Goal: Task Accomplishment & Management: Manage account settings

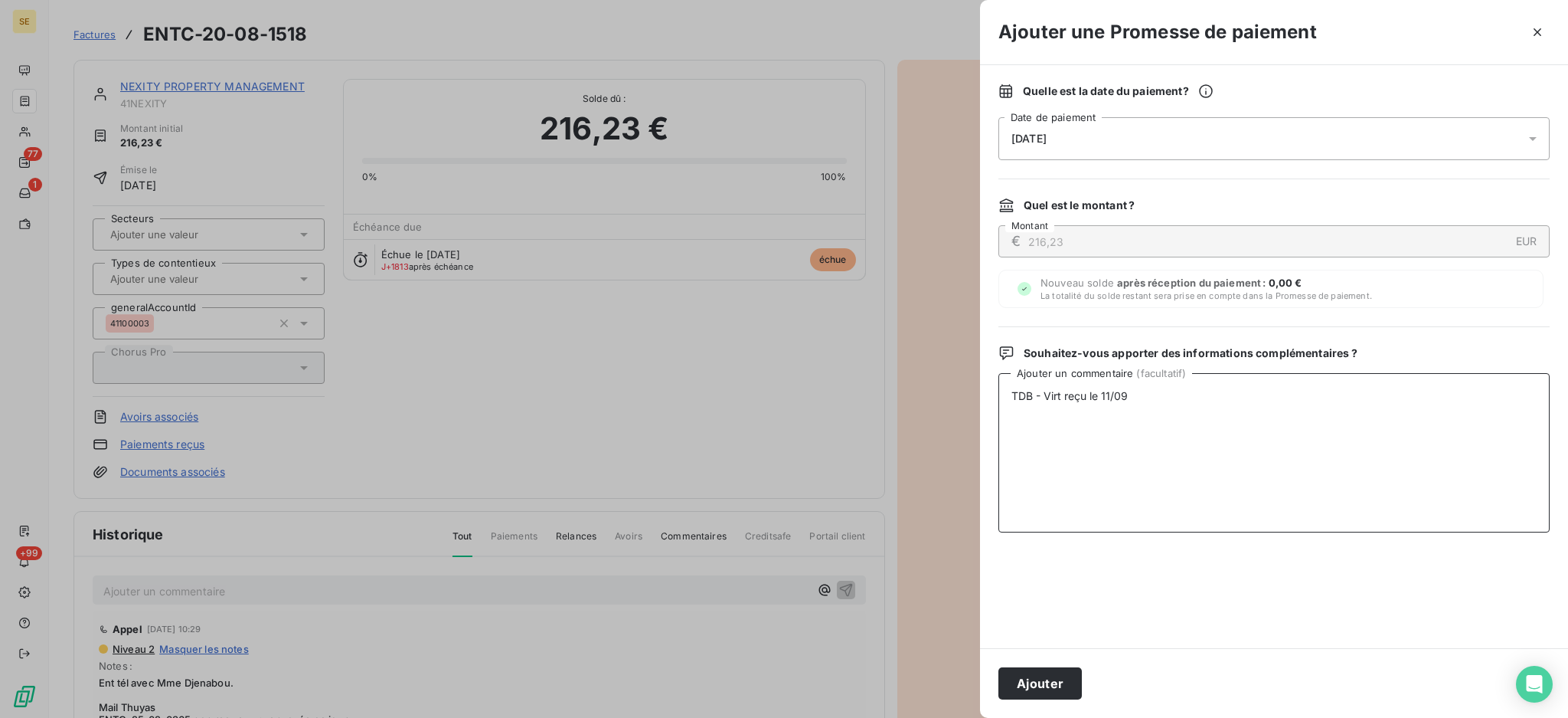
type textarea "TDB - Virt reçu le 11/09"
click at [1081, 681] on div "Ajouter" at bounding box center [1273, 683] width 588 height 70
click at [1052, 683] on button "Ajouter" at bounding box center [1040, 683] width 84 height 32
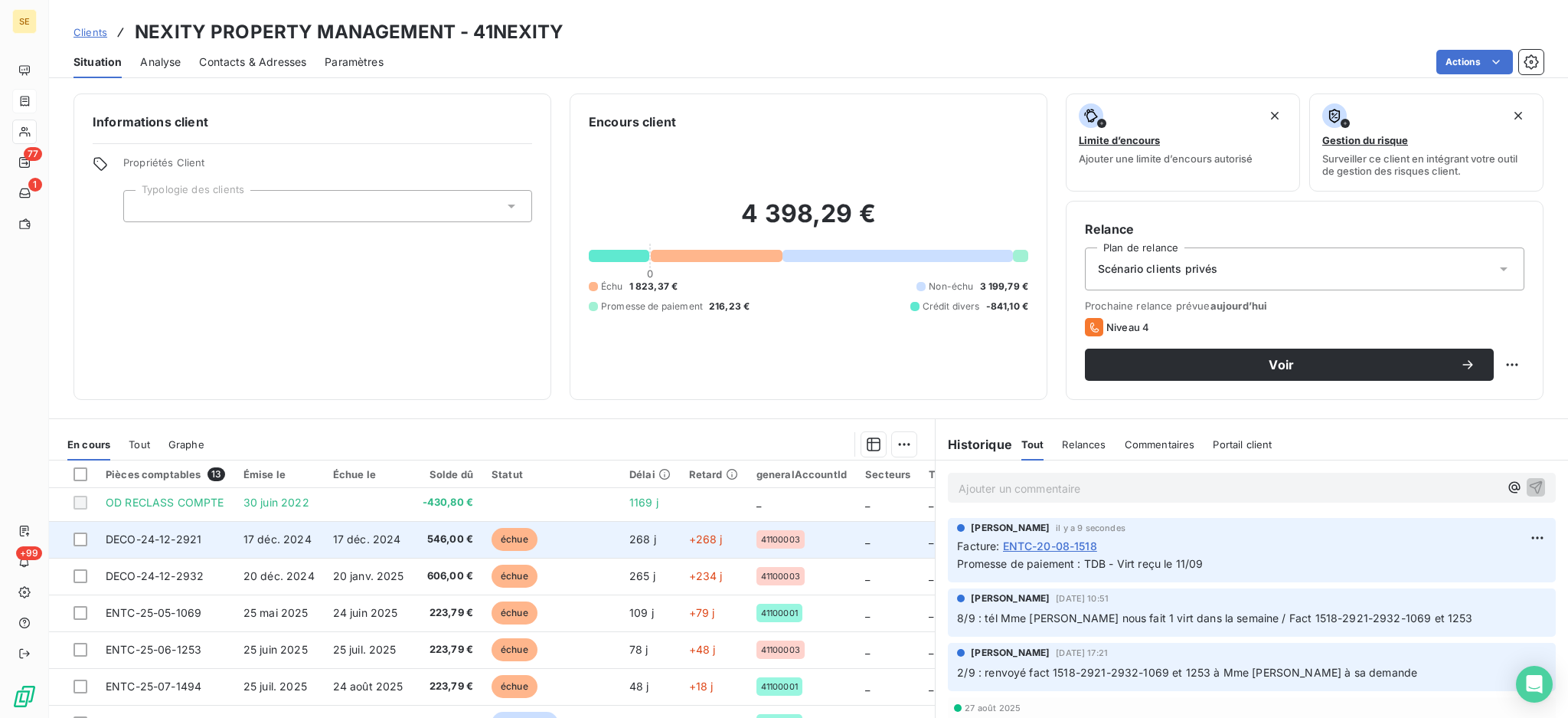
scroll to position [216, 0]
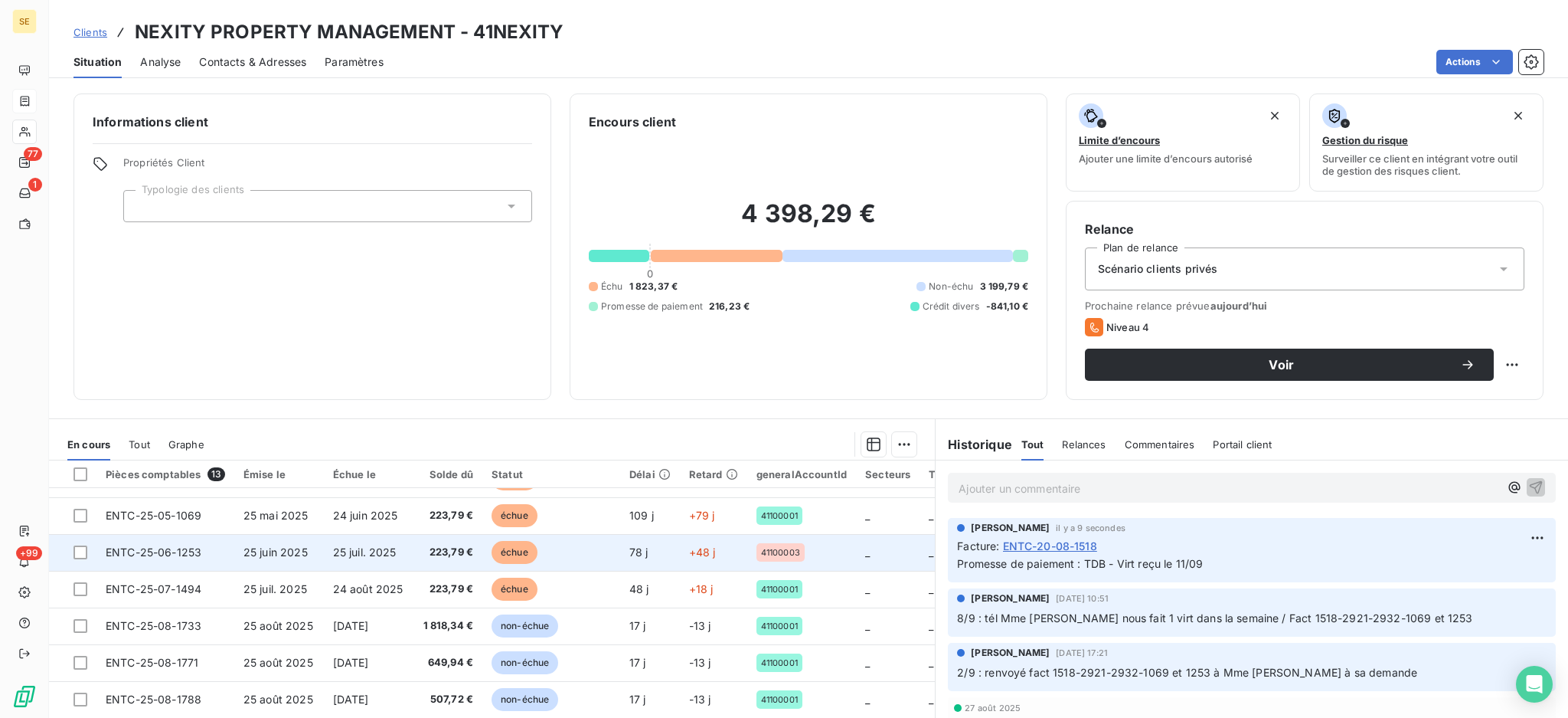
click at [251, 557] on td "25 juin 2025" at bounding box center [279, 551] width 89 height 36
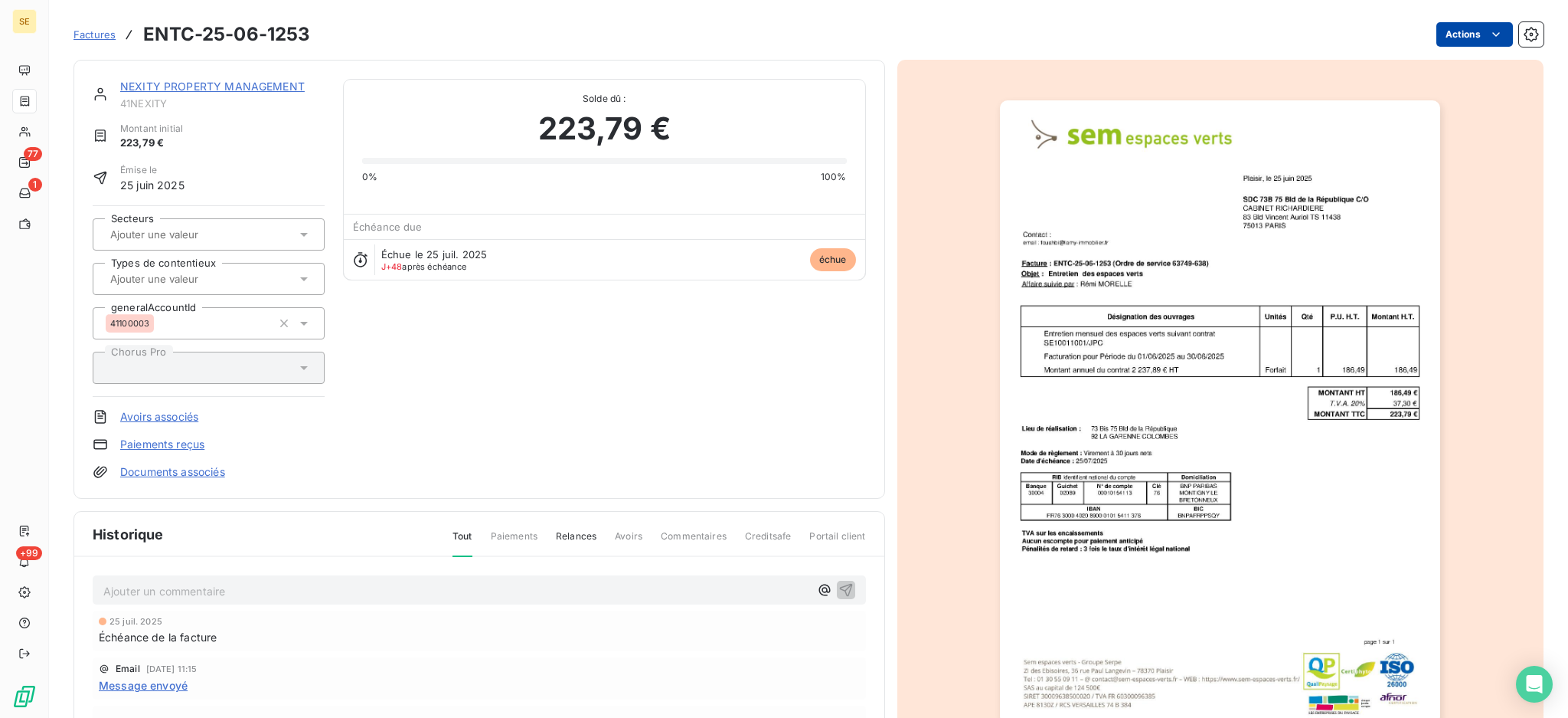
click at [1450, 26] on html "SE 77 1 +99 Factures ENTC-25-06-1253 Actions NEXITY PROPERTY MANAGEMENT 41NEXIT…" at bounding box center [784, 359] width 1568 height 718
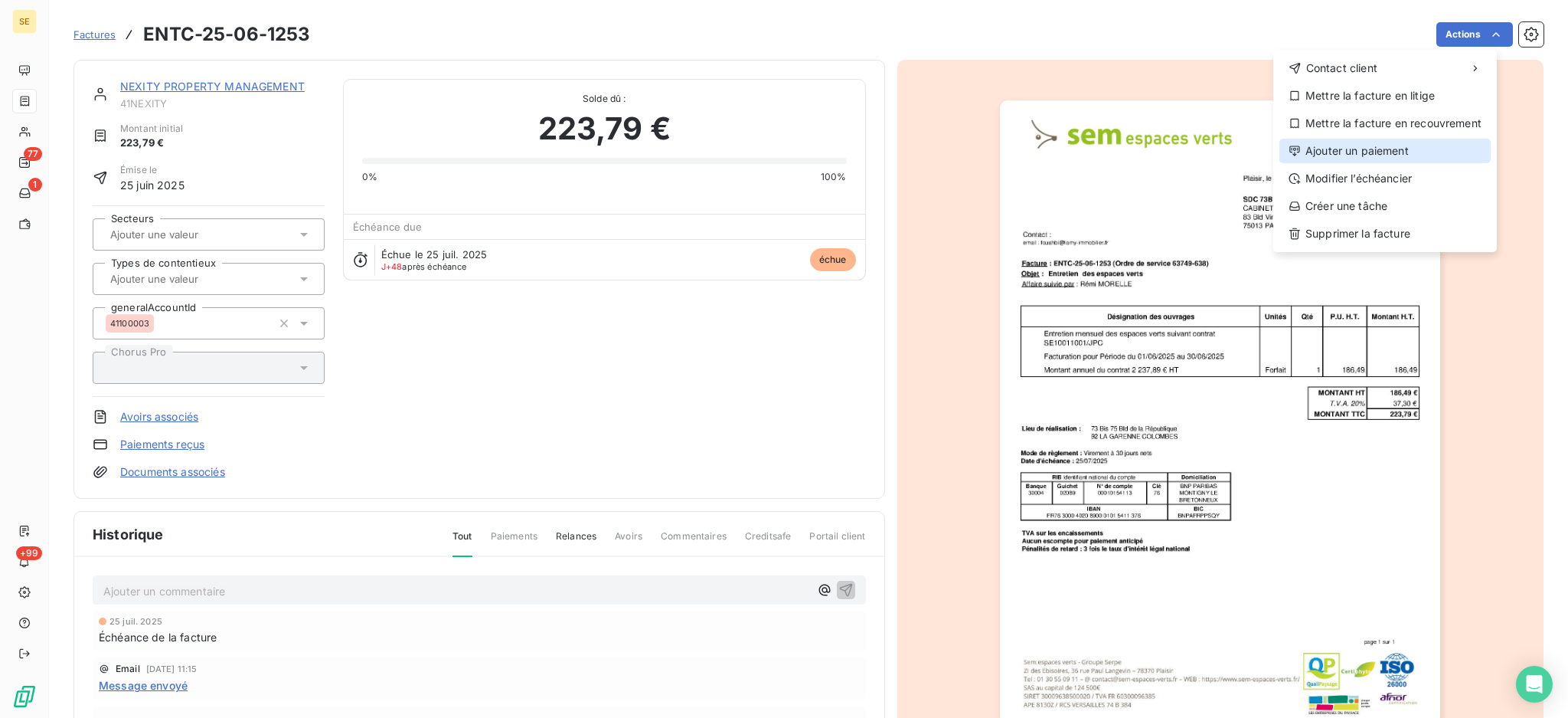
click at [1388, 159] on div "Ajouter un paiement" at bounding box center [1384, 151] width 212 height 24
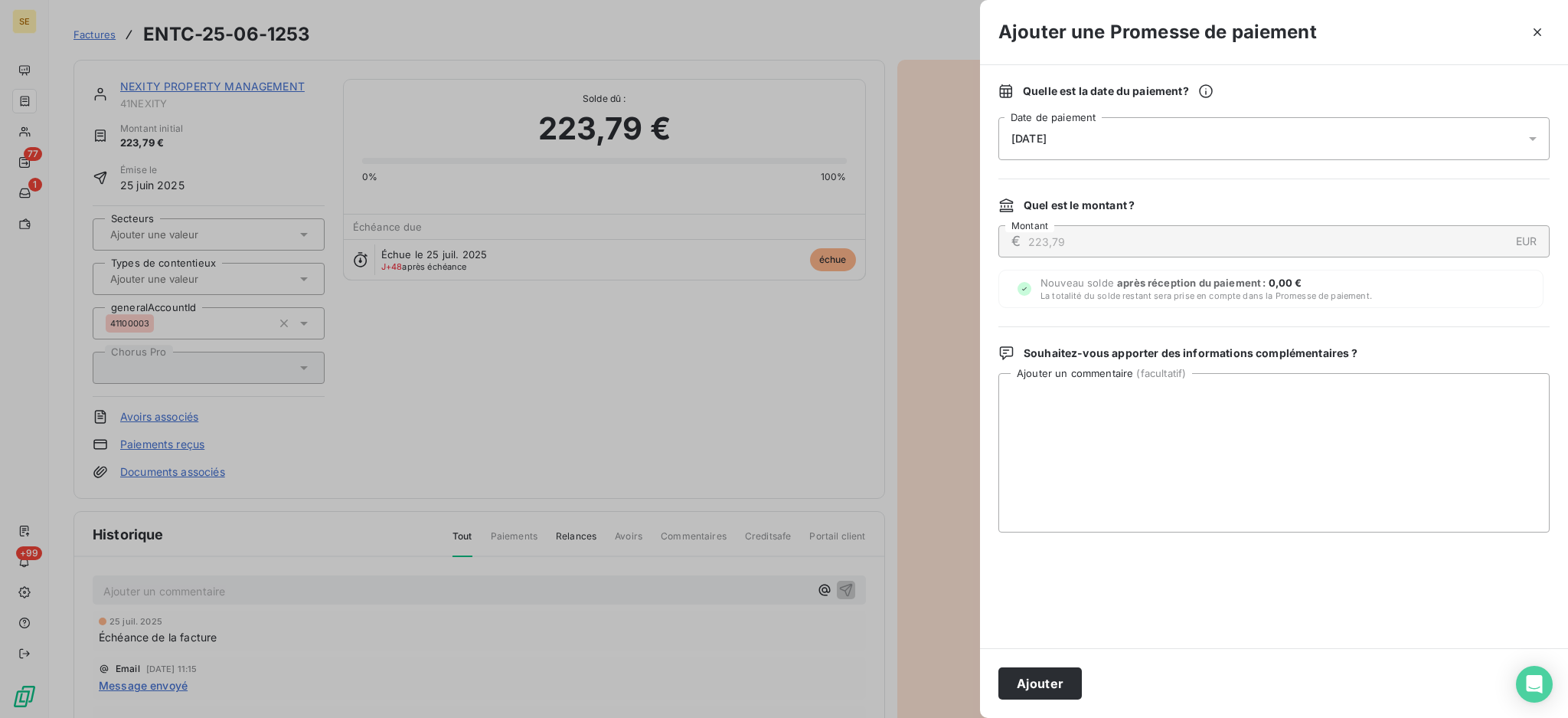
click at [1529, 138] on icon at bounding box center [1533, 138] width 15 height 15
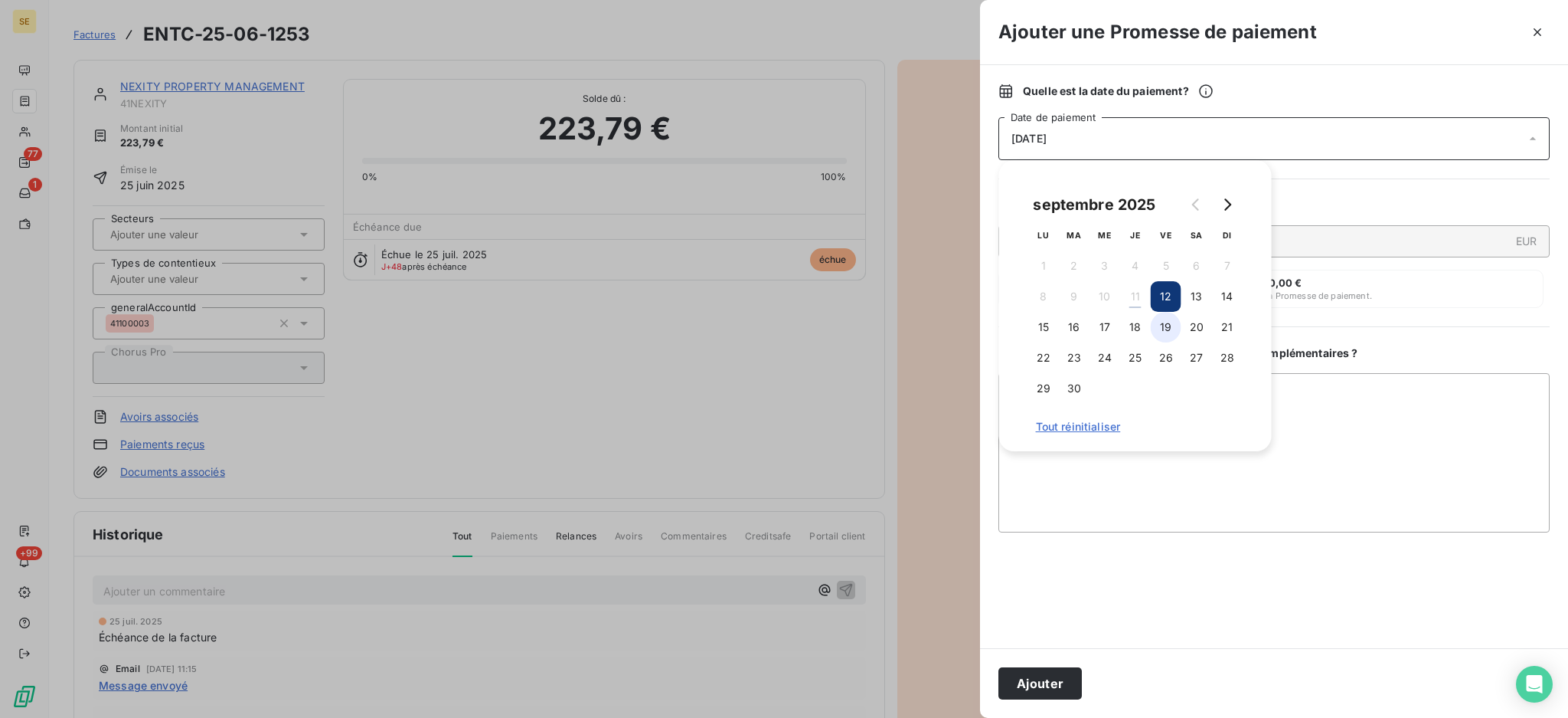
click at [1156, 328] on button "19" at bounding box center [1165, 326] width 31 height 31
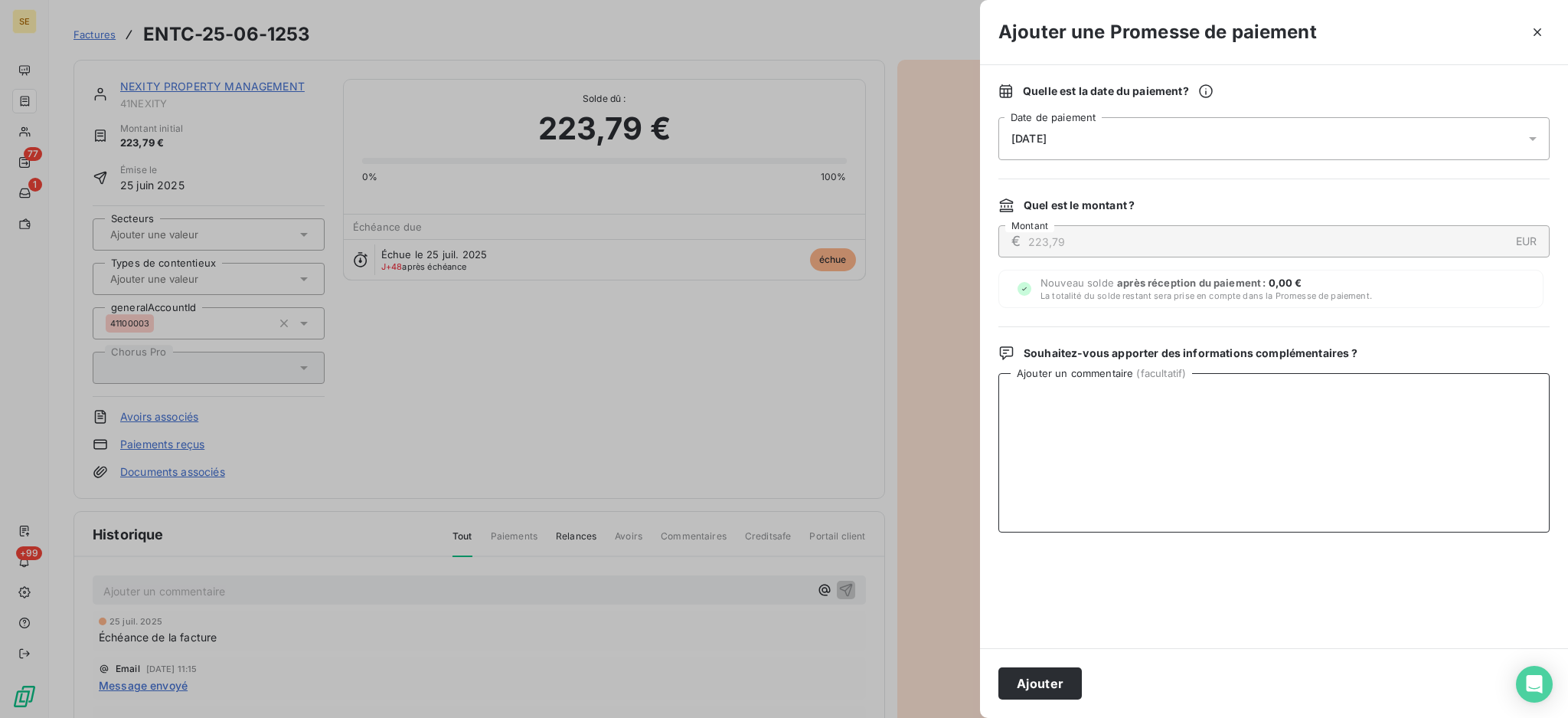
click at [1312, 404] on textarea "Ajouter un commentaire ( facultatif )" at bounding box center [1273, 452] width 551 height 159
paste textarea "TDB - Virt reçu le 11/09"
type textarea "TDB - Virt reçu le 11/09"
click at [1052, 677] on button "Ajouter" at bounding box center [1040, 683] width 84 height 32
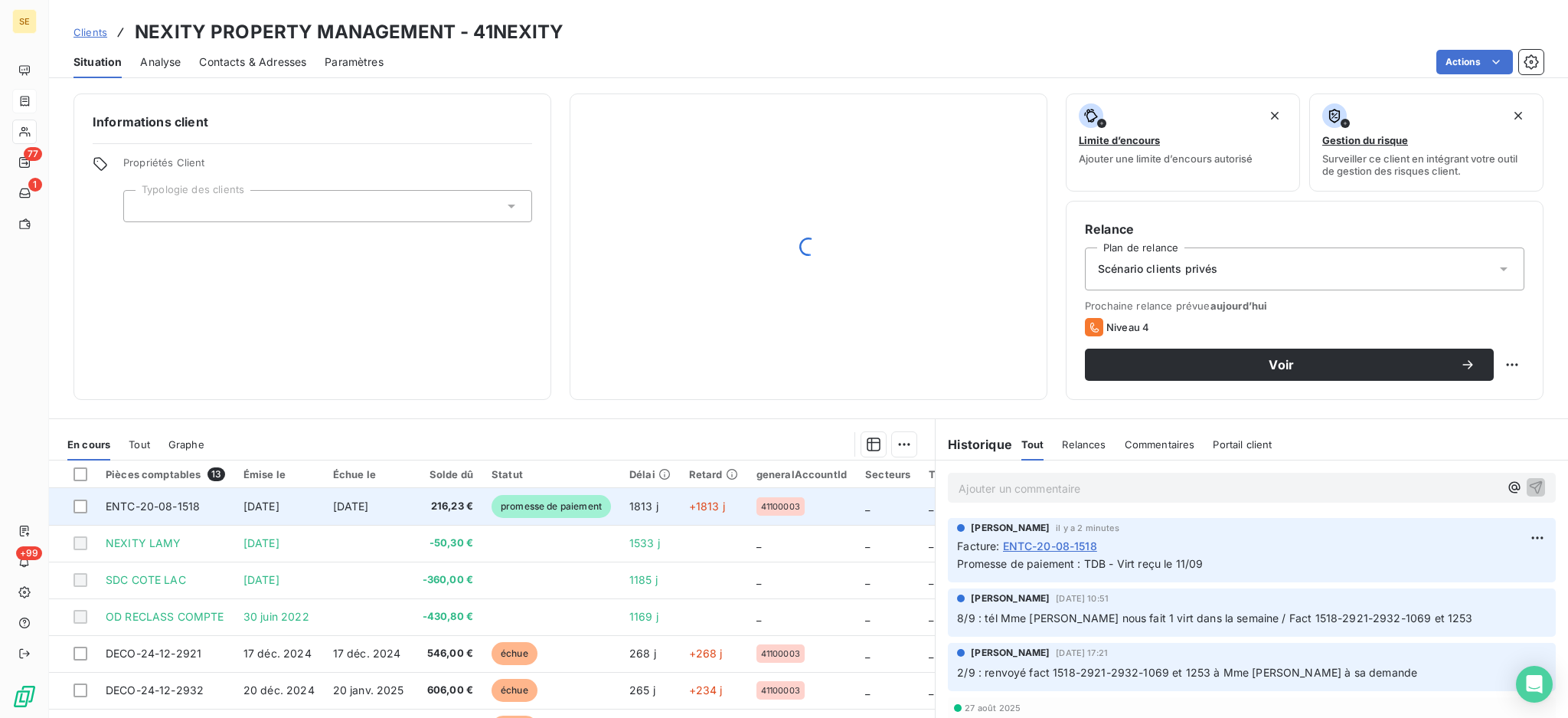
scroll to position [203, 0]
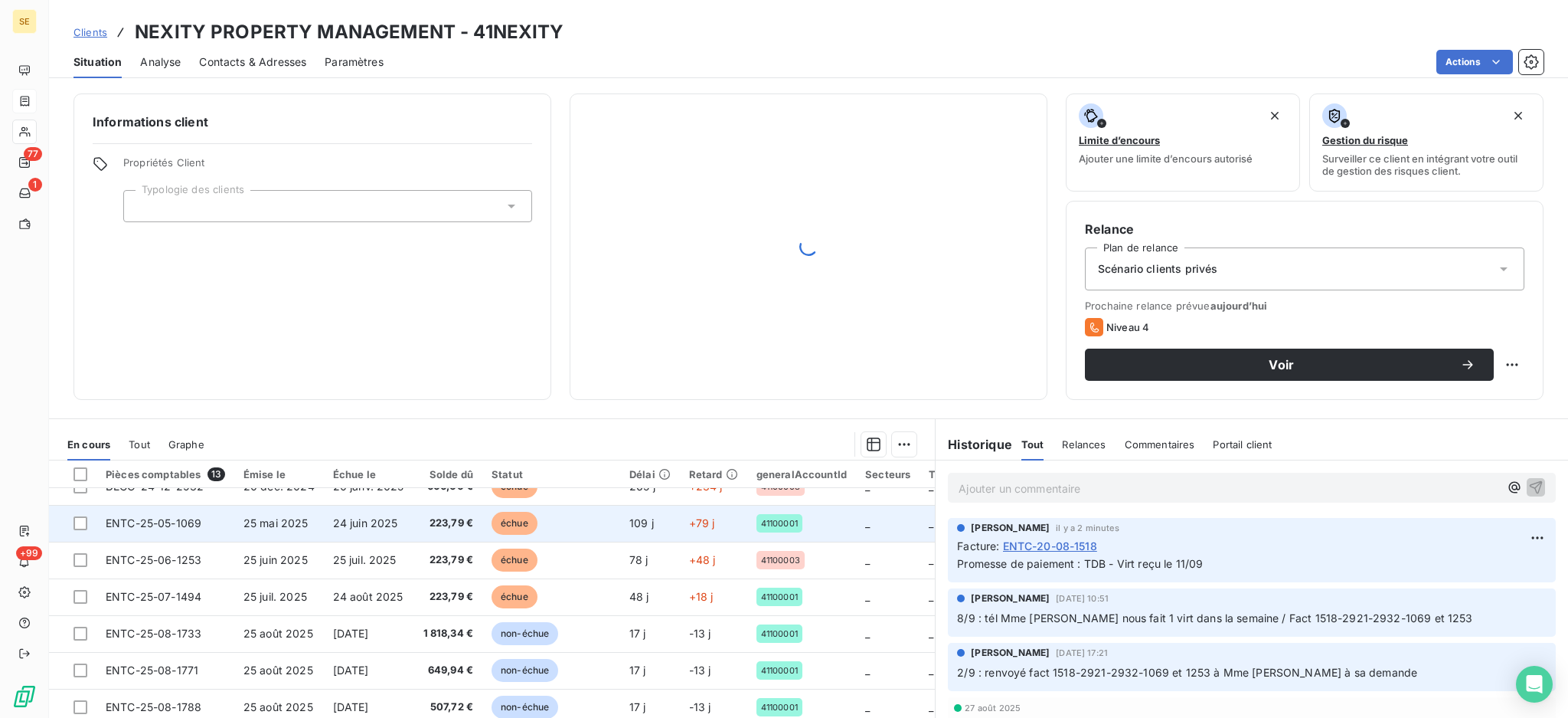
click at [370, 529] on span "24 juin 2025" at bounding box center [365, 523] width 65 height 13
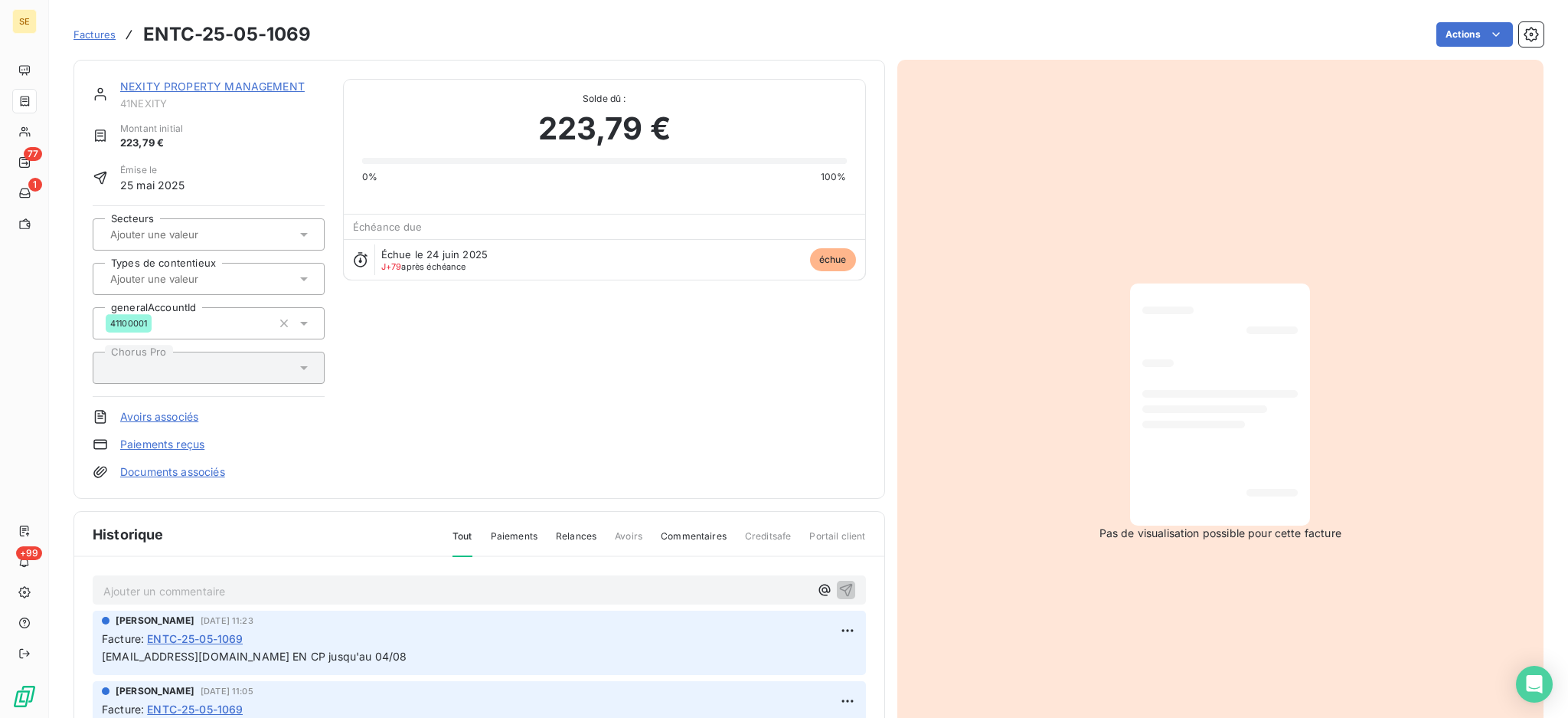
click at [1454, 35] on html "SE 77 1 +99 Factures ENTC-25-05-1069 Actions NEXITY PROPERTY MANAGEMENT 41NEXIT…" at bounding box center [784, 359] width 1568 height 718
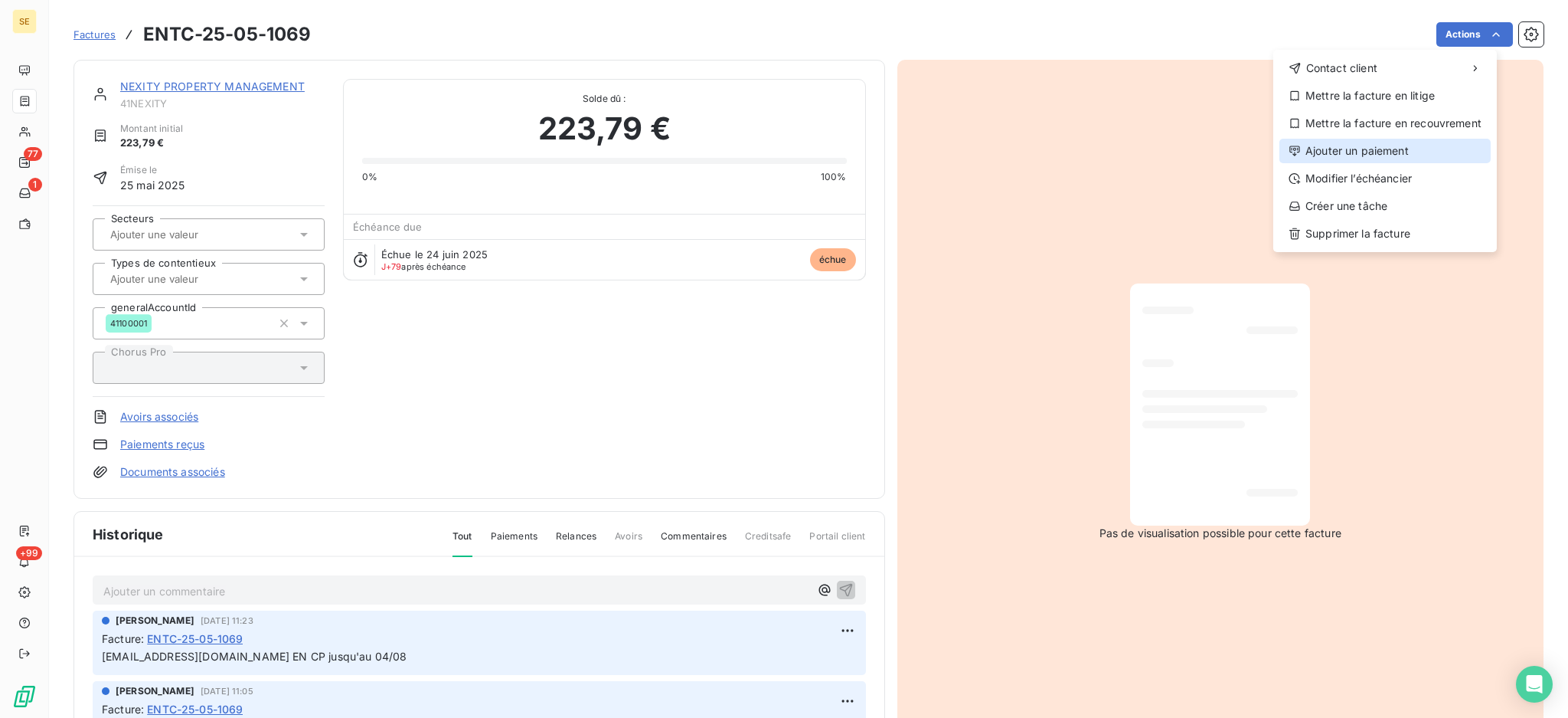
click at [1407, 159] on div "Ajouter un paiement" at bounding box center [1384, 151] width 212 height 24
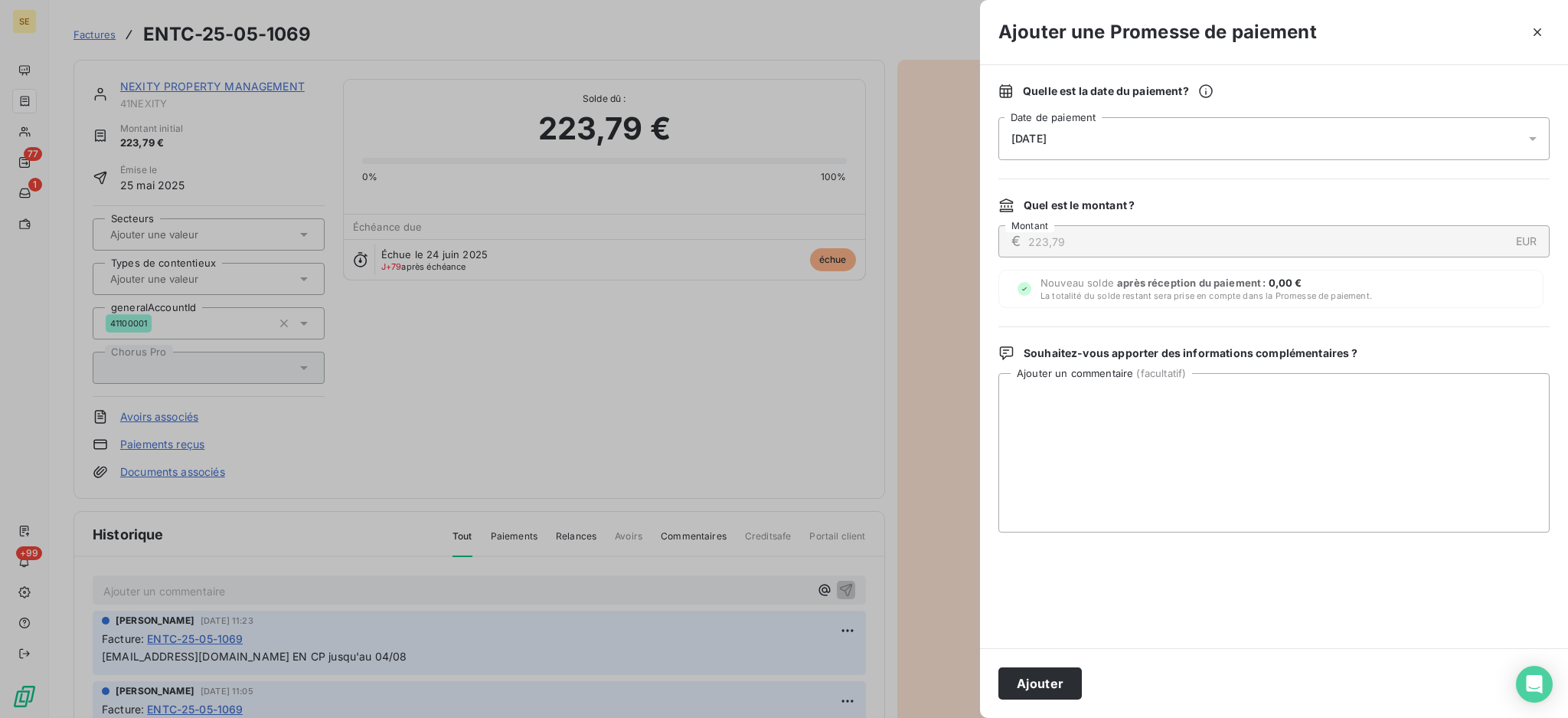
click at [1534, 142] on icon at bounding box center [1533, 138] width 15 height 15
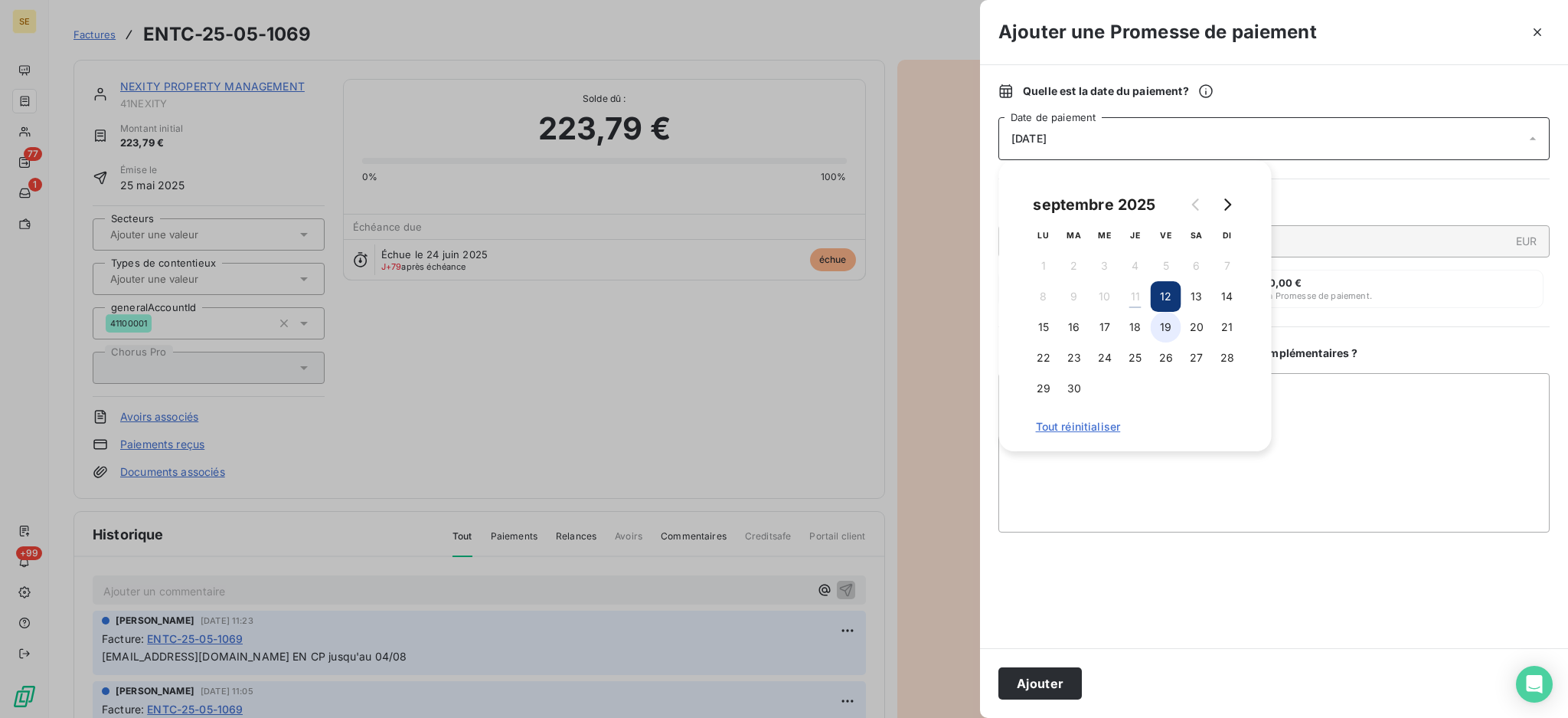
click at [1159, 337] on button "19" at bounding box center [1165, 326] width 31 height 31
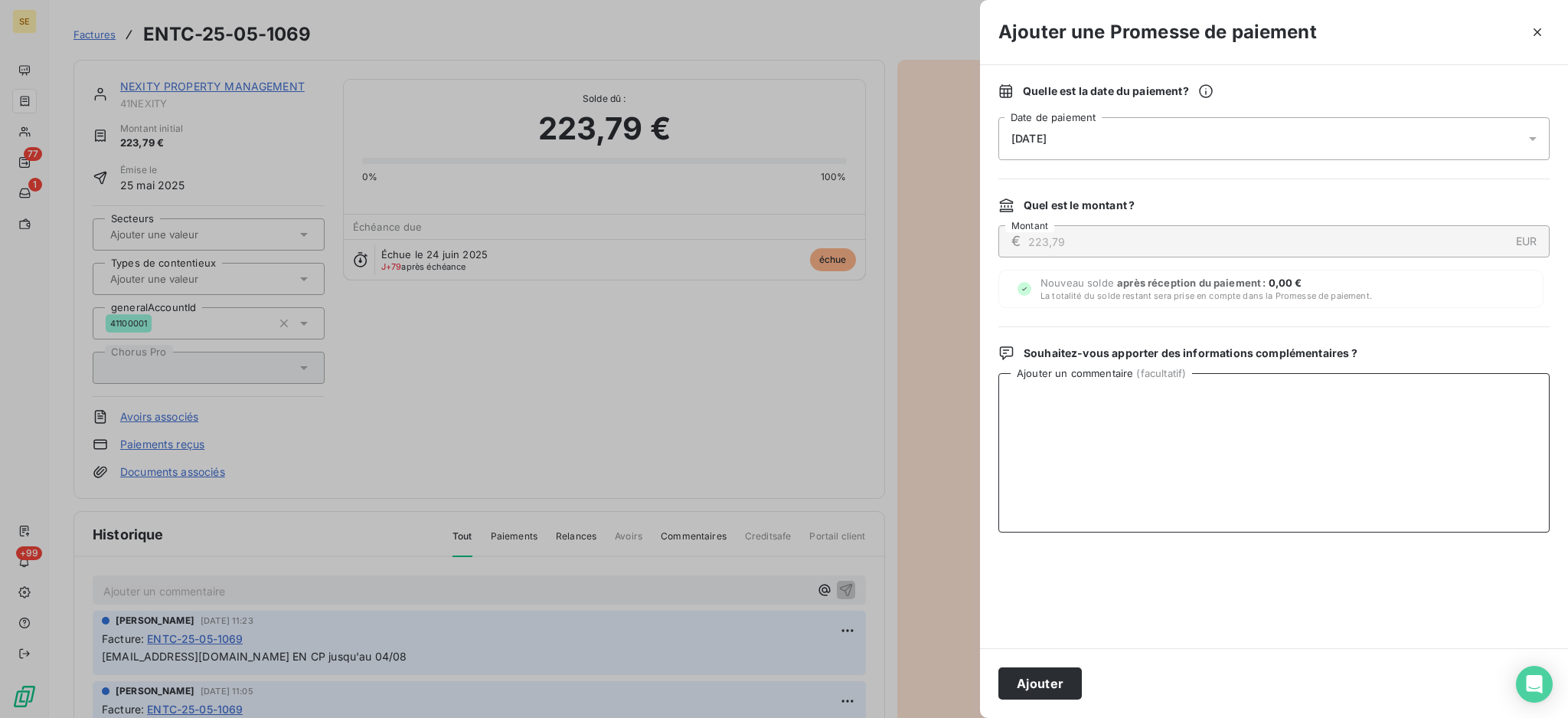
click at [1384, 425] on textarea "Ajouter un commentaire ( facultatif )" at bounding box center [1273, 452] width 551 height 159
paste textarea "TDB - Virt reçu le 11/09"
type textarea "TDB - Virt reçu le 11/09"
click at [1003, 677] on button "Ajouter" at bounding box center [1040, 683] width 84 height 32
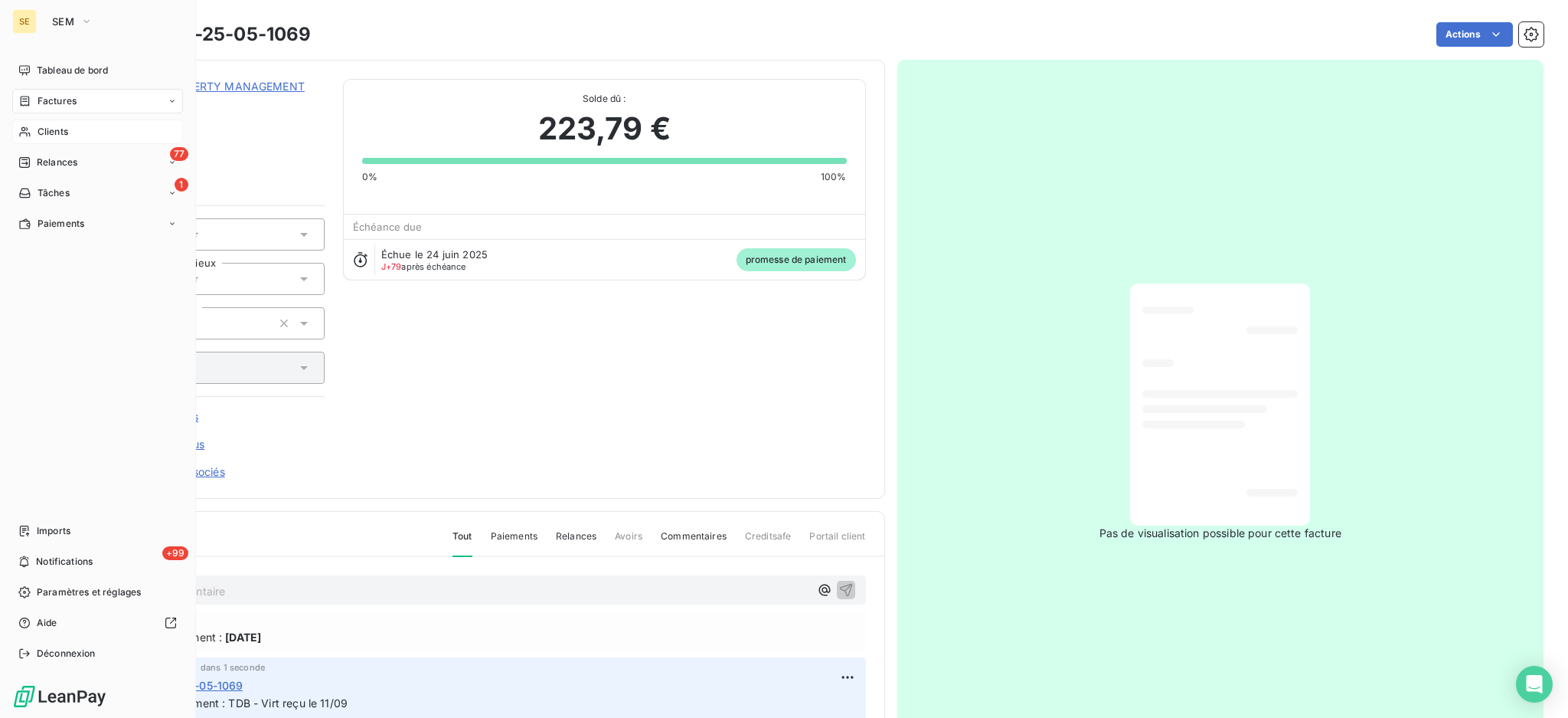
click at [45, 135] on span "Clients" at bounding box center [52, 131] width 31 height 14
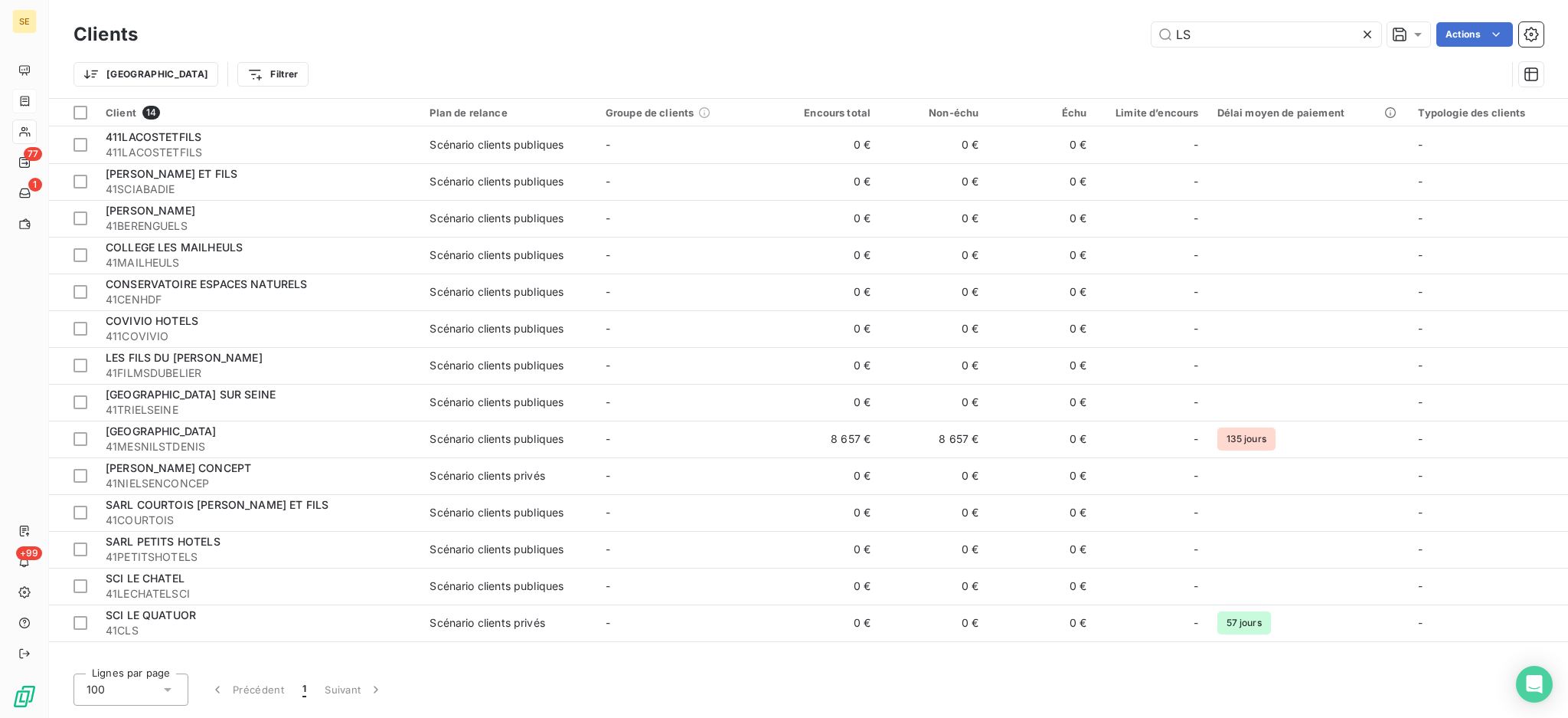
drag, startPoint x: 1206, startPoint y: 24, endPoint x: 988, endPoint y: -33, distance: 225.3
click at [988, 0] on html "SE 77 1 +99 Clients LS Actions Trier Filtrer Client 14 Plan de relance Groupe d…" at bounding box center [784, 359] width 1568 height 718
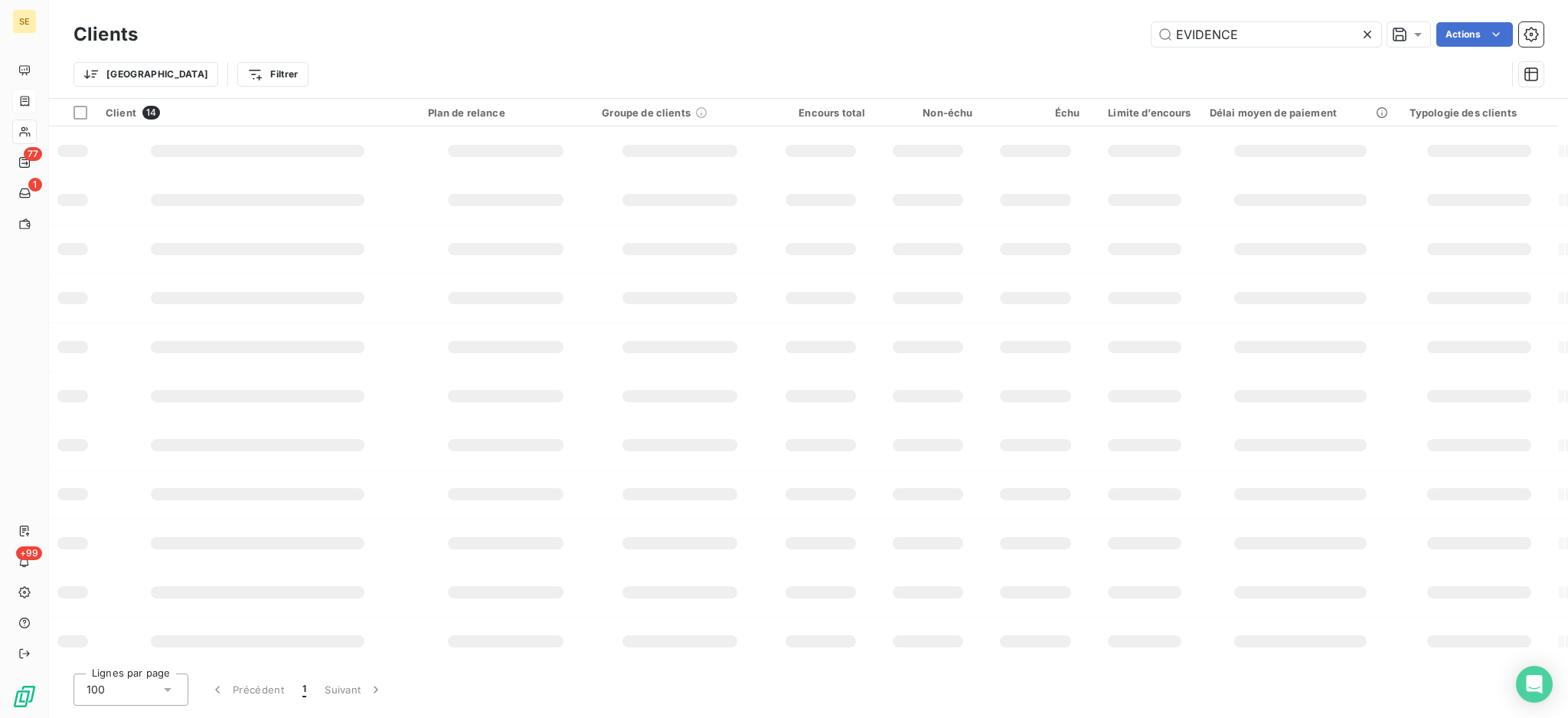
type input "EVIDENCE"
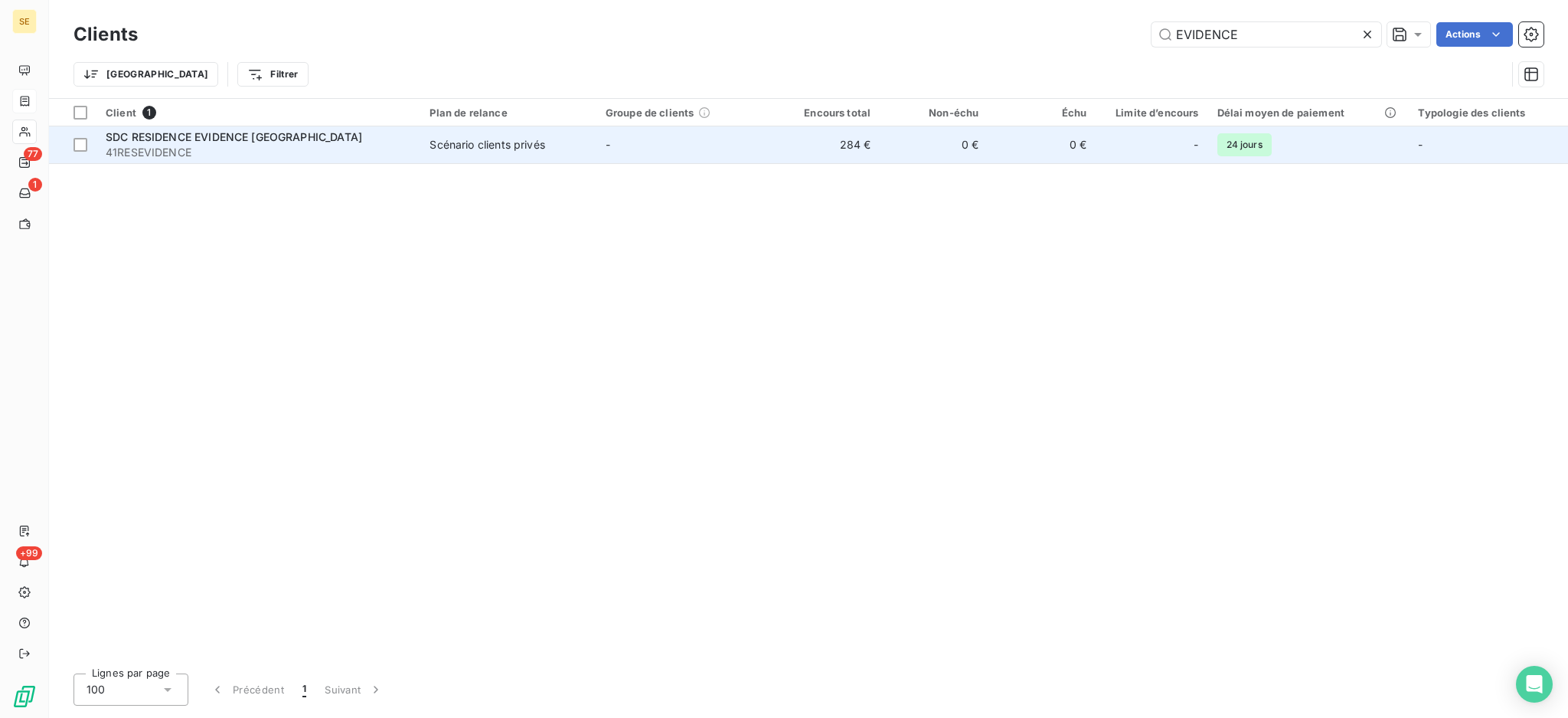
click at [598, 154] on td "-" at bounding box center [684, 145] width 175 height 36
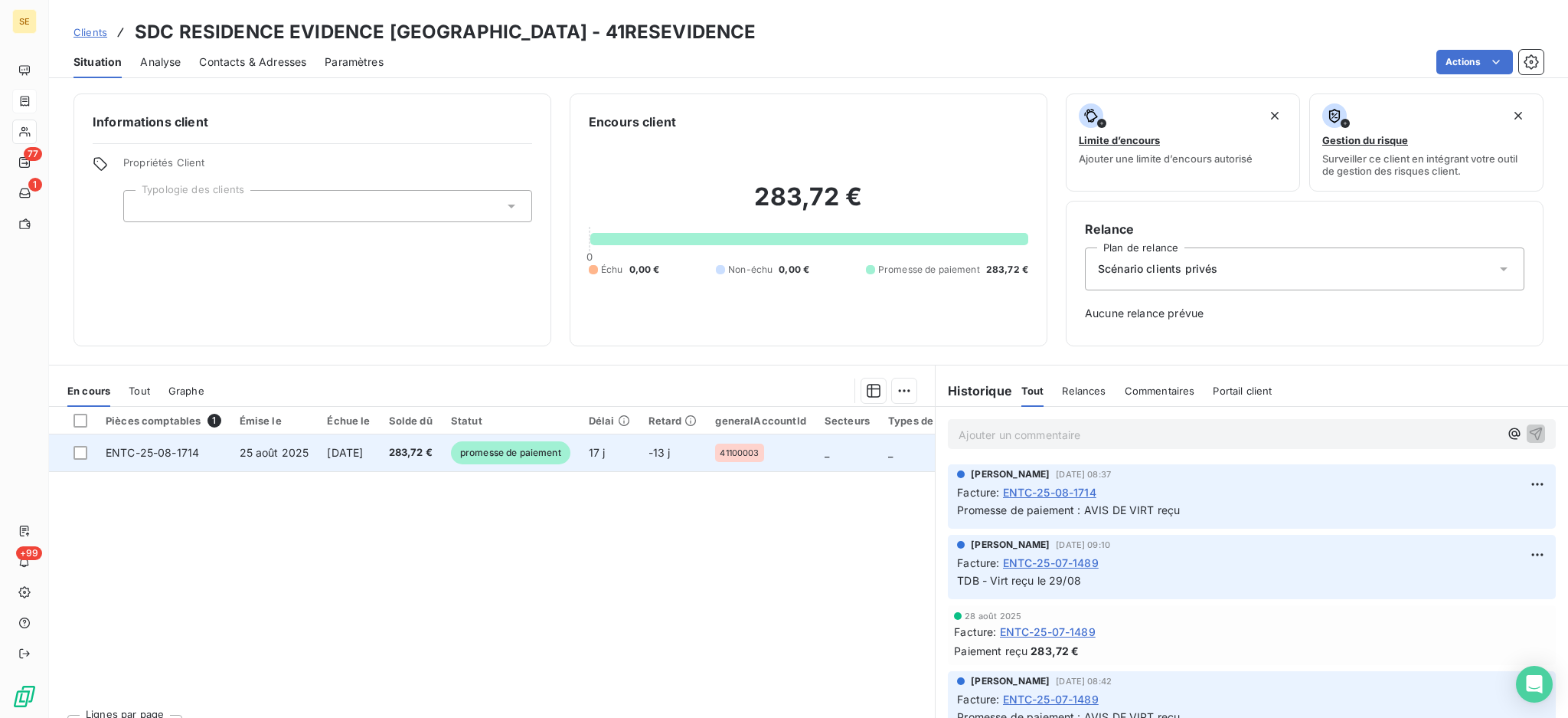
click at [427, 452] on span "283,72 €" at bounding box center [410, 452] width 44 height 15
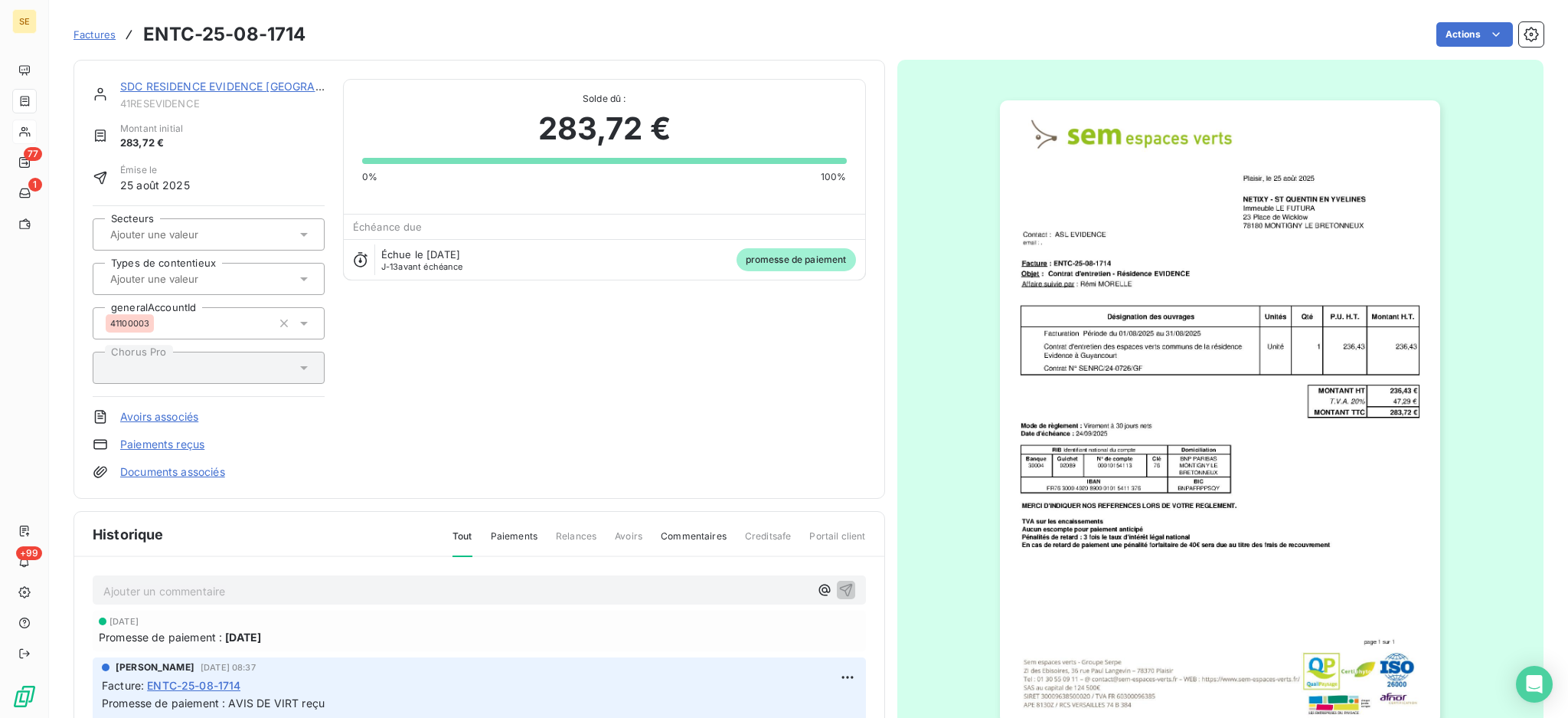
click at [289, 595] on p "Ajouter un commentaire ﻿" at bounding box center [456, 590] width 706 height 20
click at [839, 584] on icon "button" at bounding box center [846, 588] width 15 height 15
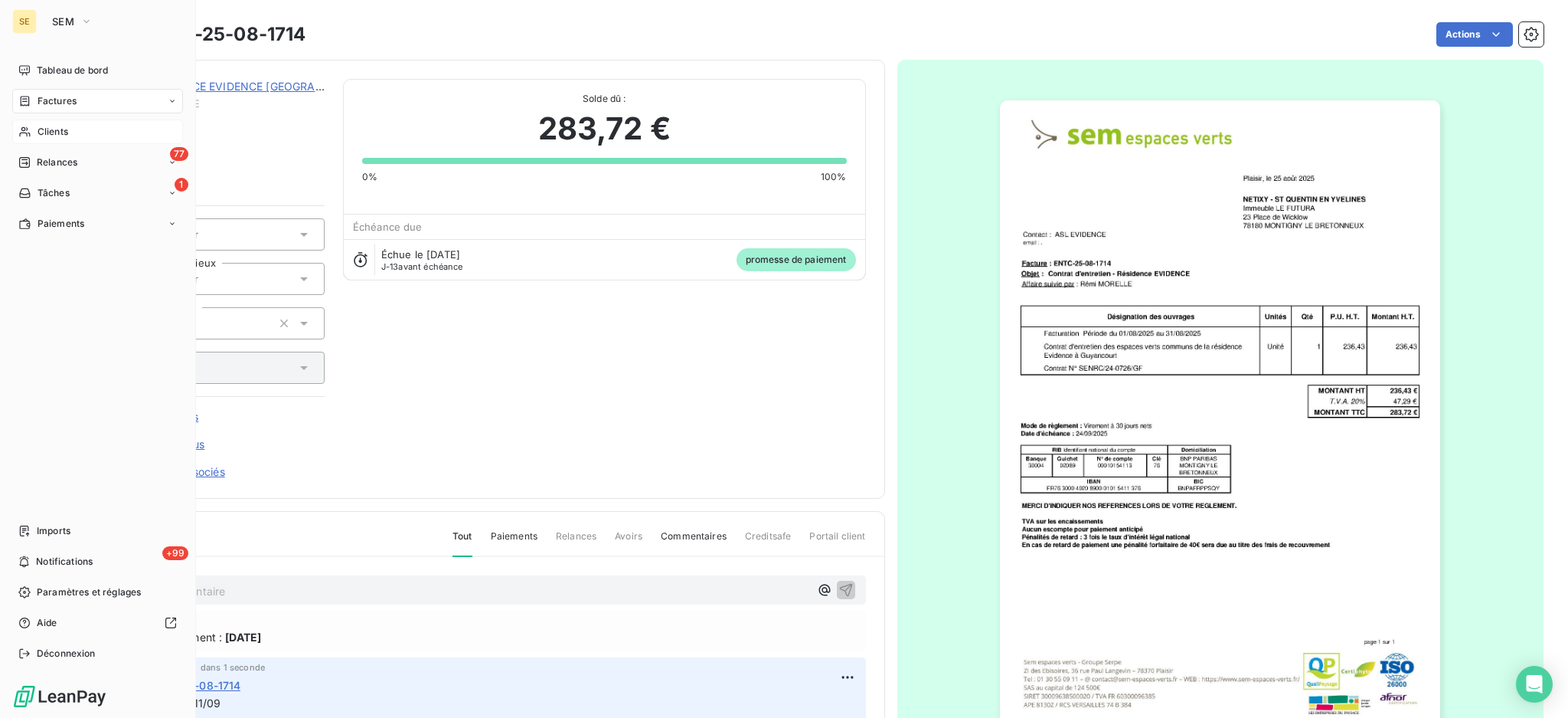
click at [62, 105] on span "Factures" at bounding box center [57, 101] width 39 height 14
click at [77, 105] on div "Factures" at bounding box center [97, 101] width 171 height 24
click at [78, 148] on nav "Factures Avoirs" at bounding box center [106, 146] width 152 height 55
click at [71, 99] on span "Factures" at bounding box center [57, 101] width 39 height 14
click at [57, 127] on span "Factures" at bounding box center [56, 131] width 39 height 14
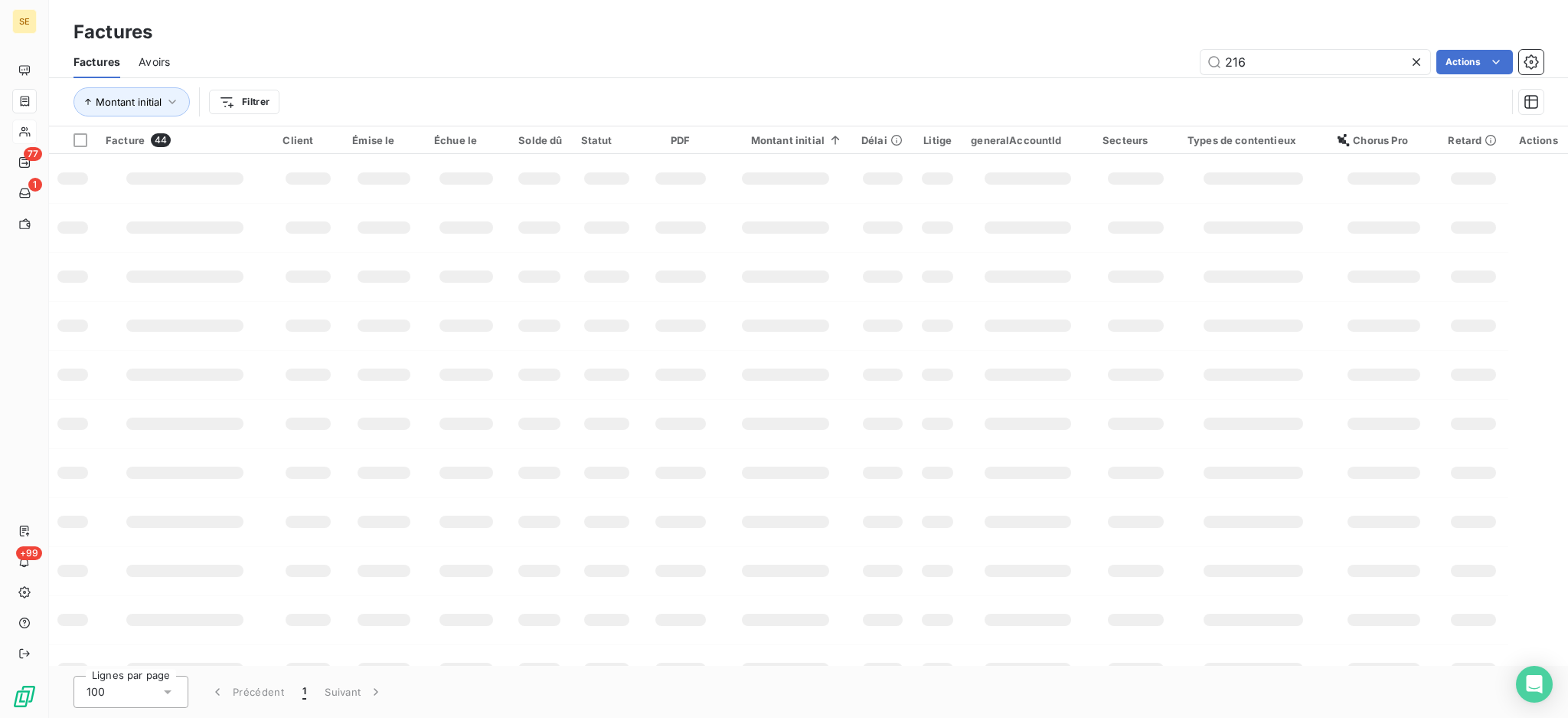
drag, startPoint x: 1300, startPoint y: 69, endPoint x: 1107, endPoint y: 41, distance: 195.0
click at [1107, 41] on div "Factures Factures Avoirs 216 Actions Montant initial Filtrer" at bounding box center [808, 63] width 1519 height 127
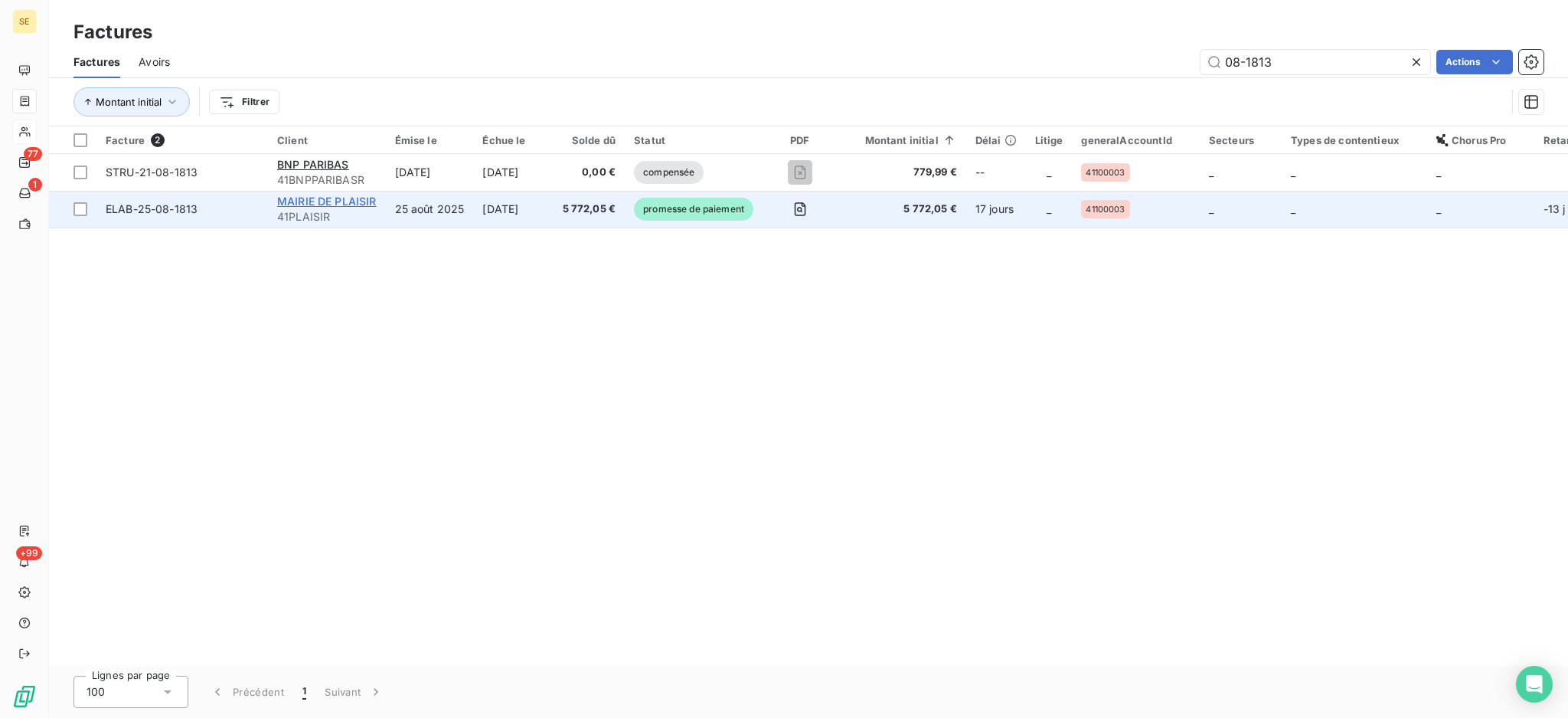
type input "08-1813"
click at [352, 201] on span "MAIRIE DE PLAISIR" at bounding box center [326, 201] width 100 height 13
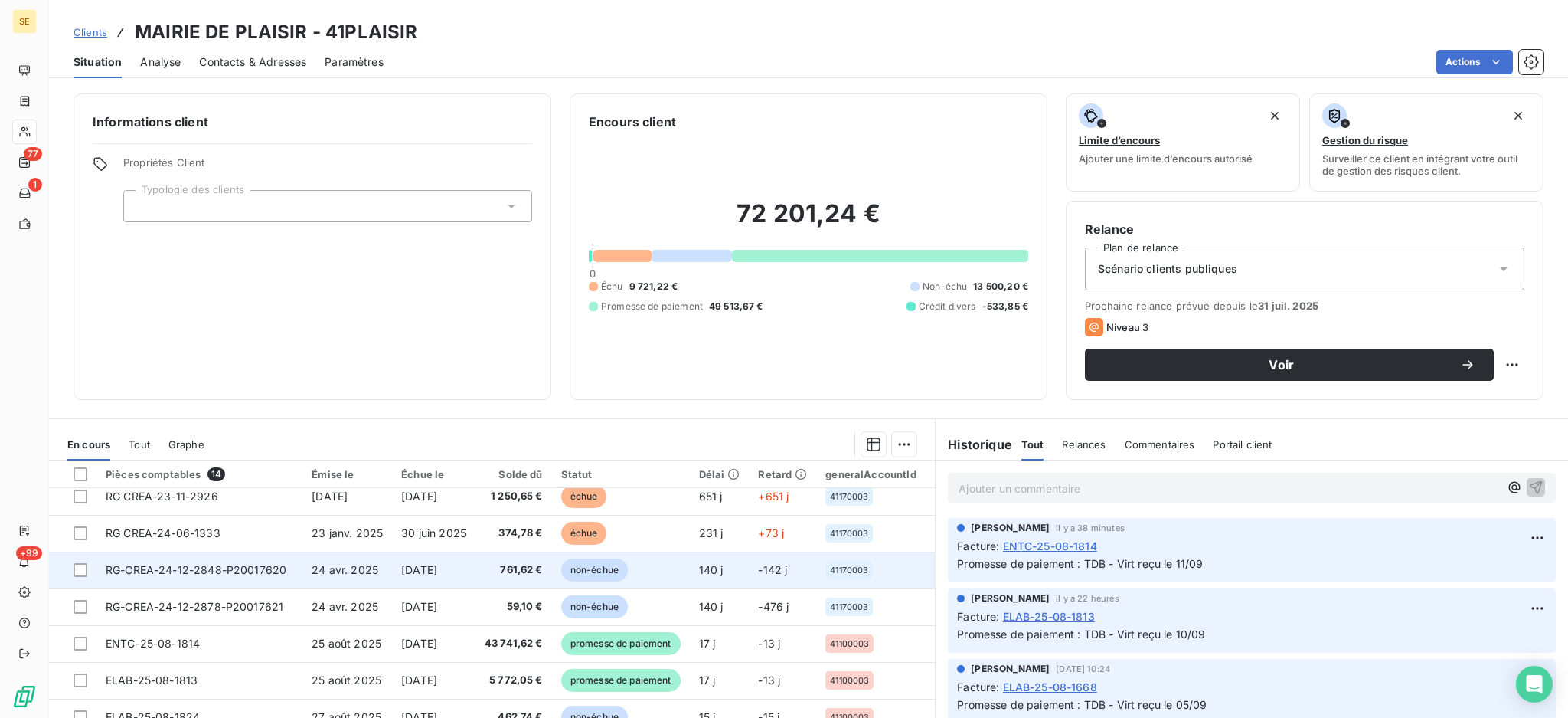
scroll to position [253, 0]
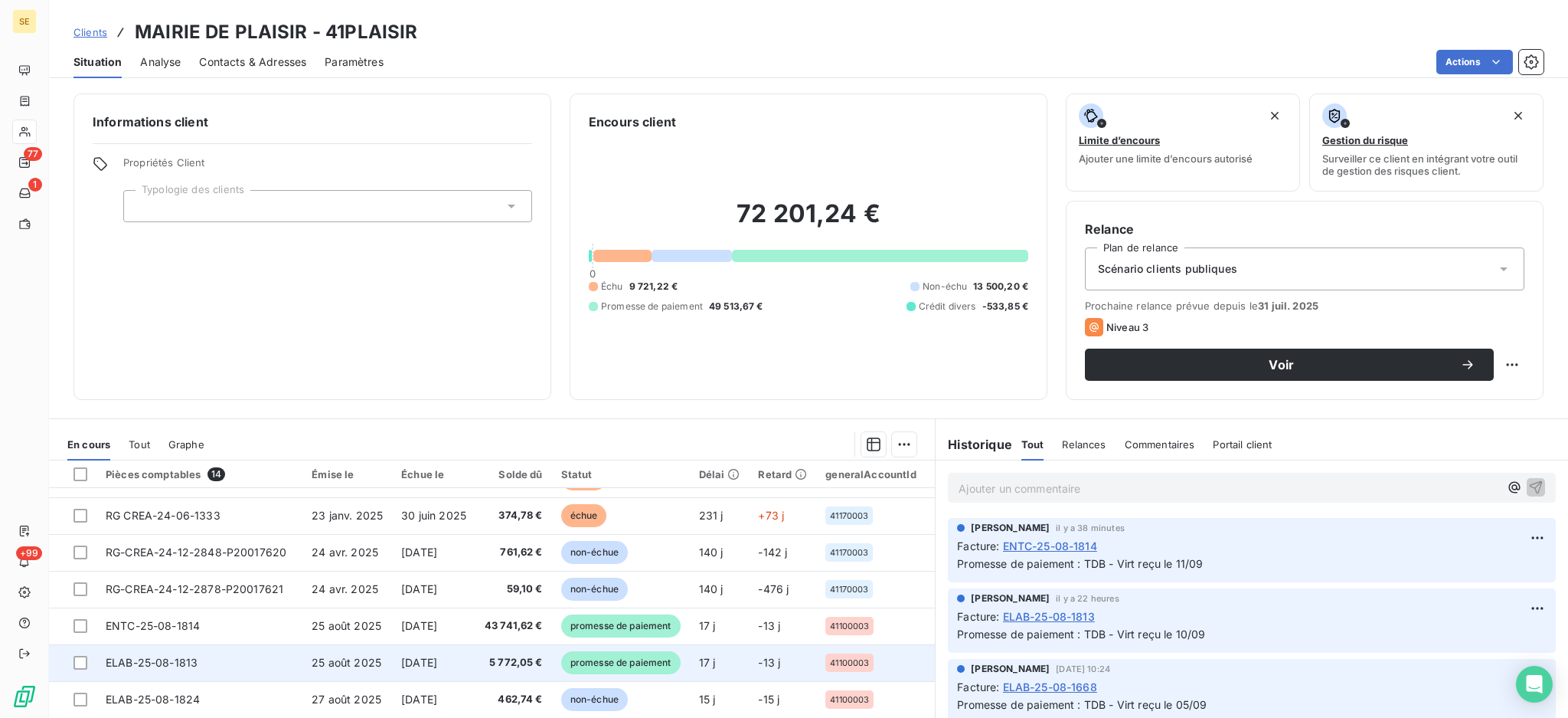
click at [437, 657] on span "[DATE]" at bounding box center [419, 662] width 36 height 13
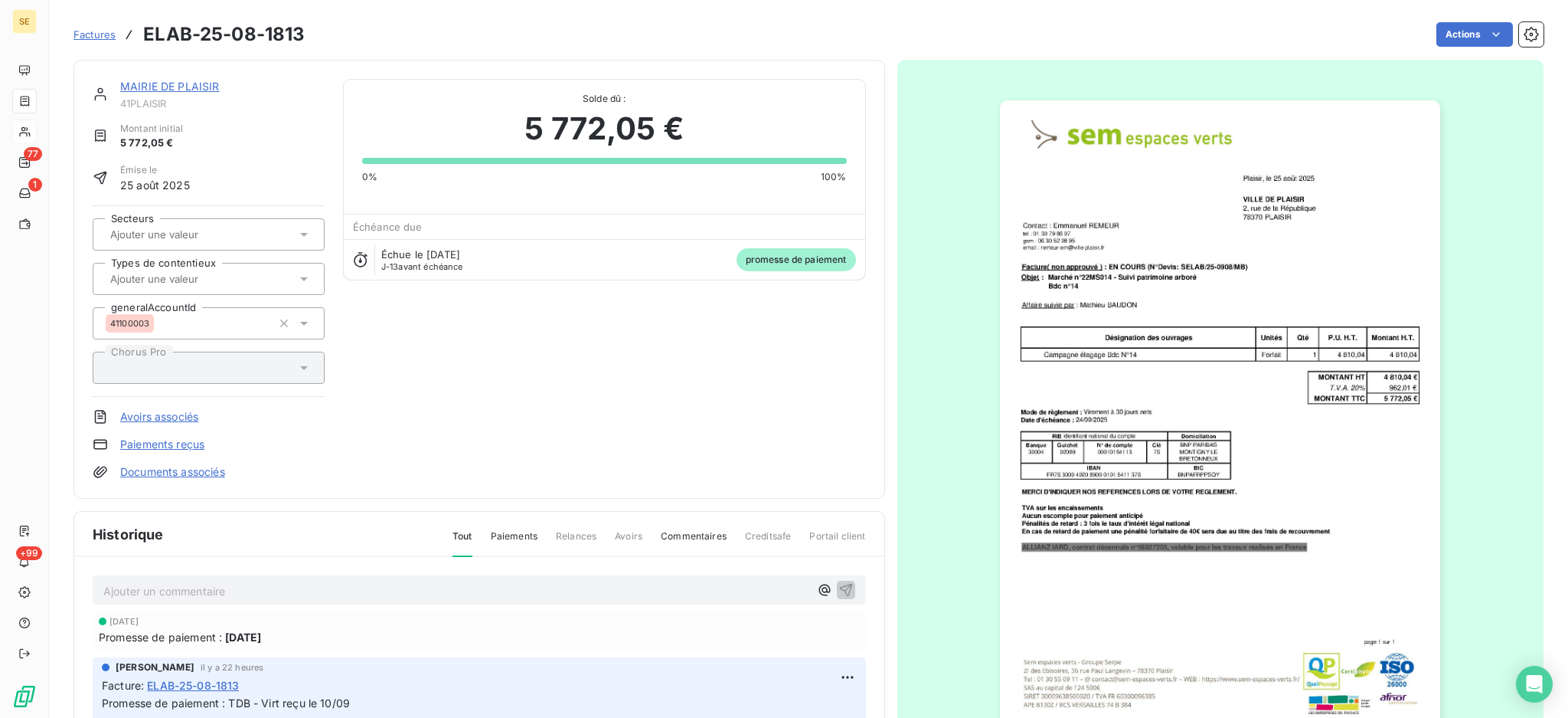
click at [227, 587] on p "Ajouter un commentaire ﻿" at bounding box center [456, 590] width 706 height 20
click at [838, 585] on icon "button" at bounding box center [846, 588] width 15 height 15
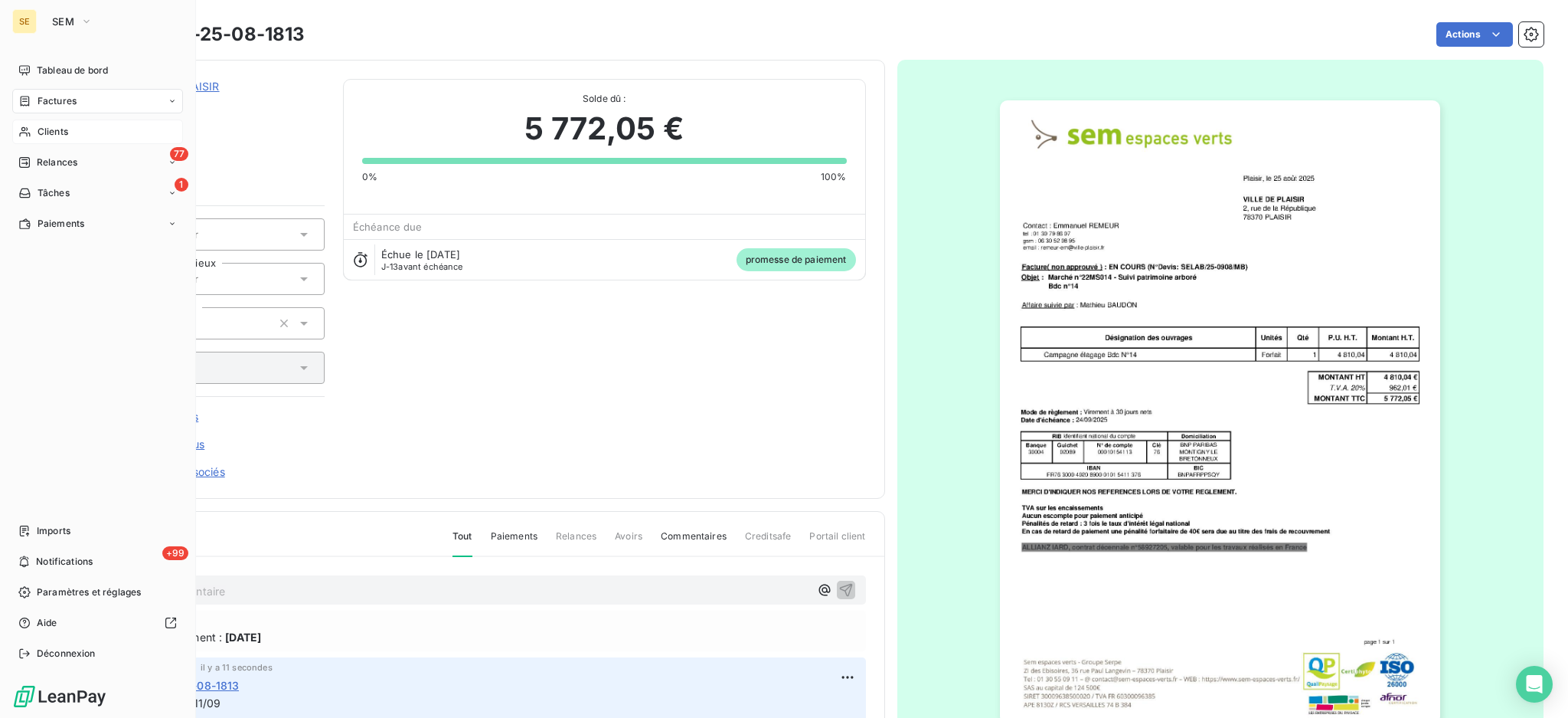
click at [64, 100] on span "Factures" at bounding box center [57, 101] width 39 height 14
click at [47, 99] on span "Factures" at bounding box center [57, 101] width 39 height 14
drag, startPoint x: 41, startPoint y: 139, endPoint x: 106, endPoint y: 104, distance: 73.8
click at [41, 139] on div "Factures" at bounding box center [106, 131] width 152 height 24
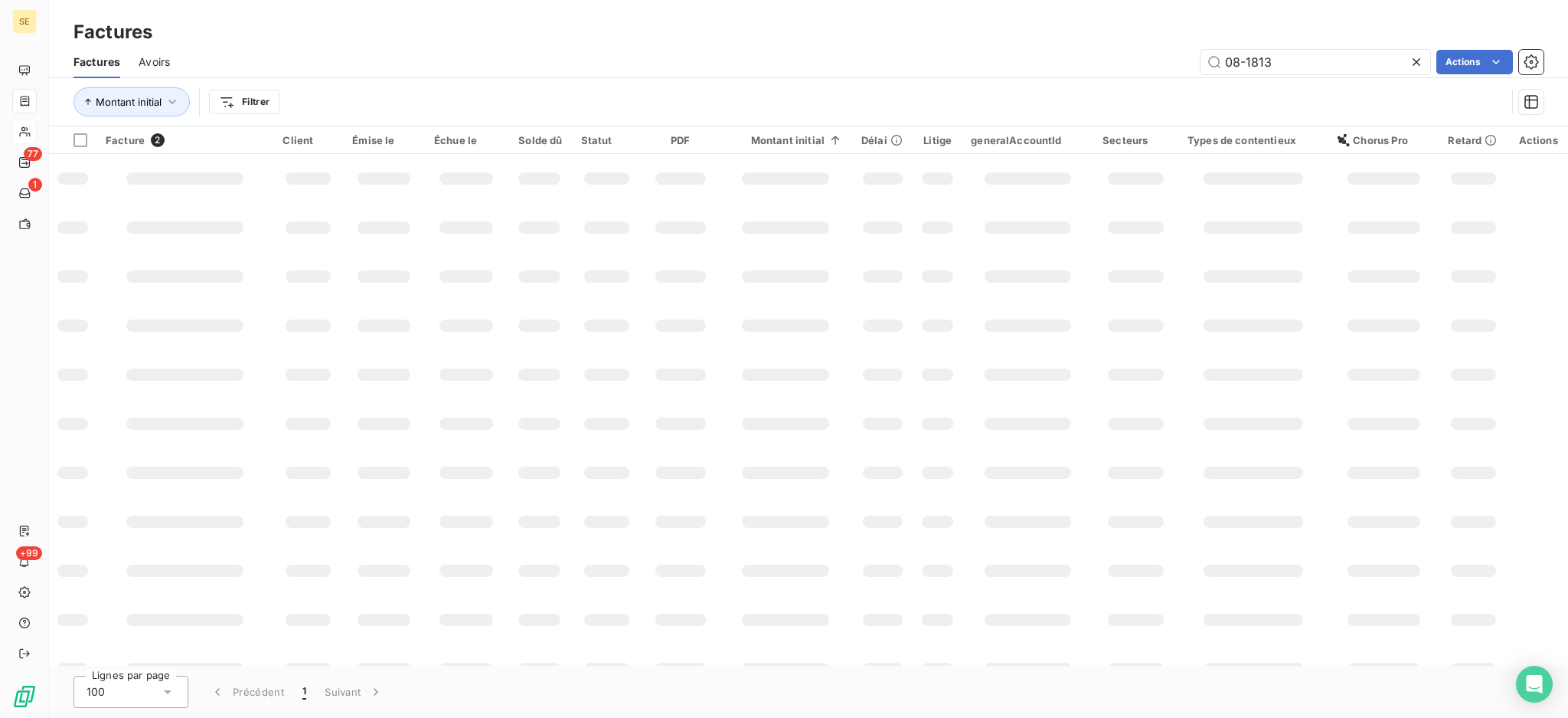
drag, startPoint x: 1303, startPoint y: 66, endPoint x: 917, endPoint y: 57, distance: 386.1
click at [974, 47] on div "Factures Avoirs 08-1813 Actions" at bounding box center [808, 62] width 1519 height 32
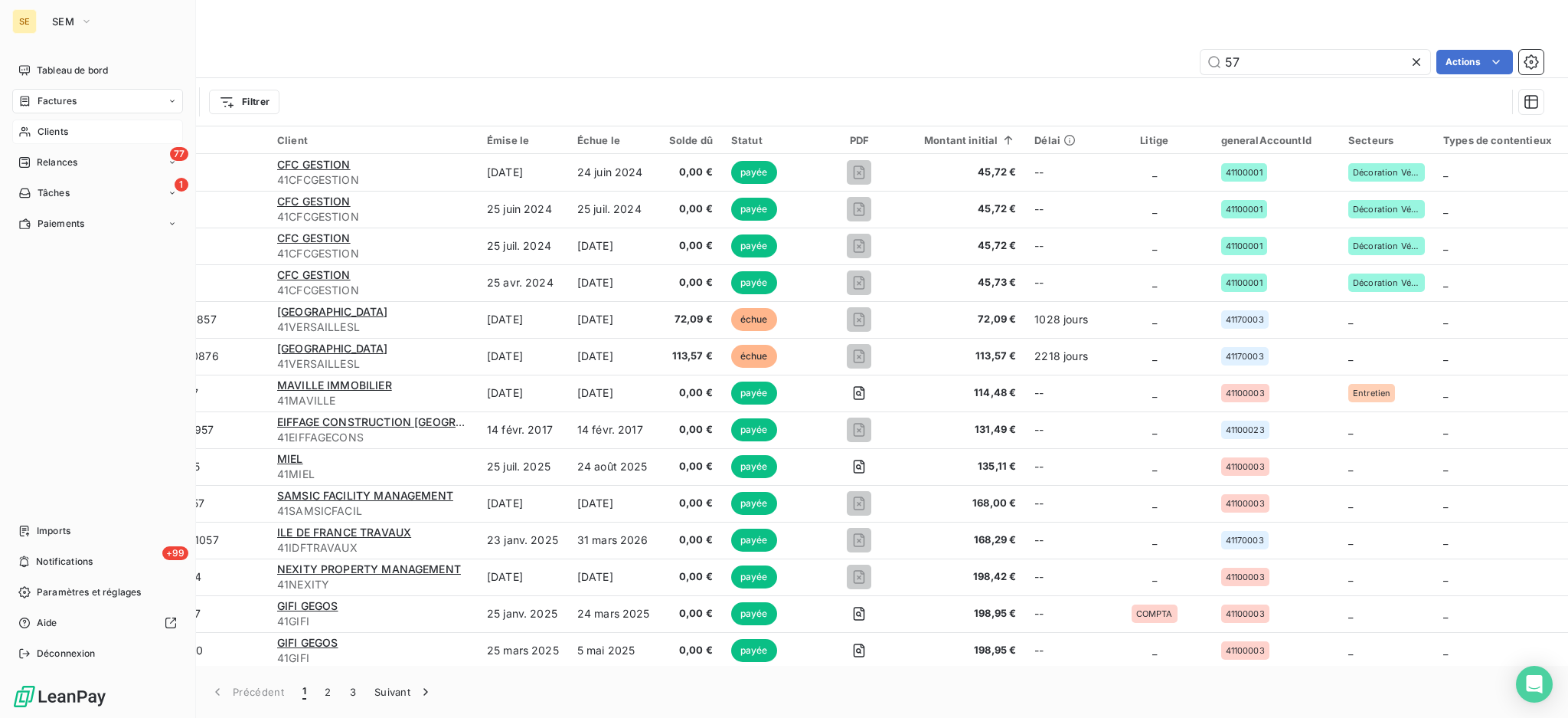
type input "57"
click at [50, 135] on span "Clients" at bounding box center [52, 131] width 31 height 14
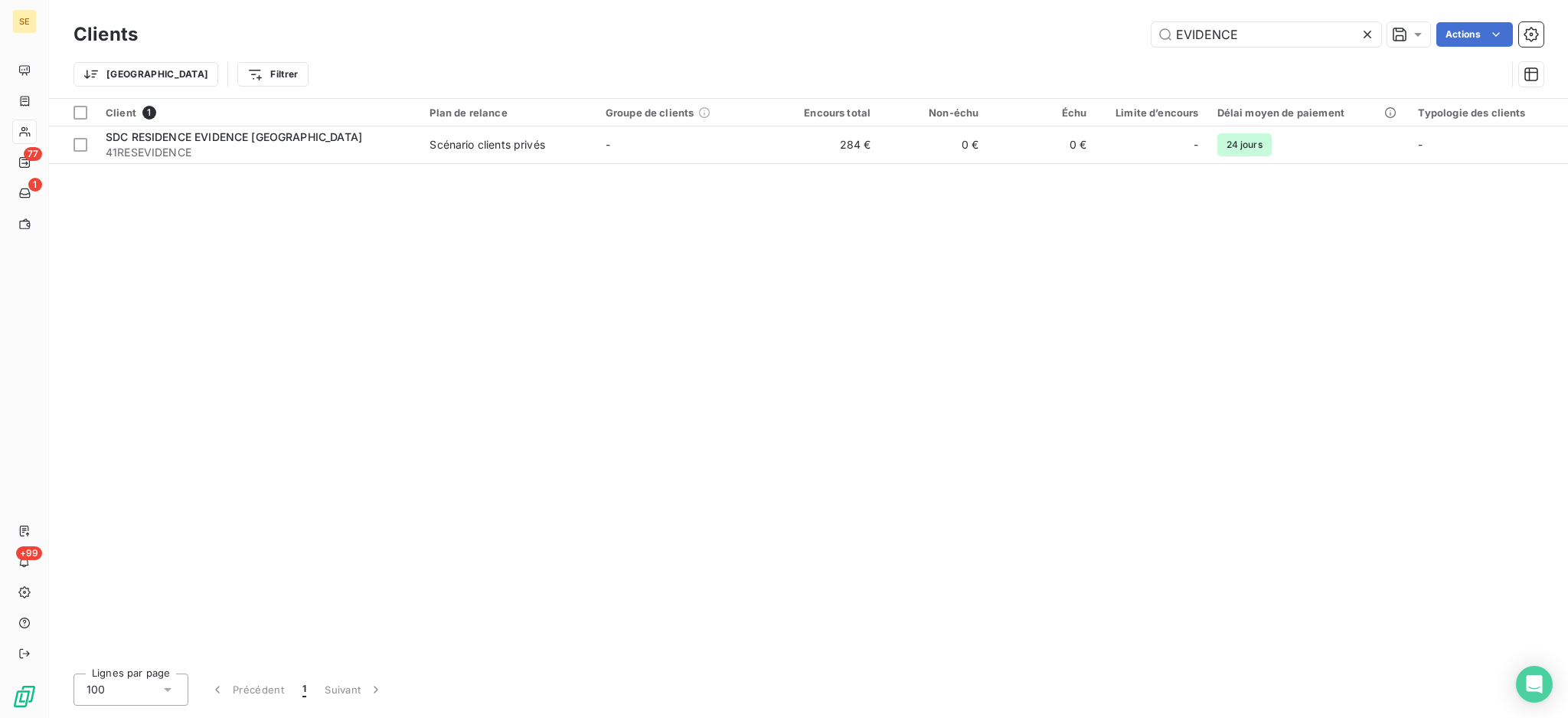
drag, startPoint x: 1253, startPoint y: 29, endPoint x: 1035, endPoint y: 29, distance: 218.0
click at [1035, 29] on div "EVIDENCE Actions" at bounding box center [850, 35] width 1387 height 24
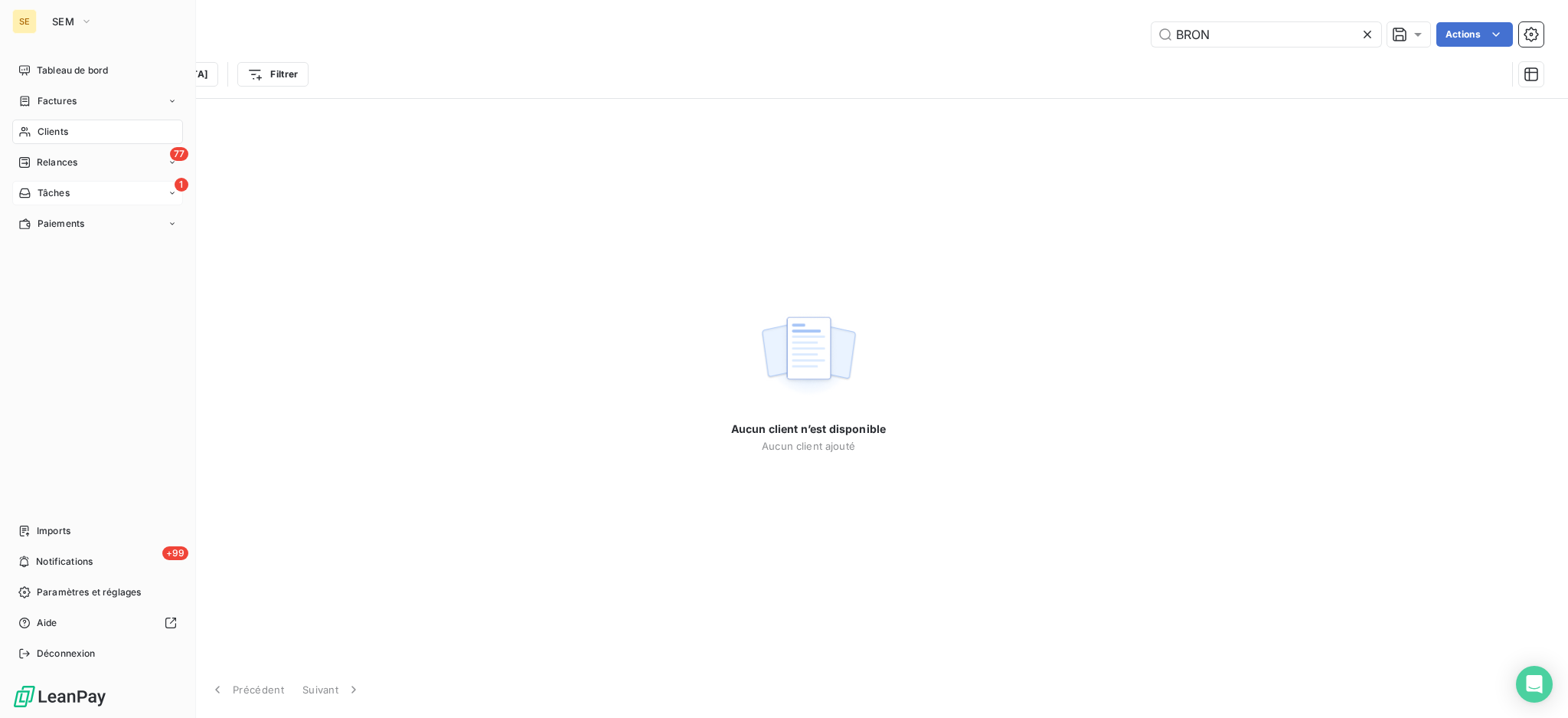
type input "BRON"
click at [37, 191] on span "Tâches" at bounding box center [53, 193] width 32 height 14
click at [71, 217] on span "À effectuer" at bounding box center [61, 223] width 49 height 14
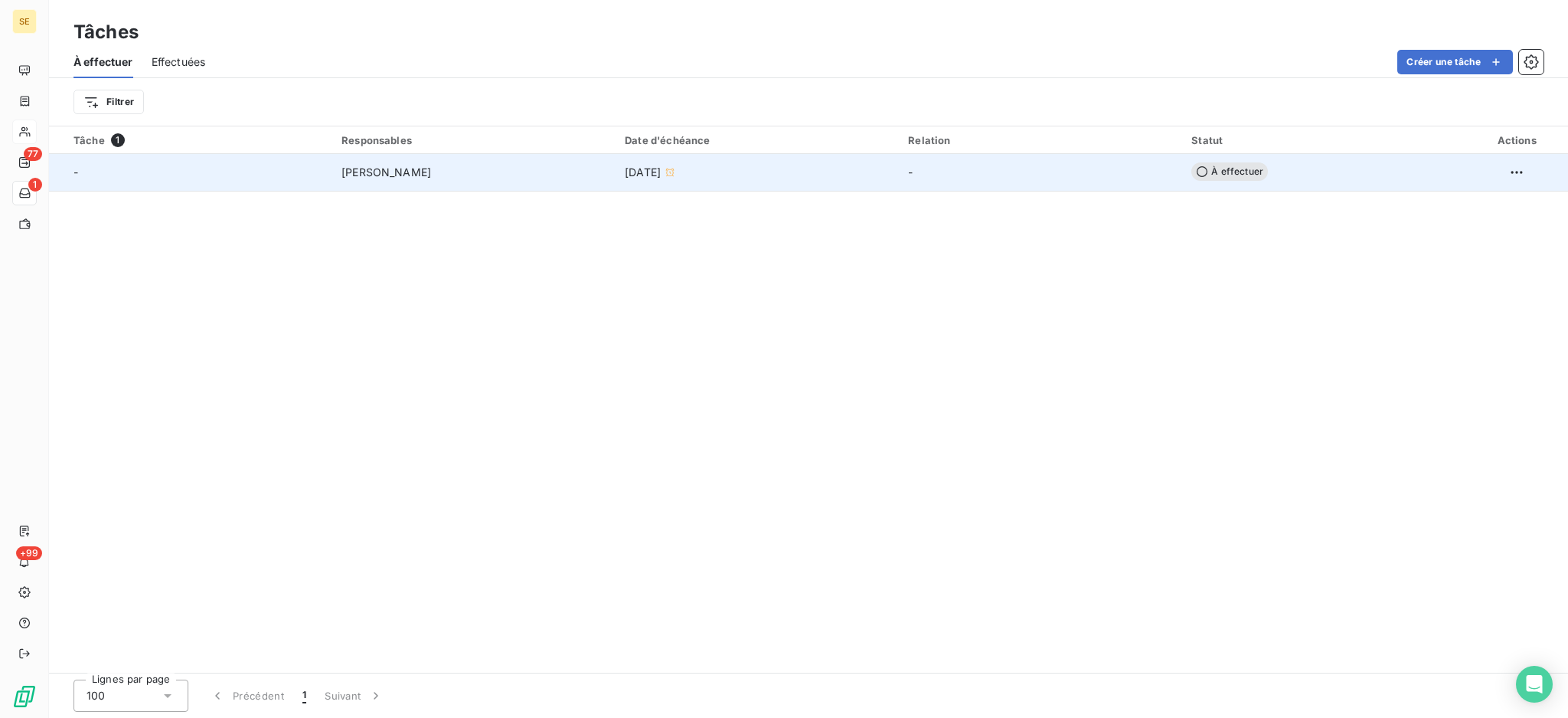
click at [505, 178] on div "[PERSON_NAME]" at bounding box center [474, 173] width 265 height 15
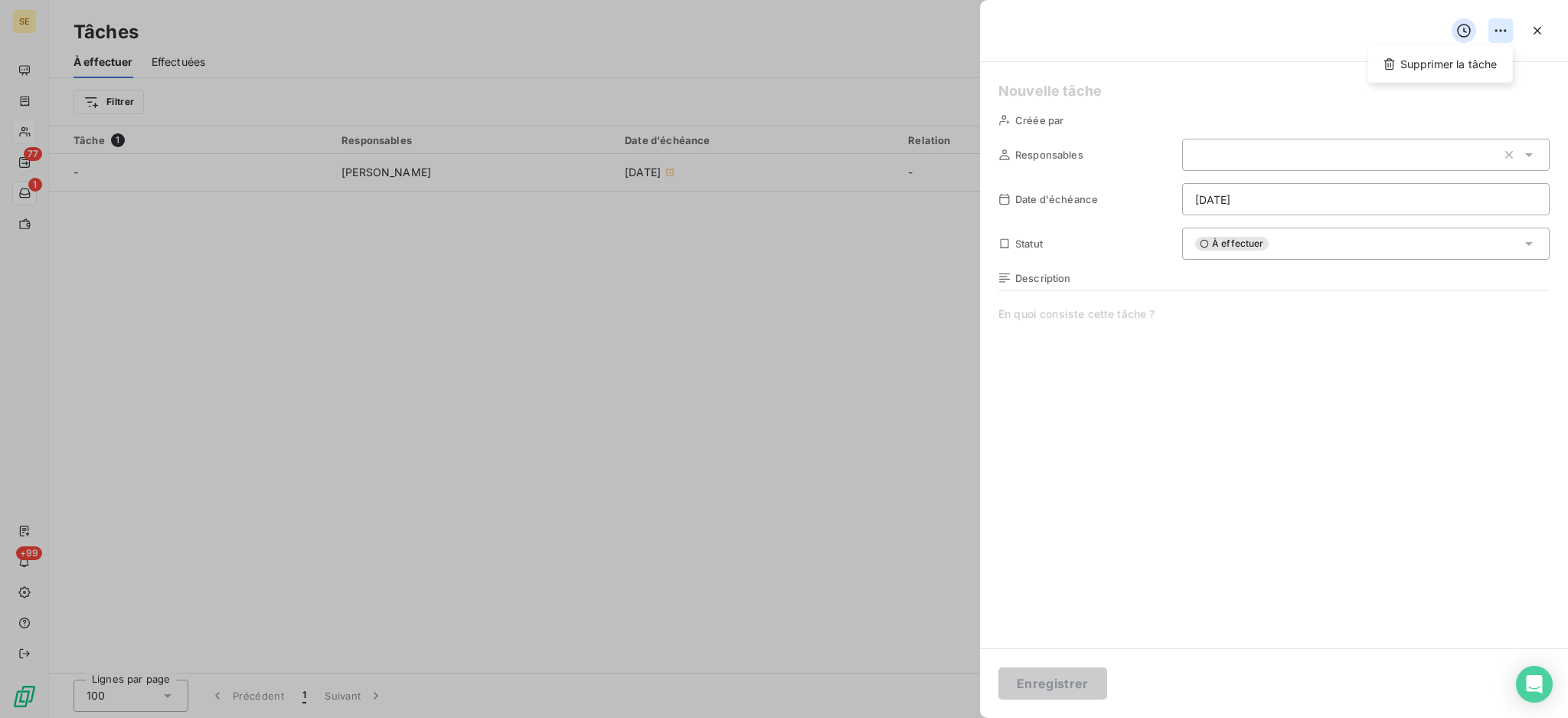
click at [1506, 33] on html "SE 77 1 +99 Tâches À effectuer Effectuées Créer une tâche Filtrer Tâche 1 Respo…" at bounding box center [784, 359] width 1568 height 718
type input "[DATE]"
click at [1283, 328] on html "SE 77 1 +99 Tâches À effectuer Effectuées Créer une tâche Filtrer Tâche 1 Respo…" at bounding box center [784, 359] width 1568 height 718
click at [1540, 31] on icon "button" at bounding box center [1537, 31] width 15 height 15
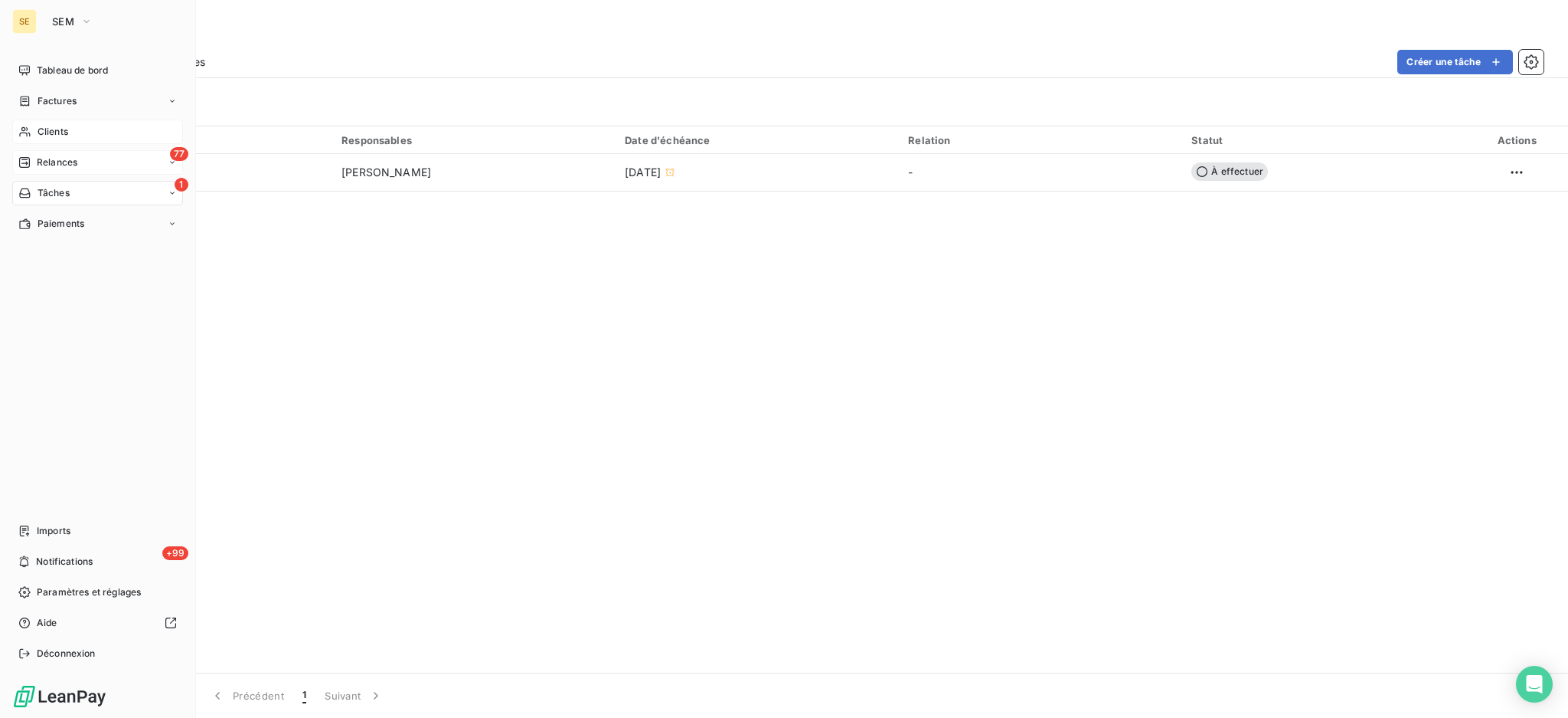
click at [42, 160] on span "Relances" at bounding box center [57, 162] width 41 height 14
click at [48, 193] on span "À effectuer" at bounding box center [61, 193] width 49 height 14
click at [58, 91] on div "Factures" at bounding box center [97, 101] width 171 height 24
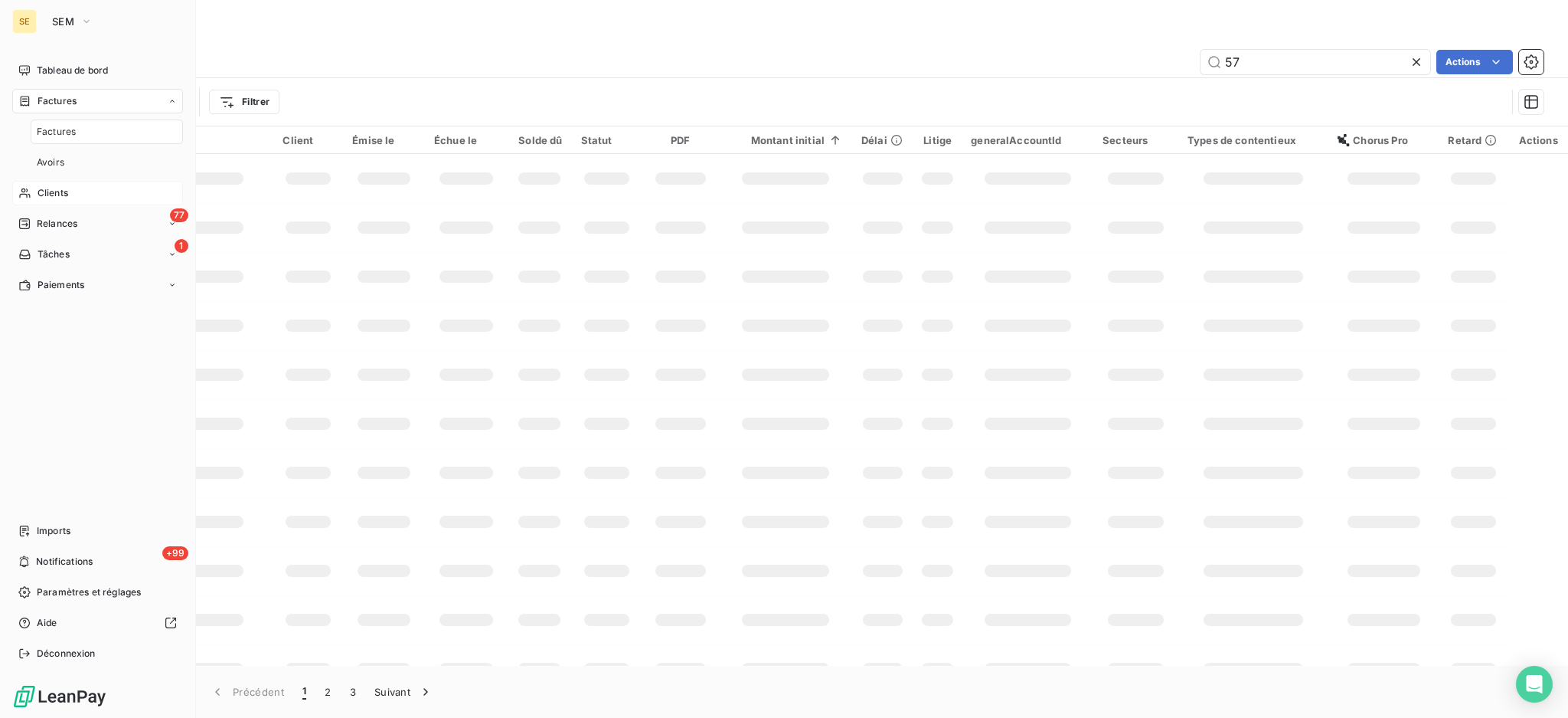
click at [48, 195] on span "Clients" at bounding box center [52, 193] width 31 height 14
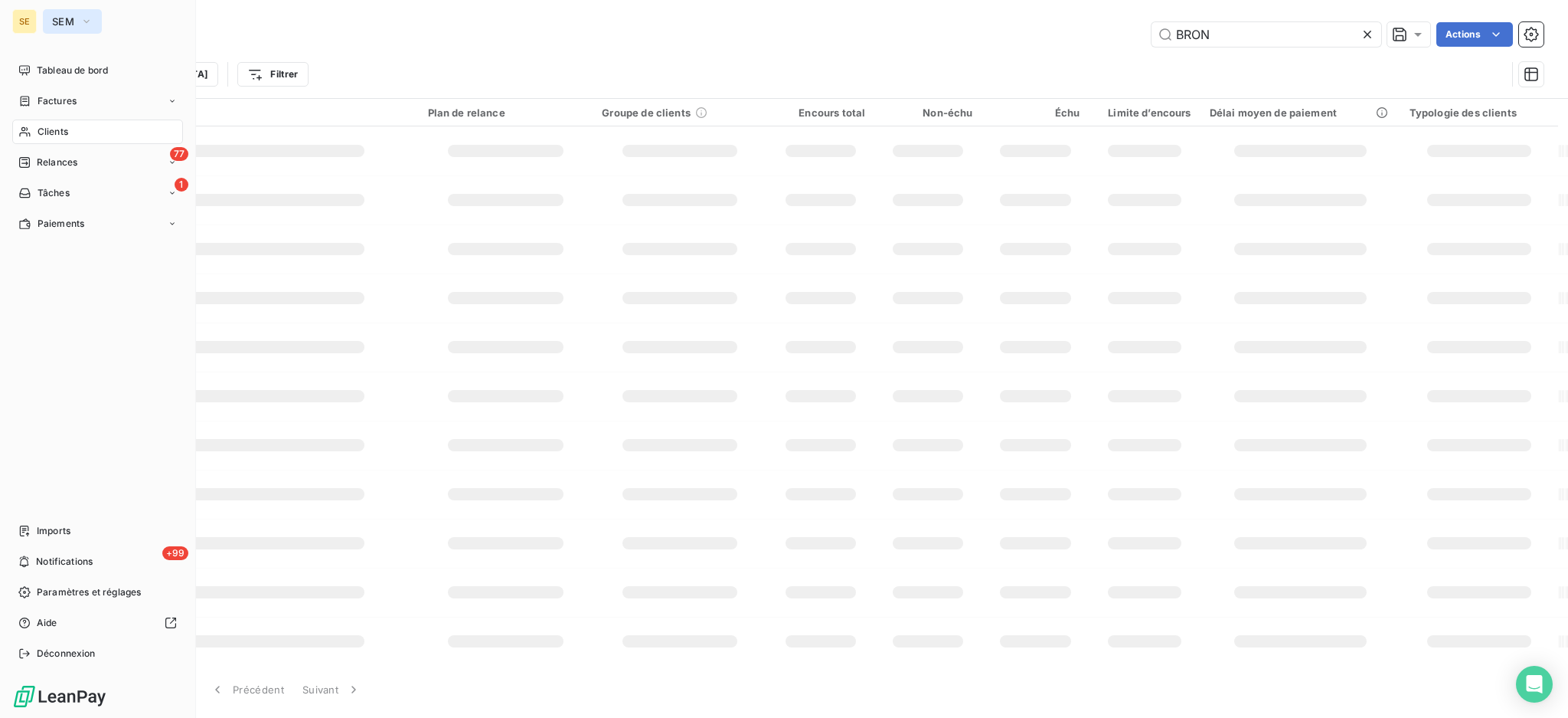
click at [92, 19] on button "SEM" at bounding box center [72, 21] width 59 height 24
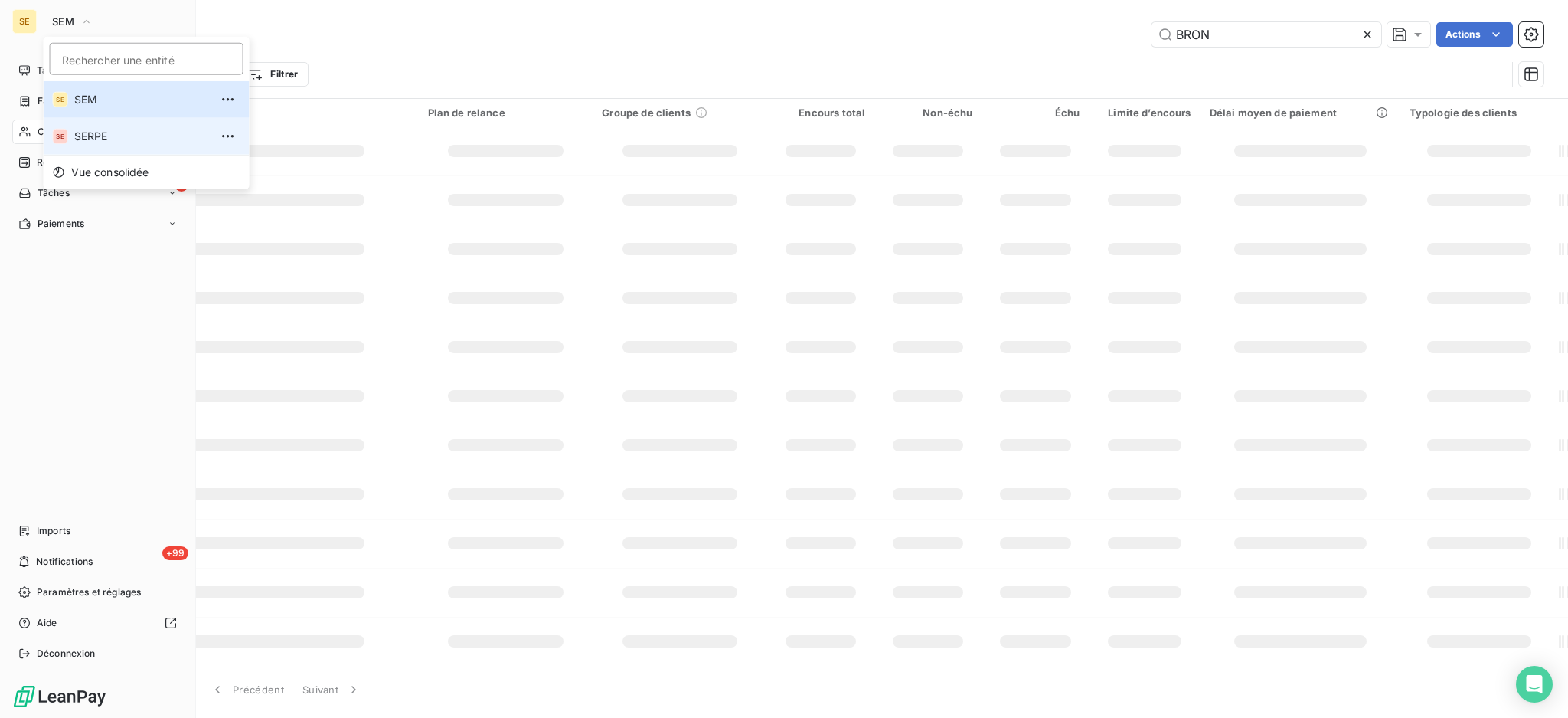
click at [102, 134] on span "SERPE" at bounding box center [142, 136] width 135 height 15
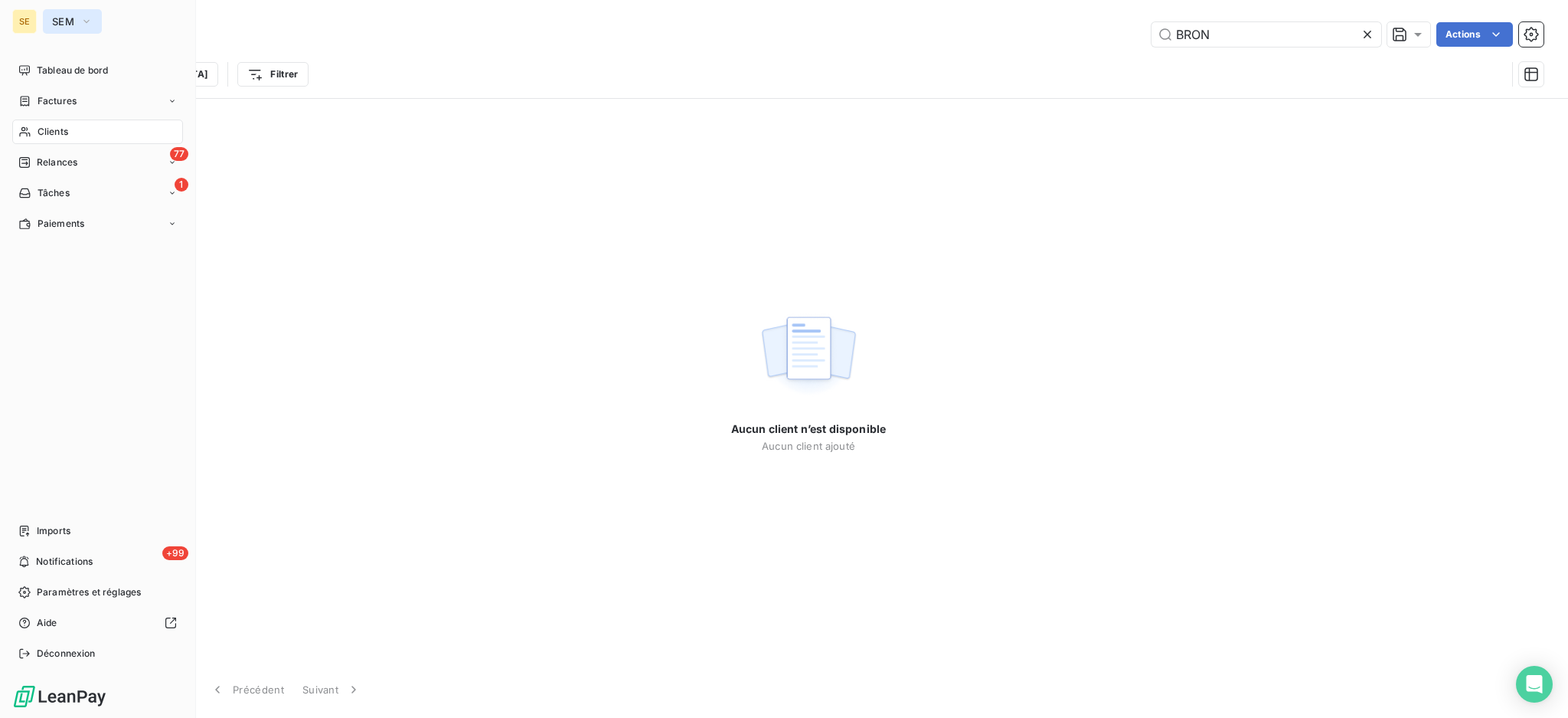
click at [65, 20] on span "SEM" at bounding box center [63, 21] width 22 height 12
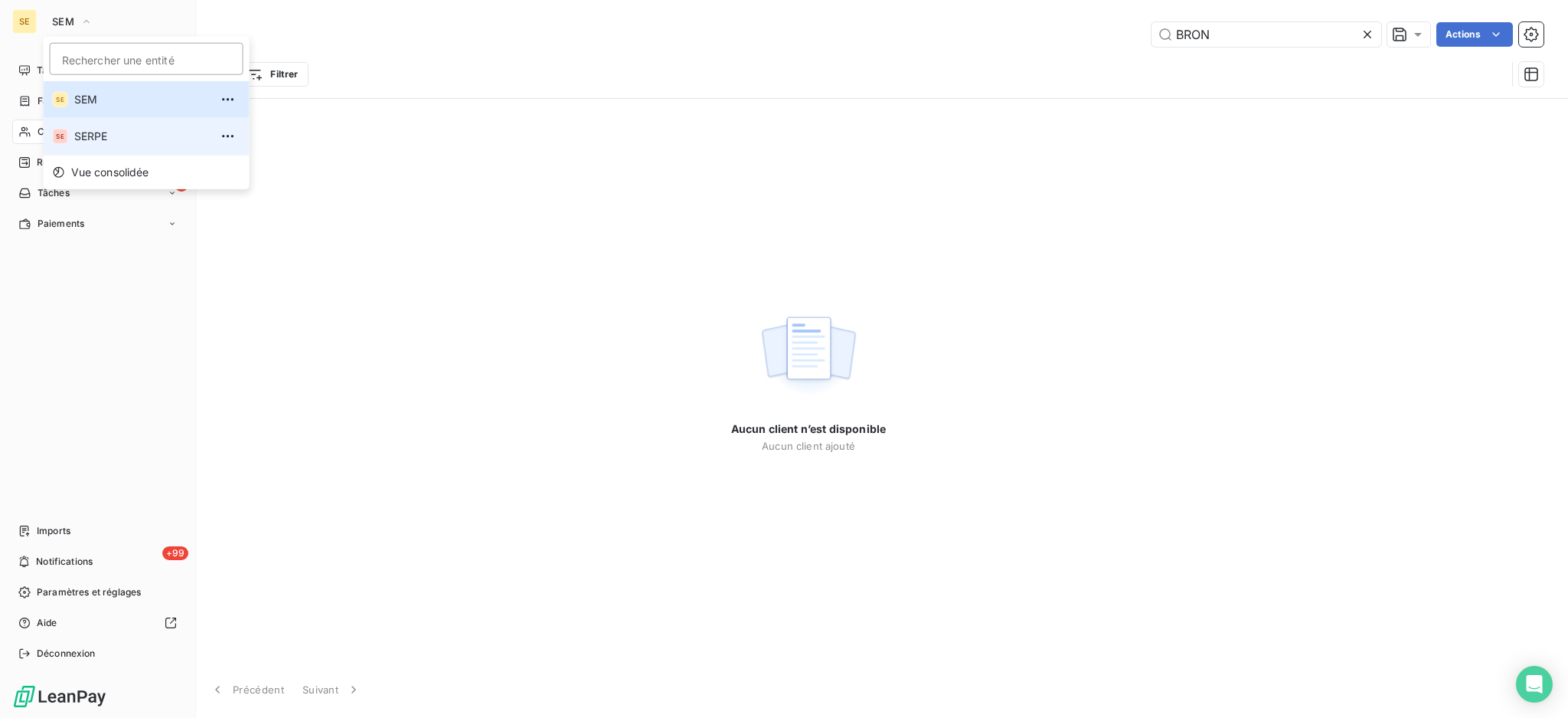
click at [66, 134] on div "SE" at bounding box center [61, 136] width 15 height 15
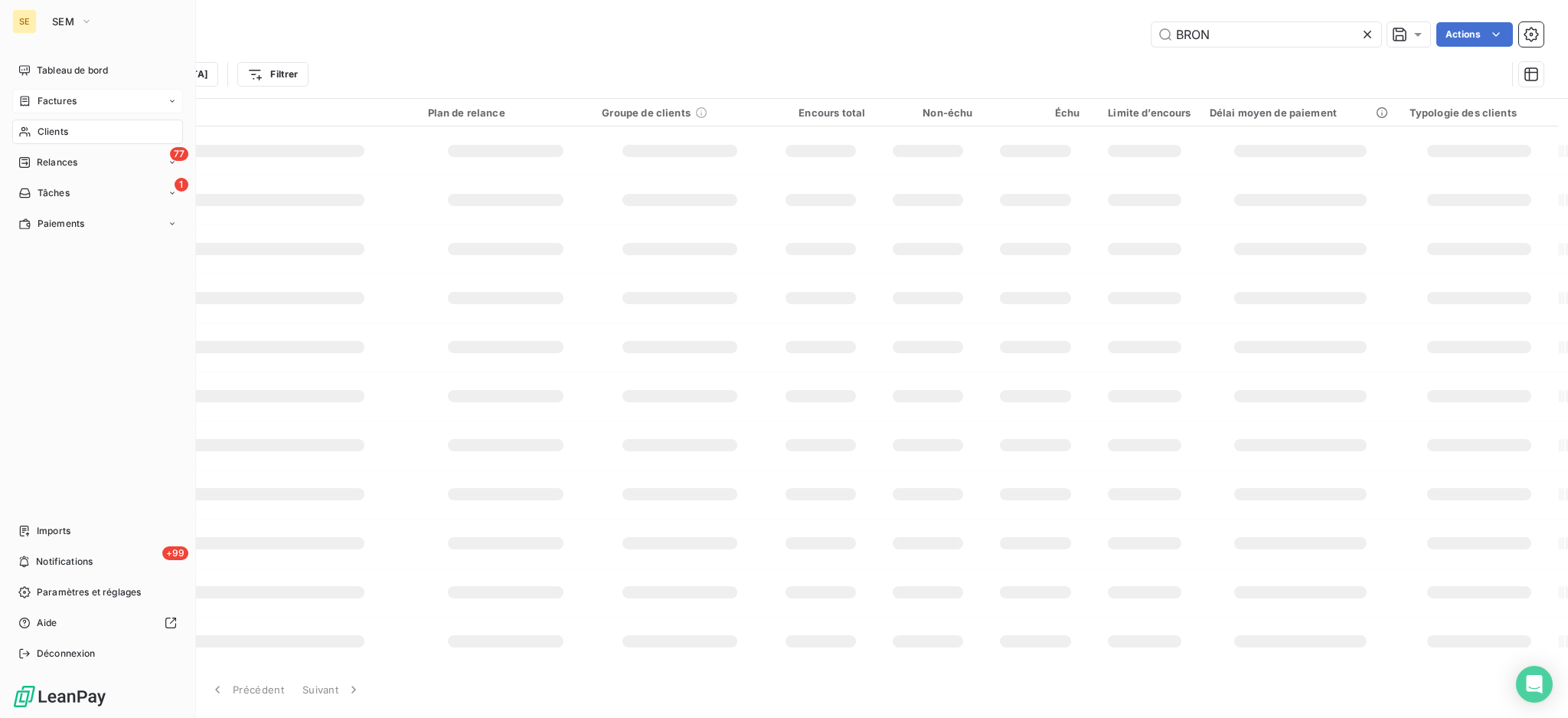
click at [33, 92] on div "Factures" at bounding box center [97, 101] width 171 height 24
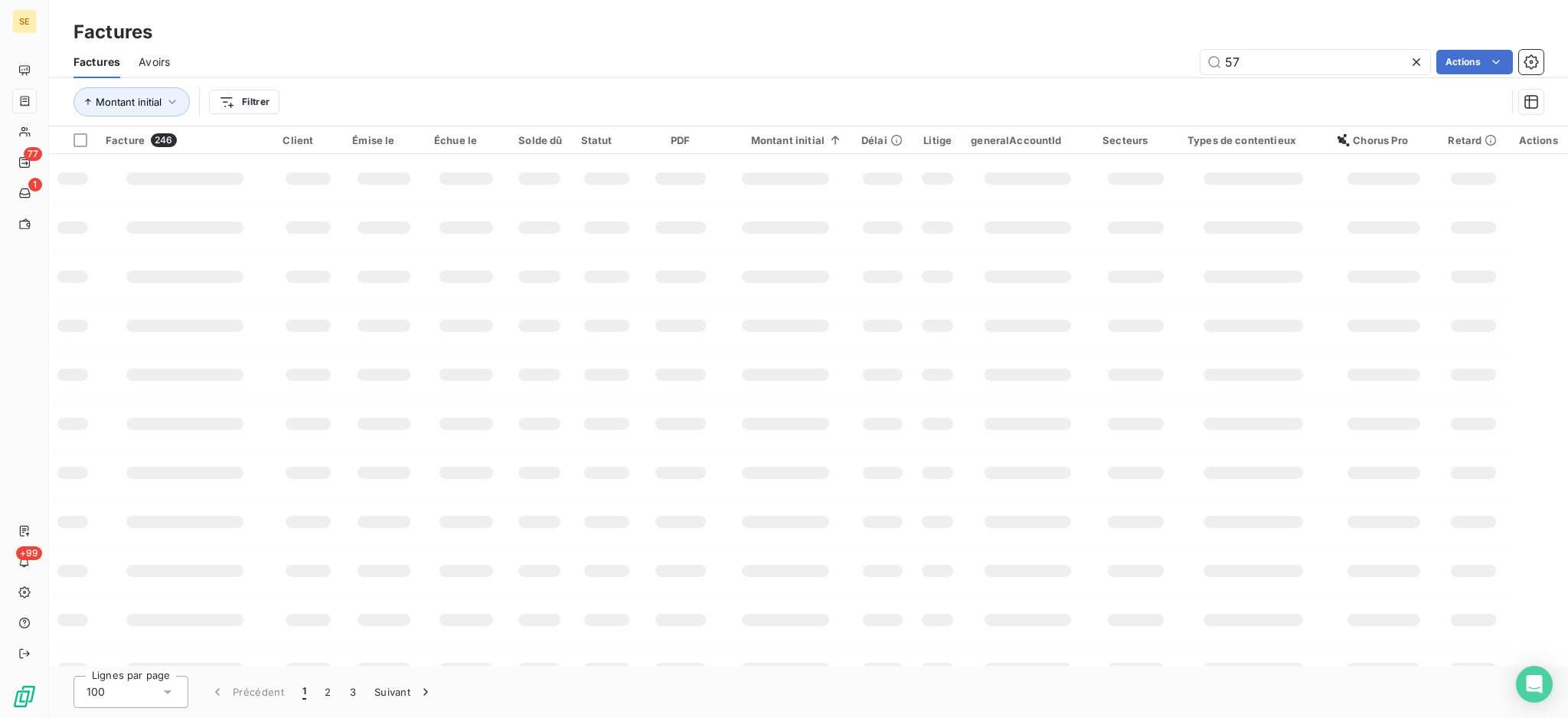
drag, startPoint x: 1250, startPoint y: 56, endPoint x: 1172, endPoint y: 53, distance: 78.1
click at [1181, 52] on div "57 Actions" at bounding box center [866, 62] width 1355 height 24
type input "08-0402"
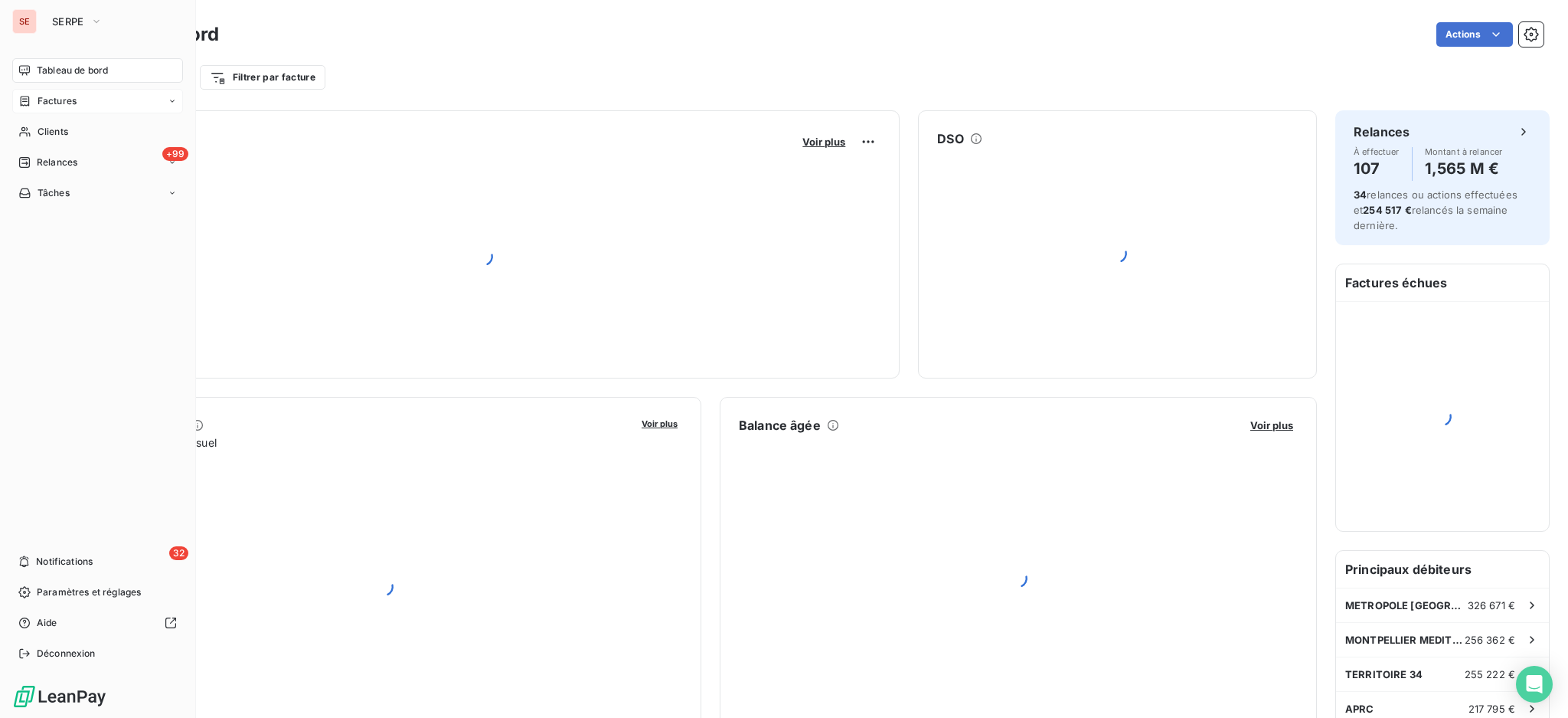
click at [62, 100] on span "Factures" at bounding box center [57, 101] width 39 height 14
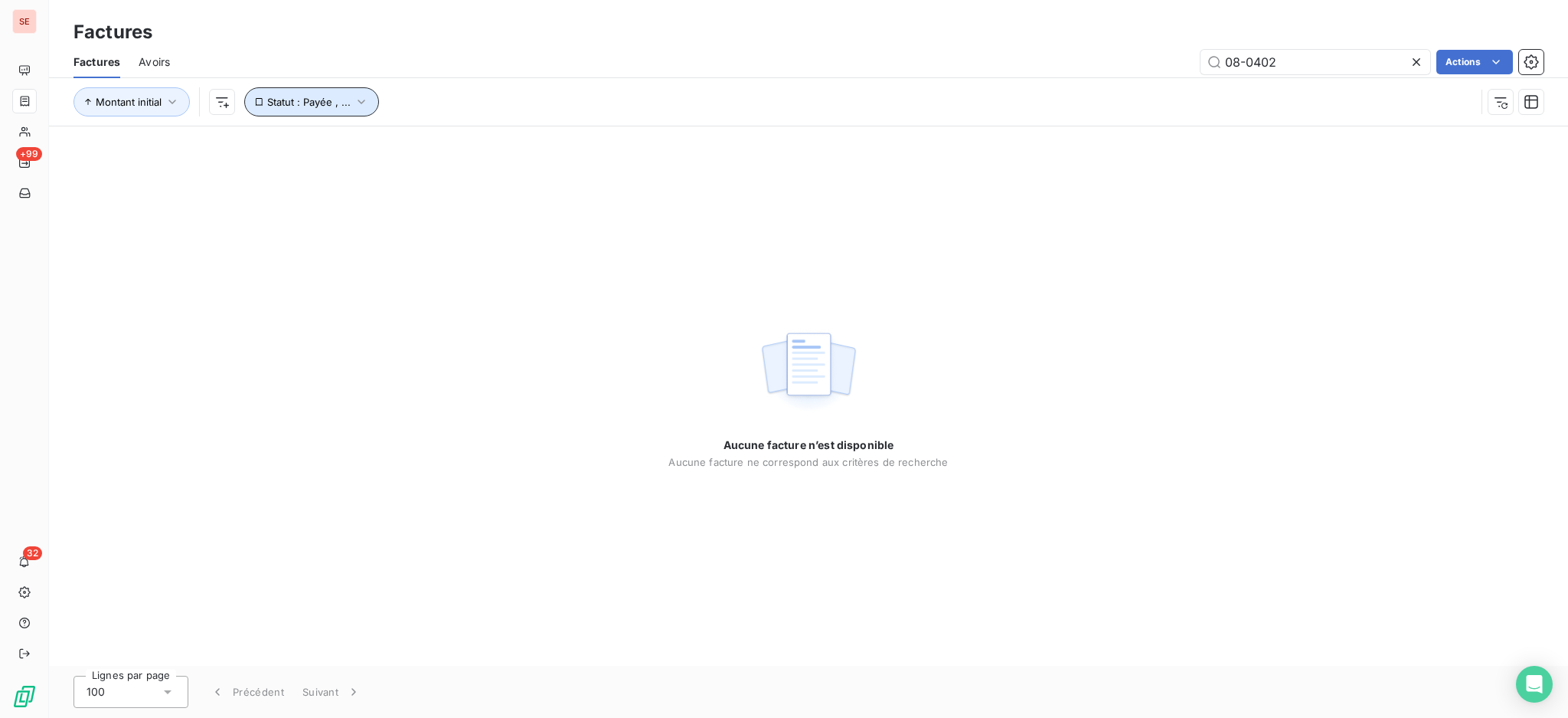
click at [361, 95] on icon "button" at bounding box center [361, 102] width 15 height 15
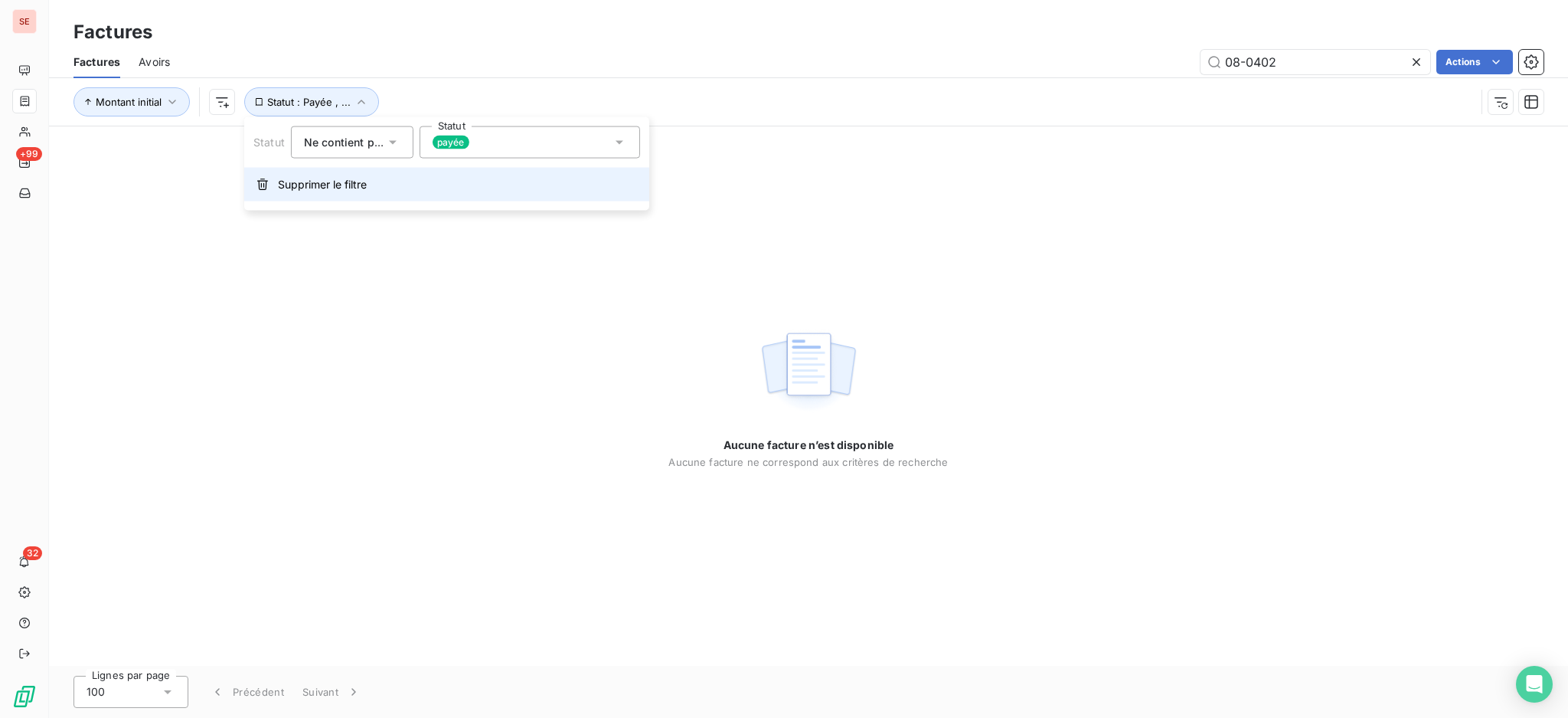
click at [333, 189] on span "Supprimer le filtre" at bounding box center [322, 185] width 89 height 15
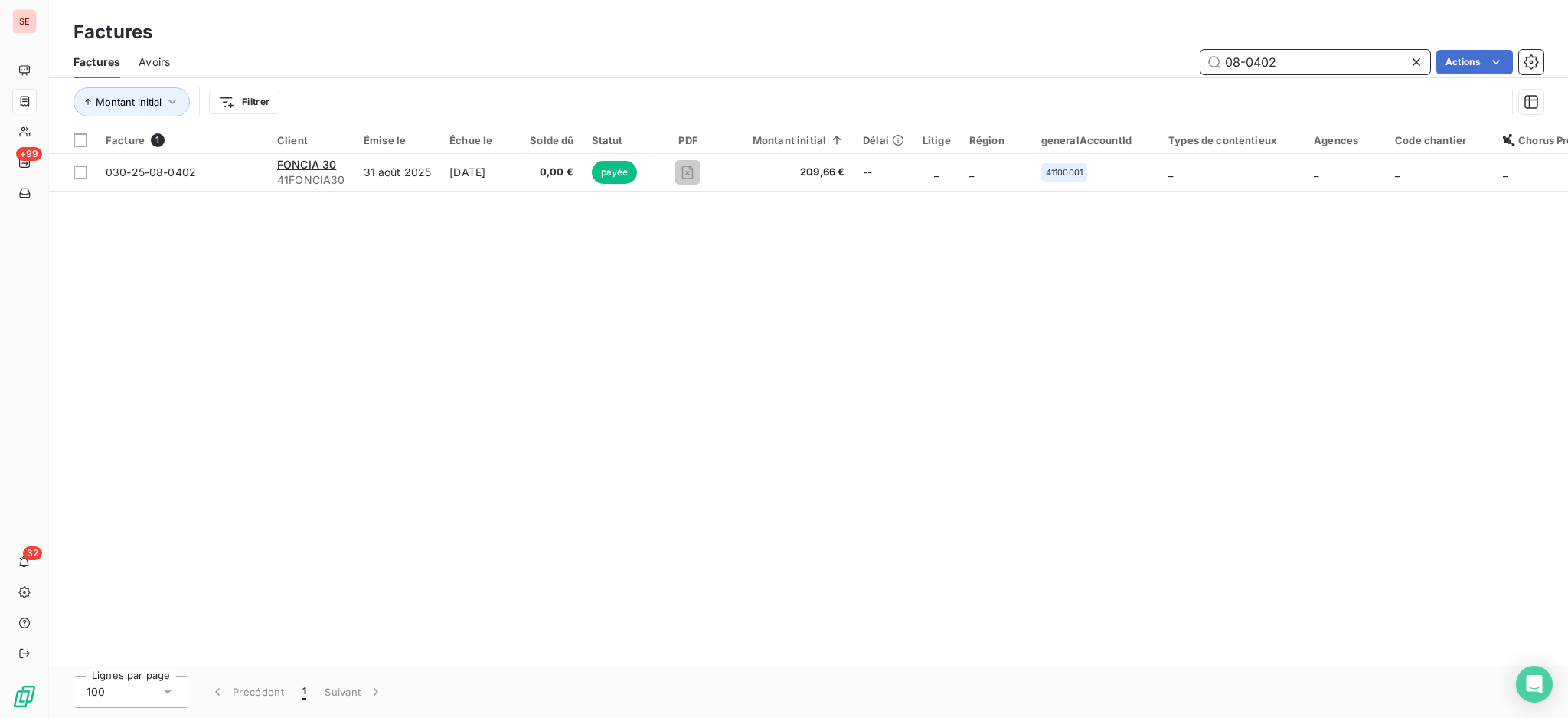
click at [1287, 66] on input "08-0402" at bounding box center [1315, 62] width 229 height 24
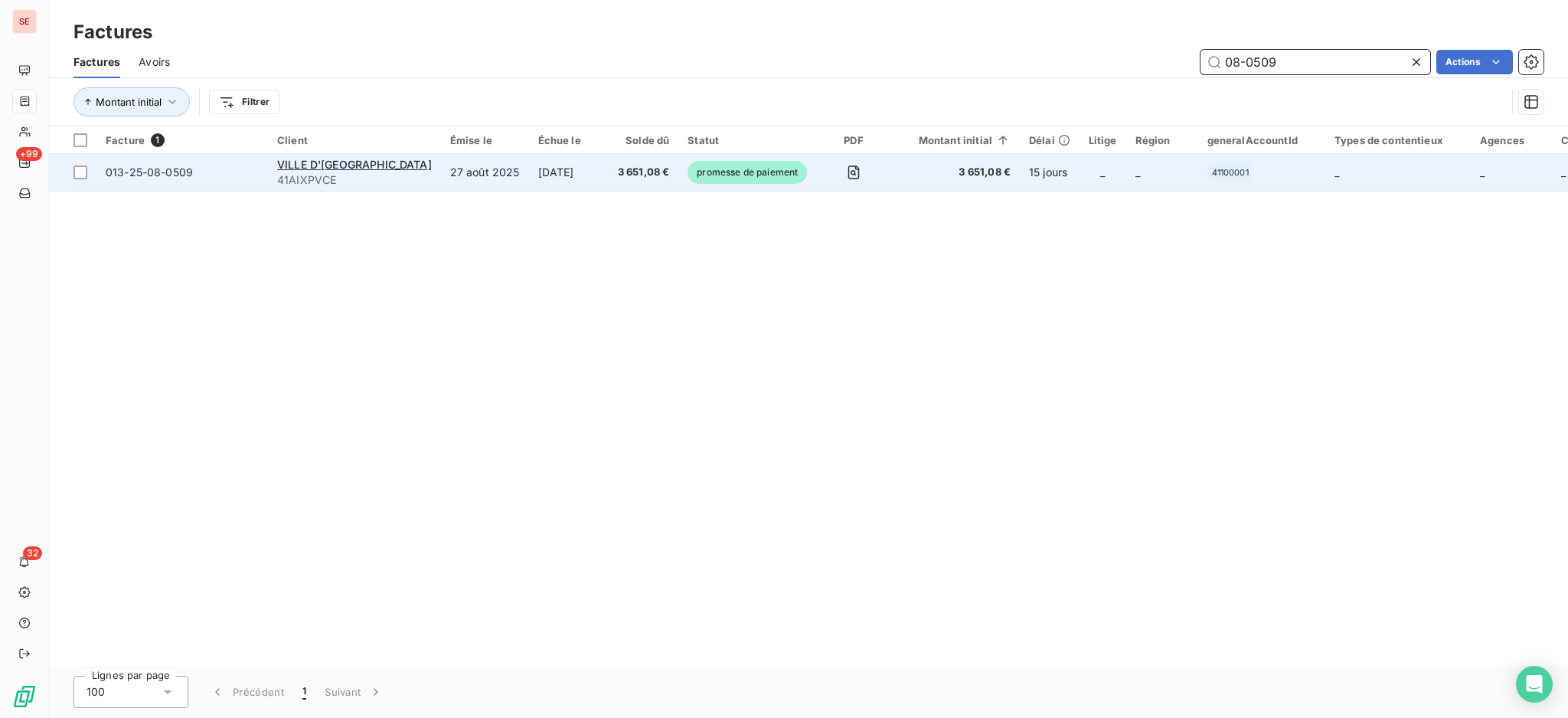
type input "08-0509"
click at [552, 173] on td "[DATE]" at bounding box center [569, 172] width 79 height 36
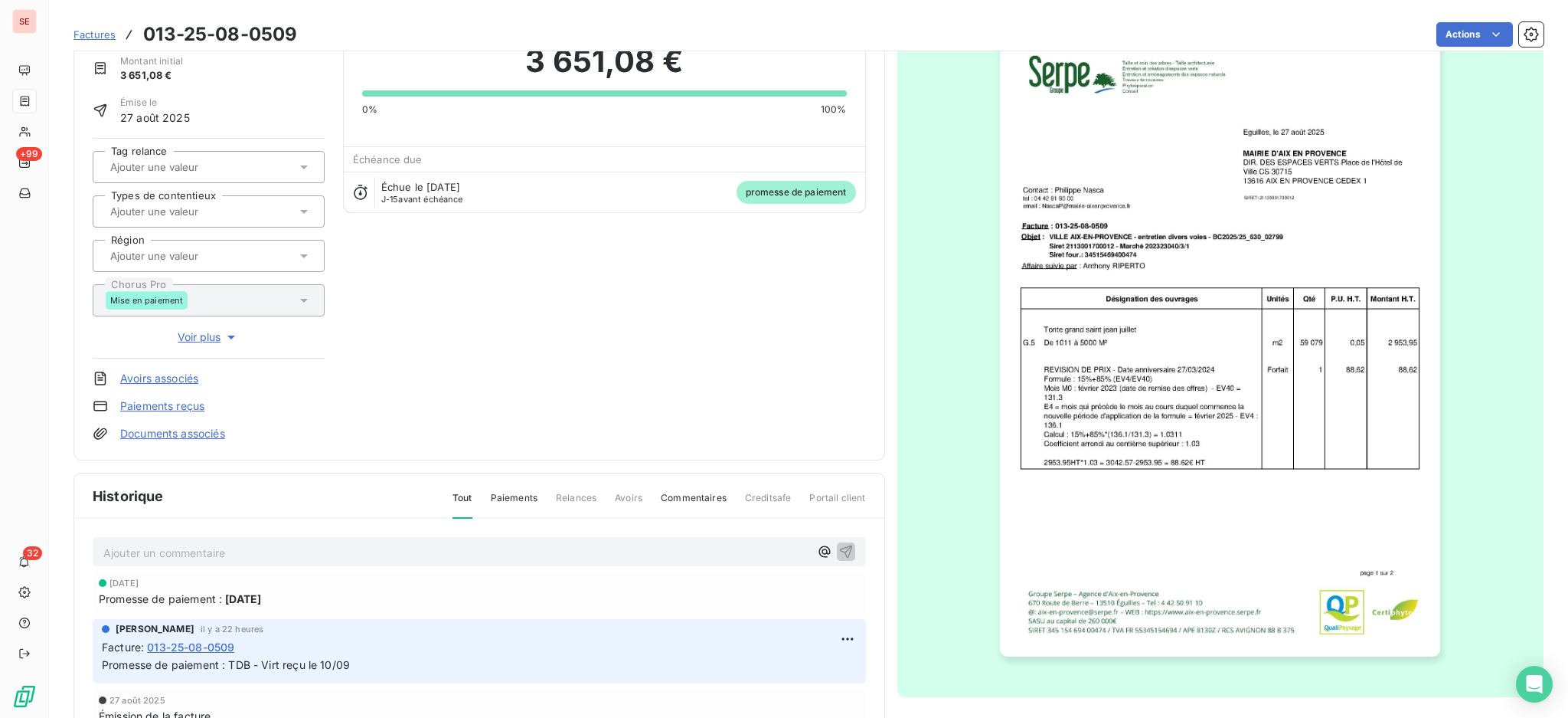
scroll to position [104, 0]
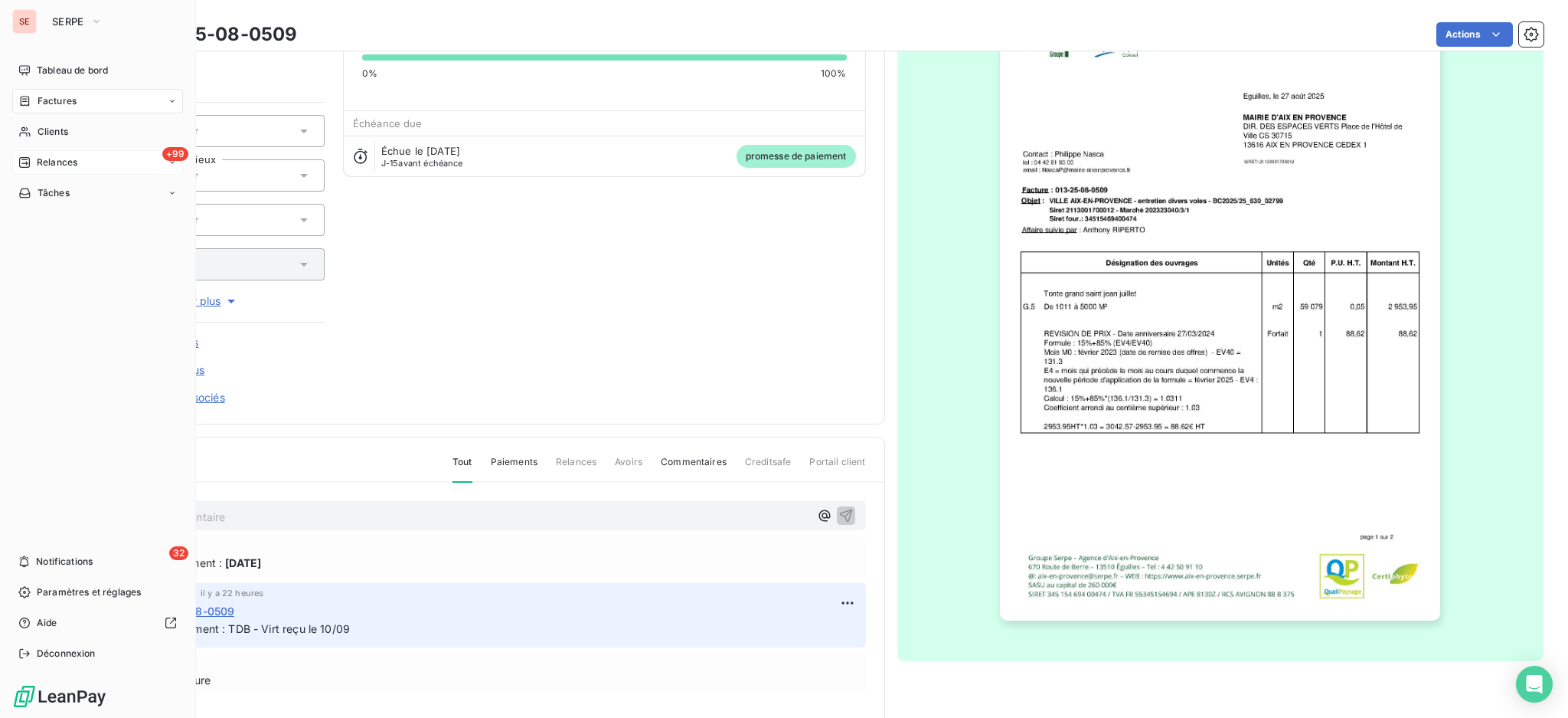
click at [64, 160] on span "Relances" at bounding box center [57, 162] width 41 height 14
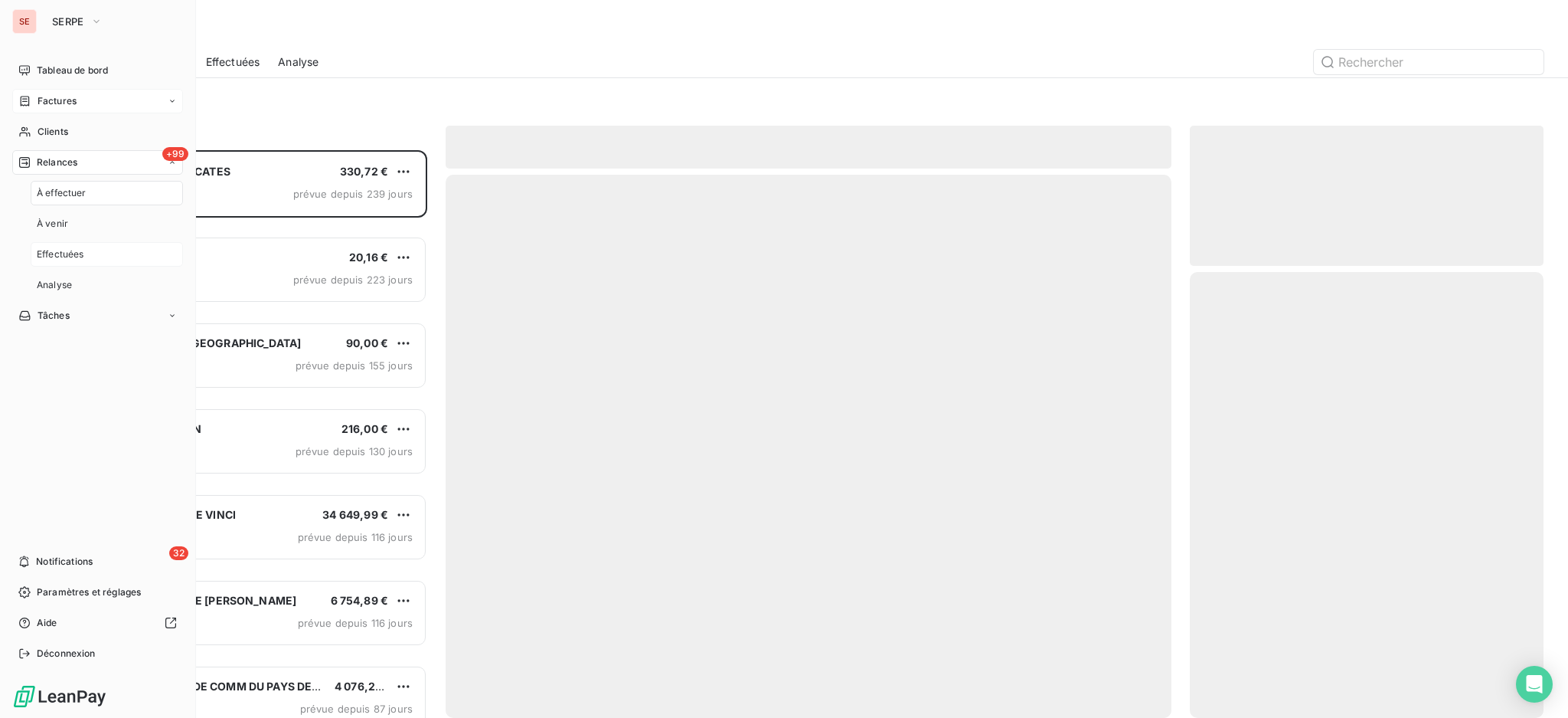
scroll to position [553, 337]
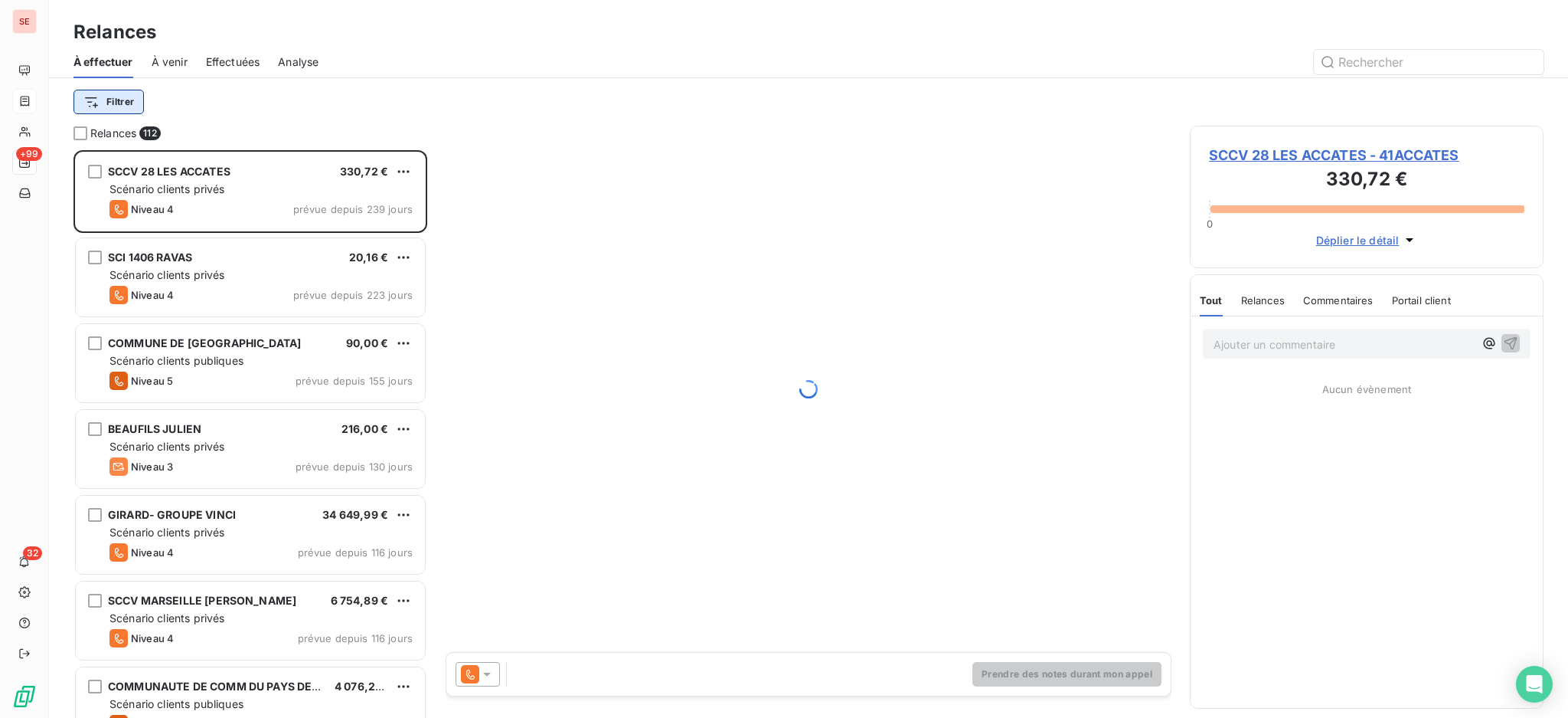
click at [105, 95] on html "SE +99 32 Relances À effectuer À venir Effectuées Analyse Filtrer Relances 112 …" at bounding box center [784, 359] width 1568 height 718
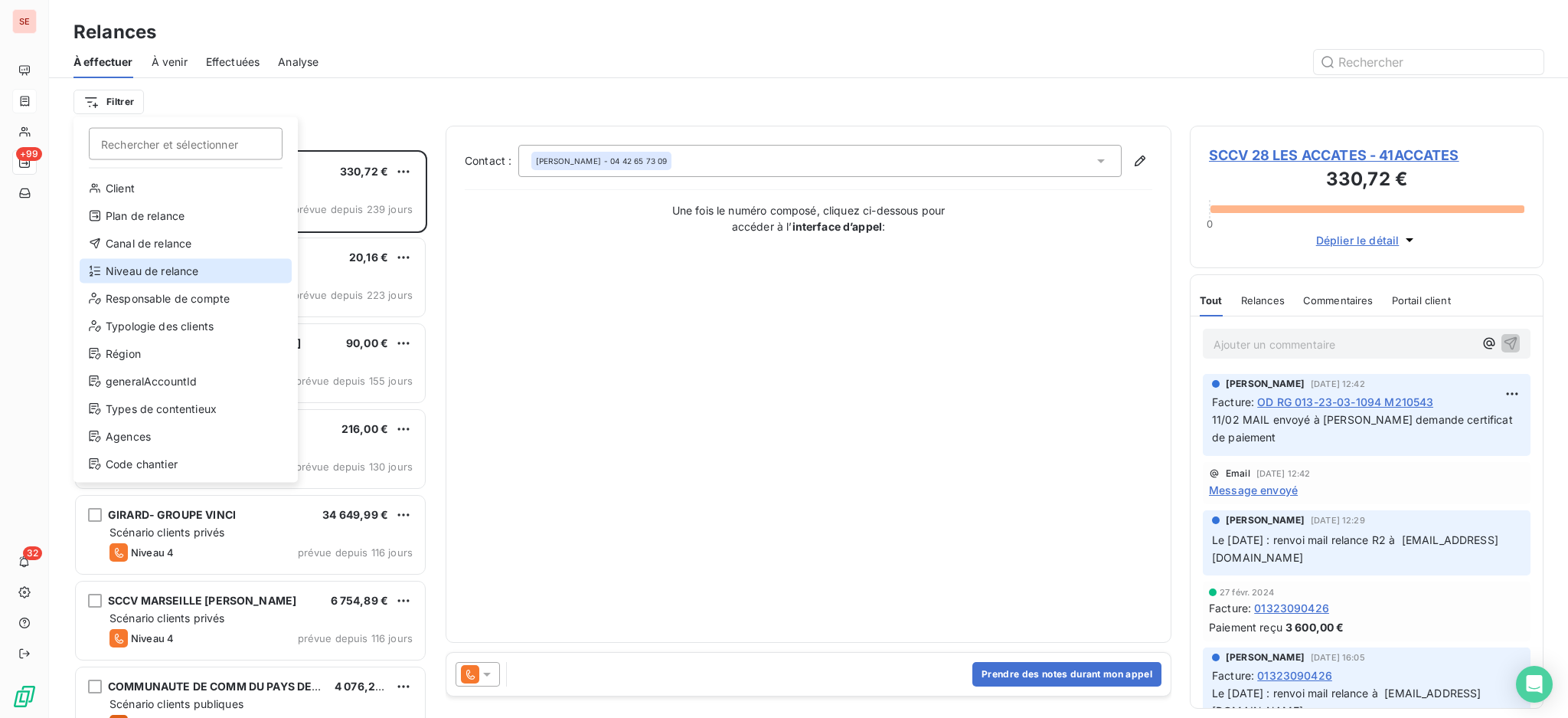
click at [144, 266] on div "Niveau de relance" at bounding box center [185, 271] width 212 height 24
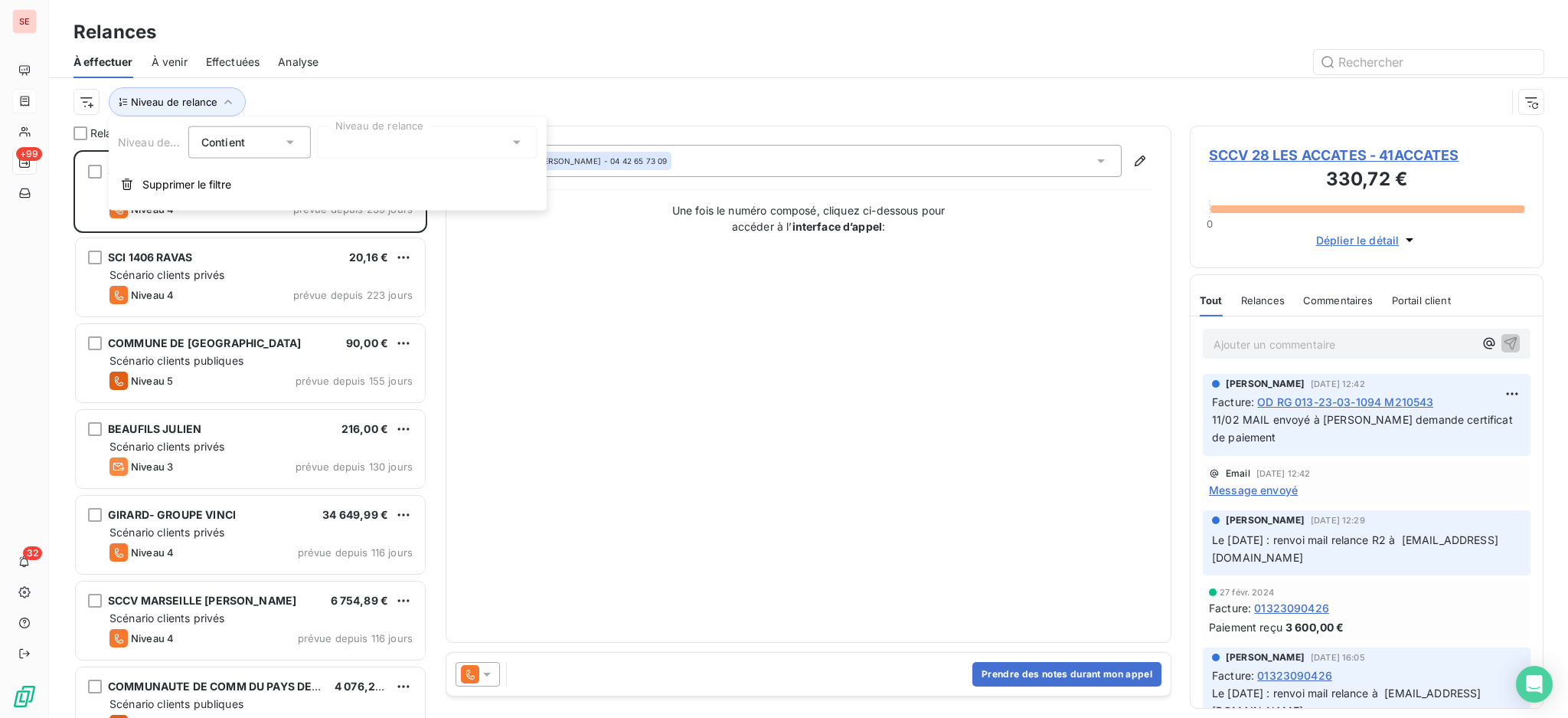
scroll to position [16, 16]
click at [519, 140] on icon at bounding box center [516, 143] width 15 height 15
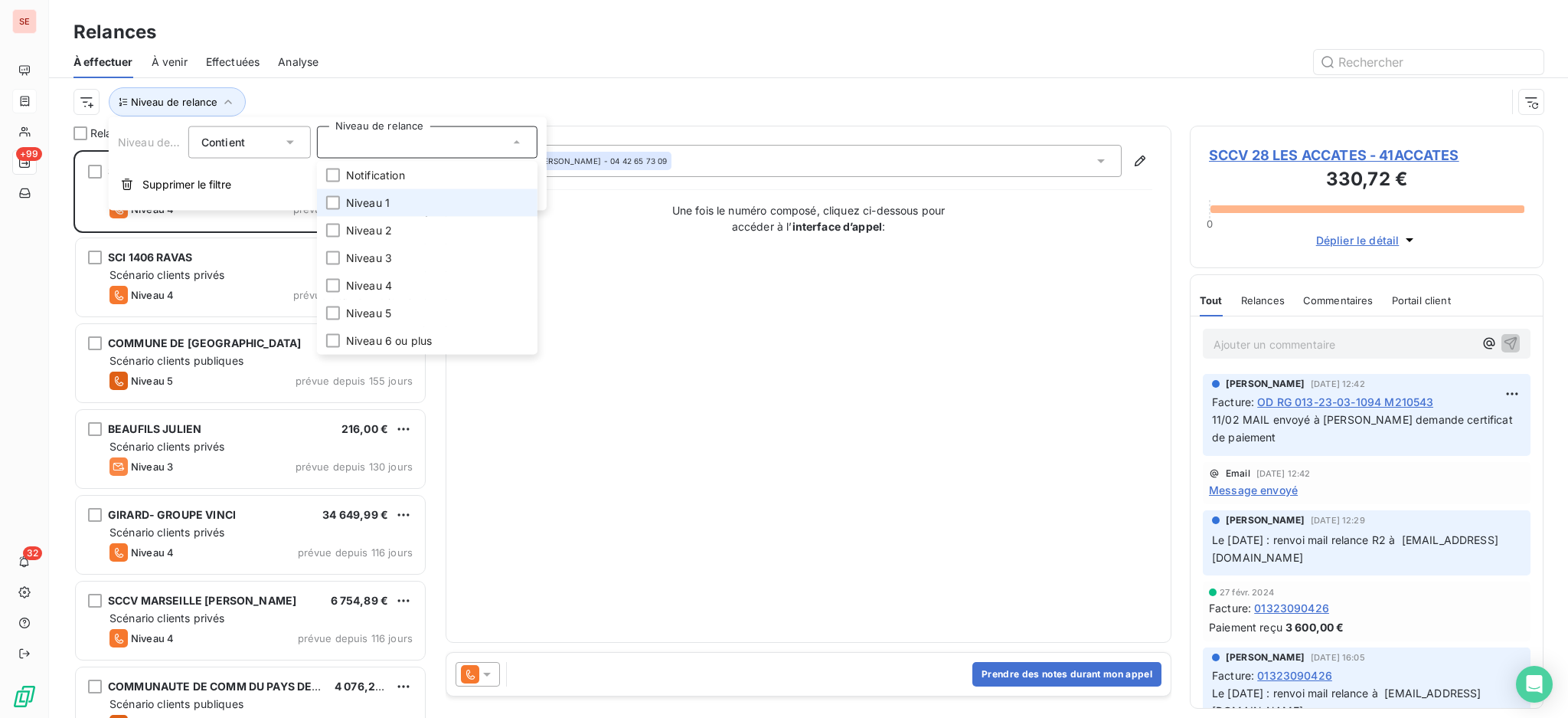
click at [406, 200] on li "Niveau 1" at bounding box center [427, 203] width 221 height 28
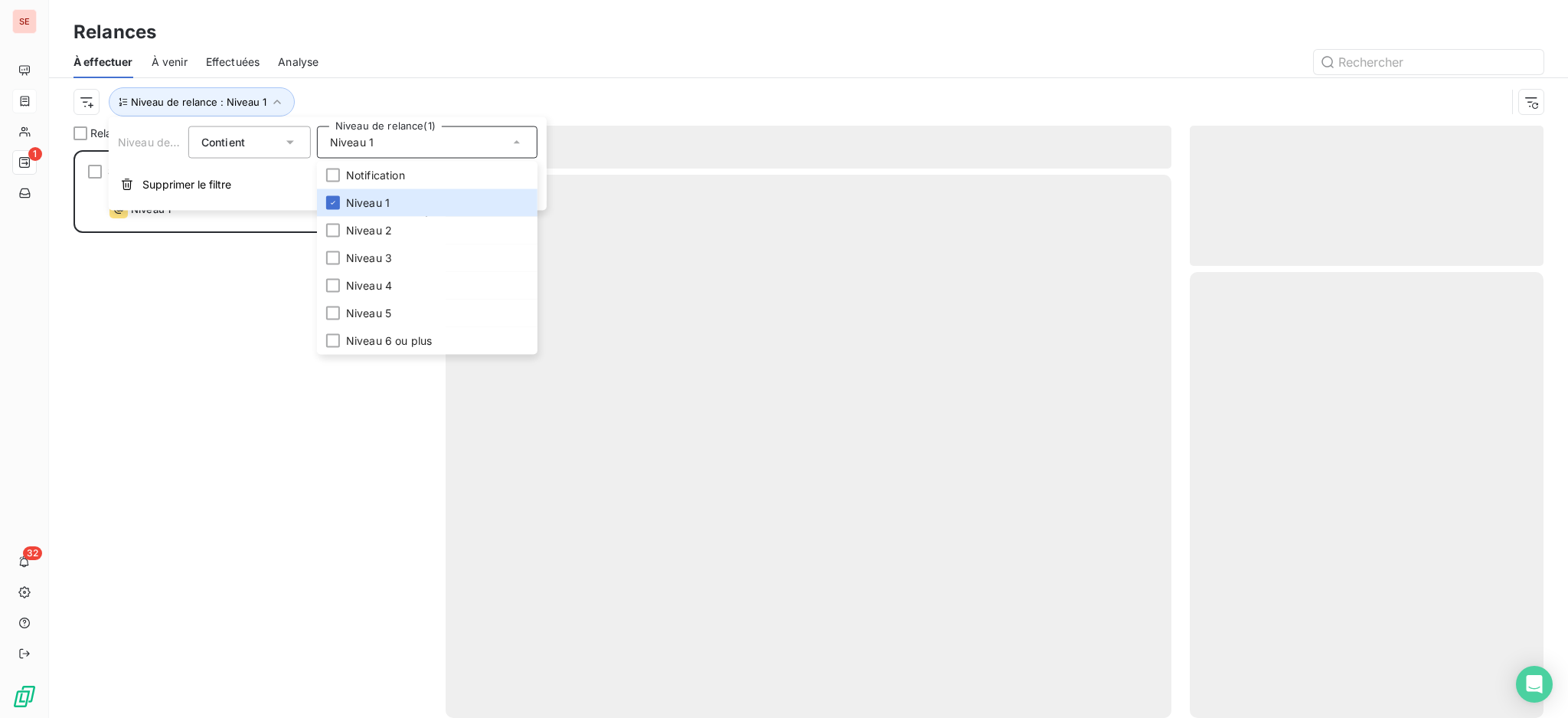
scroll to position [552, 337]
click at [364, 35] on div "Relances" at bounding box center [808, 33] width 1519 height 28
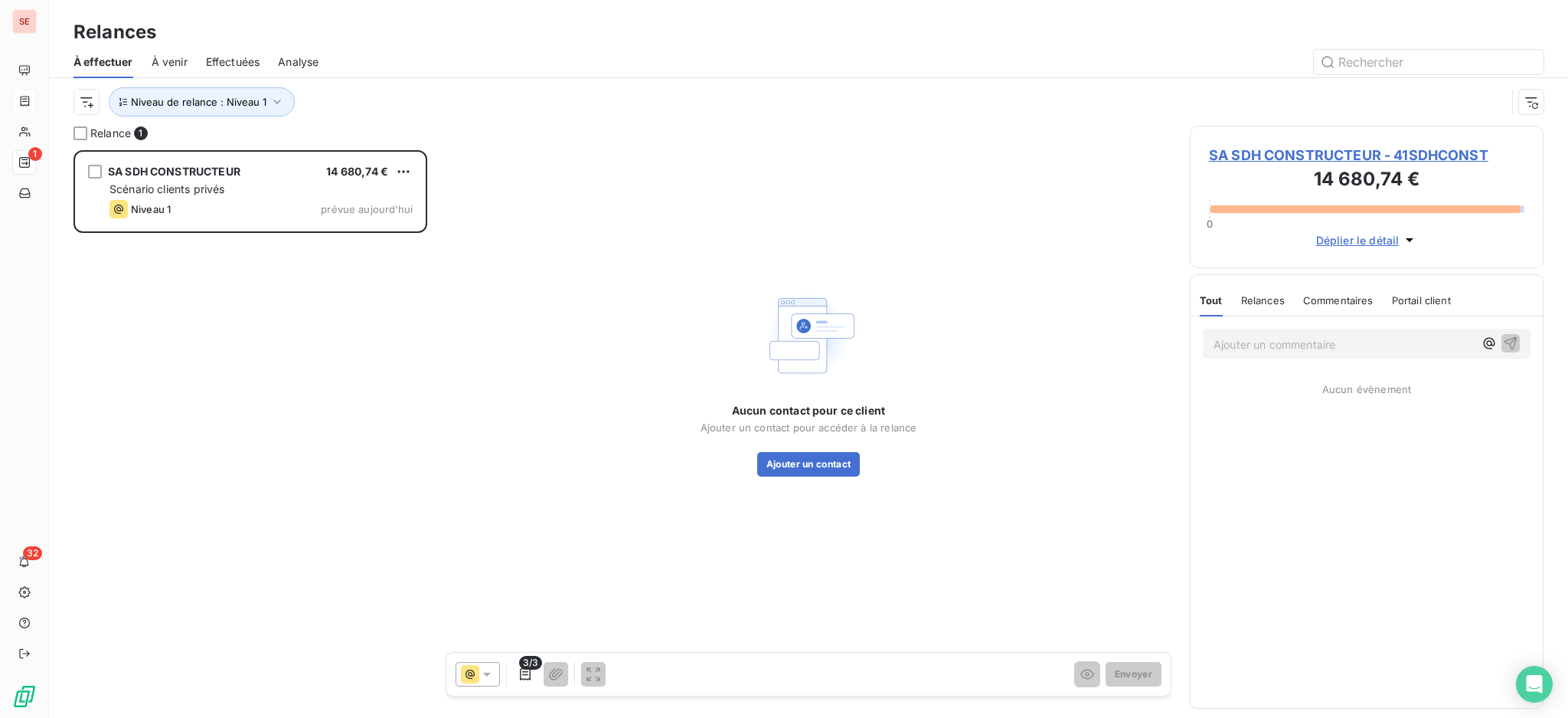
click at [1284, 150] on span "SA SDH CONSTRUCTEUR - 41SDHCONST" at bounding box center [1367, 155] width 315 height 21
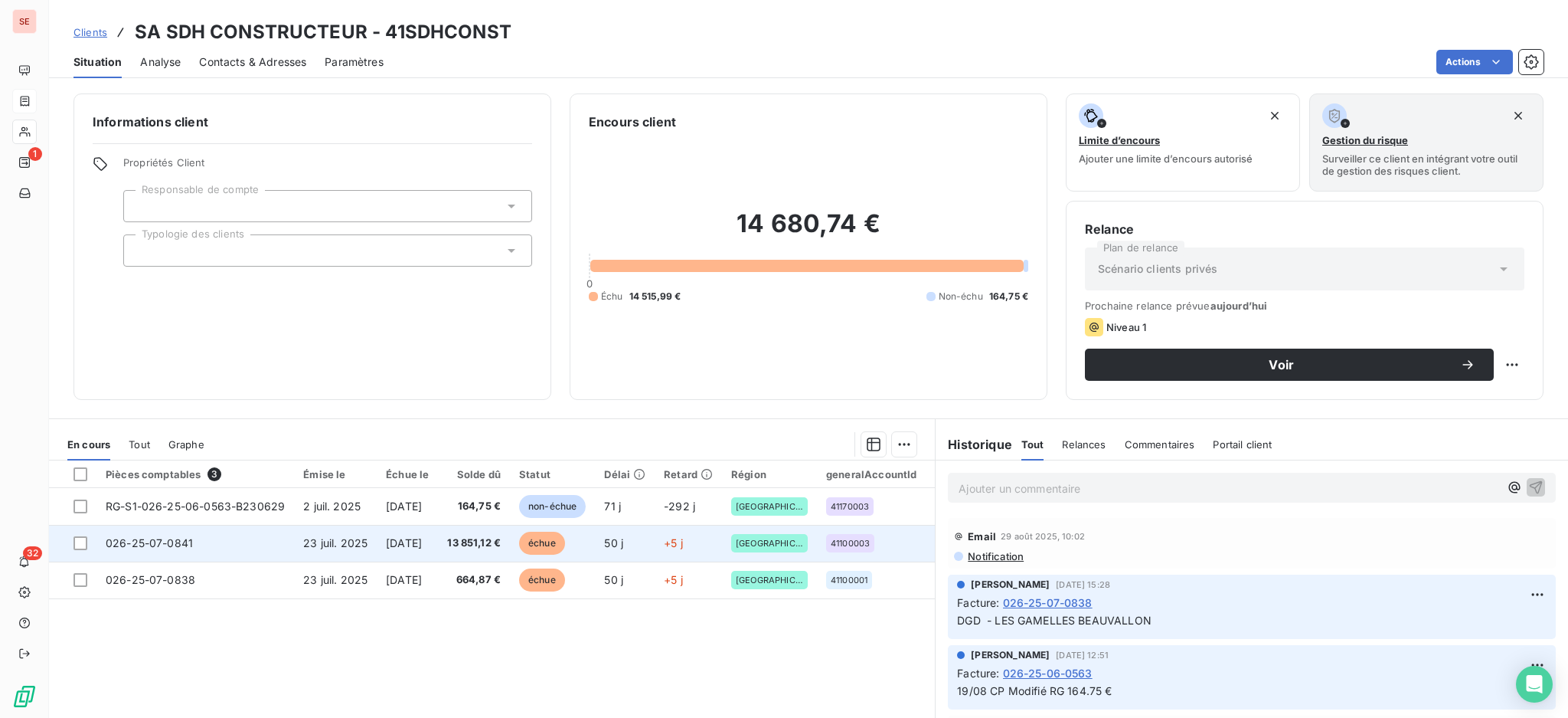
click at [263, 547] on td "026-25-07-0841" at bounding box center [195, 543] width 198 height 36
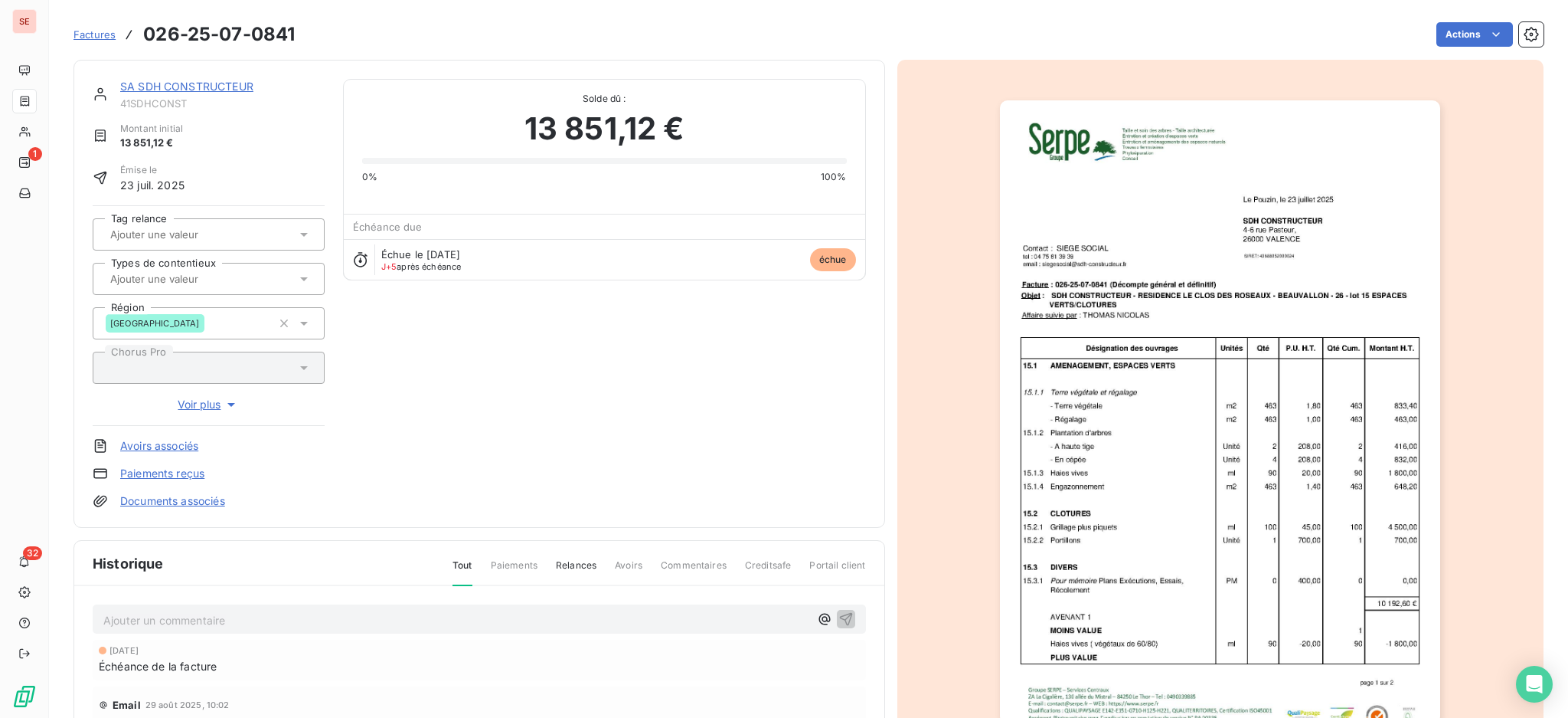
click at [177, 613] on p "Ajouter un commentaire ﻿" at bounding box center [456, 620] width 706 height 20
click at [708, 620] on p "Ajouter un commentaire ﻿" at bounding box center [456, 620] width 706 height 20
click at [843, 619] on icon "button" at bounding box center [846, 618] width 15 height 15
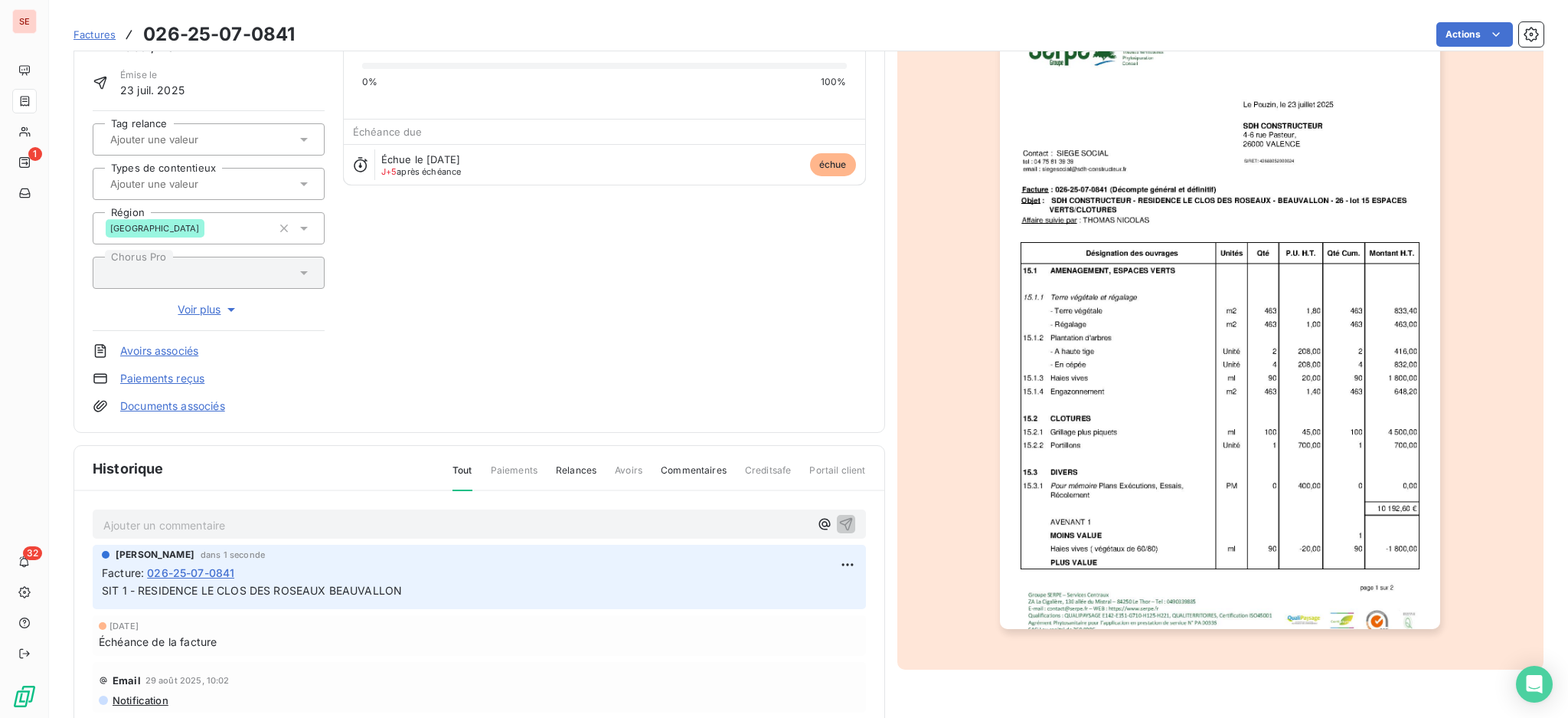
scroll to position [203, 0]
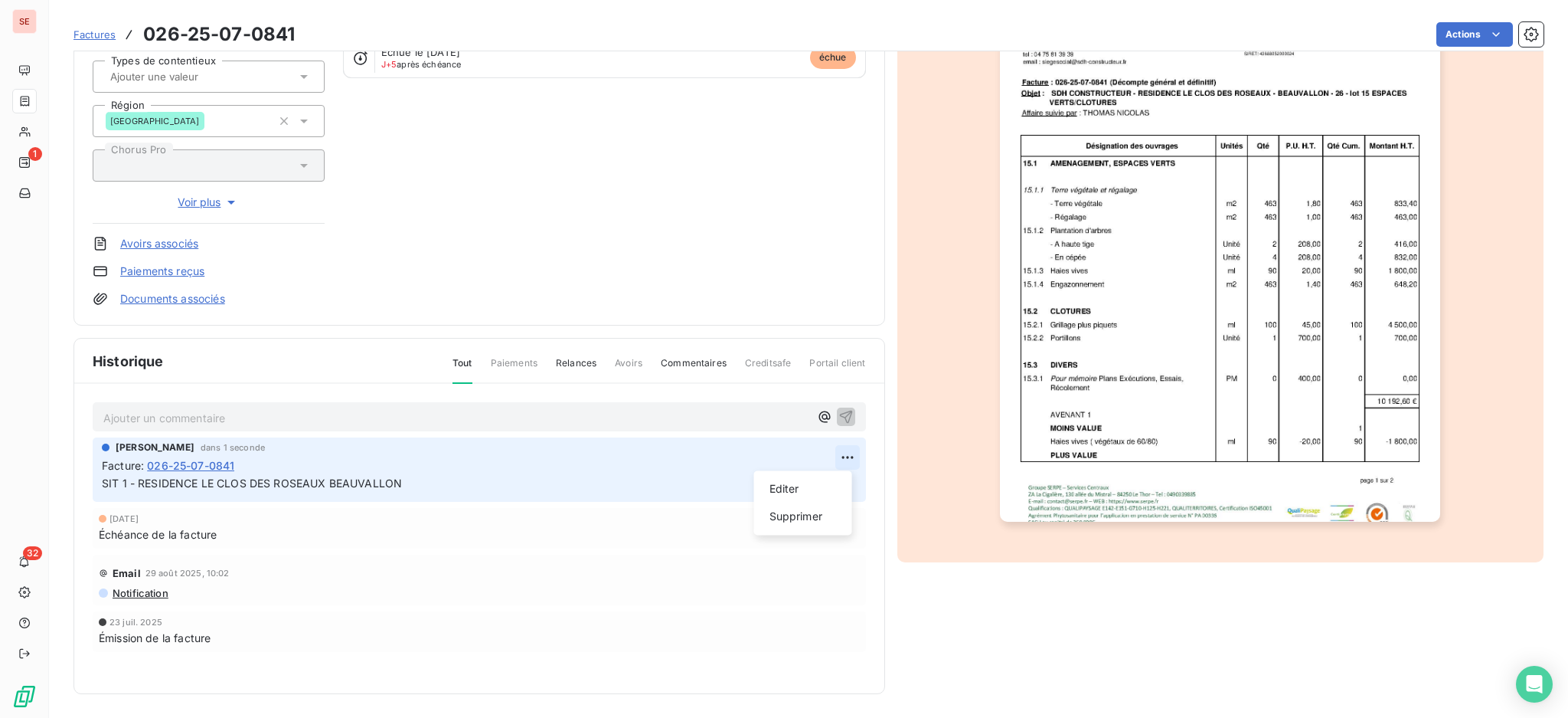
click at [842, 454] on html "SE 1 32 Factures 026-25-07-0841 Actions SA SDH CONSTRUCTEUR 41SDHCONST Montant …" at bounding box center [784, 359] width 1568 height 718
click at [821, 489] on div "Editer" at bounding box center [804, 489] width 86 height 24
click at [130, 476] on span "SIT 1 - RESIDENCE LE CLOS DES ROSEAUX BEAUVALLON" at bounding box center [252, 483] width 300 height 13
drag, startPoint x: 130, startPoint y: 476, endPoint x: 105, endPoint y: 474, distance: 25.1
click at [105, 476] on span "SIT 1 - RESIDENCE LE CLOS DES ROSEAUX BEAUVALLON" at bounding box center [252, 483] width 300 height 13
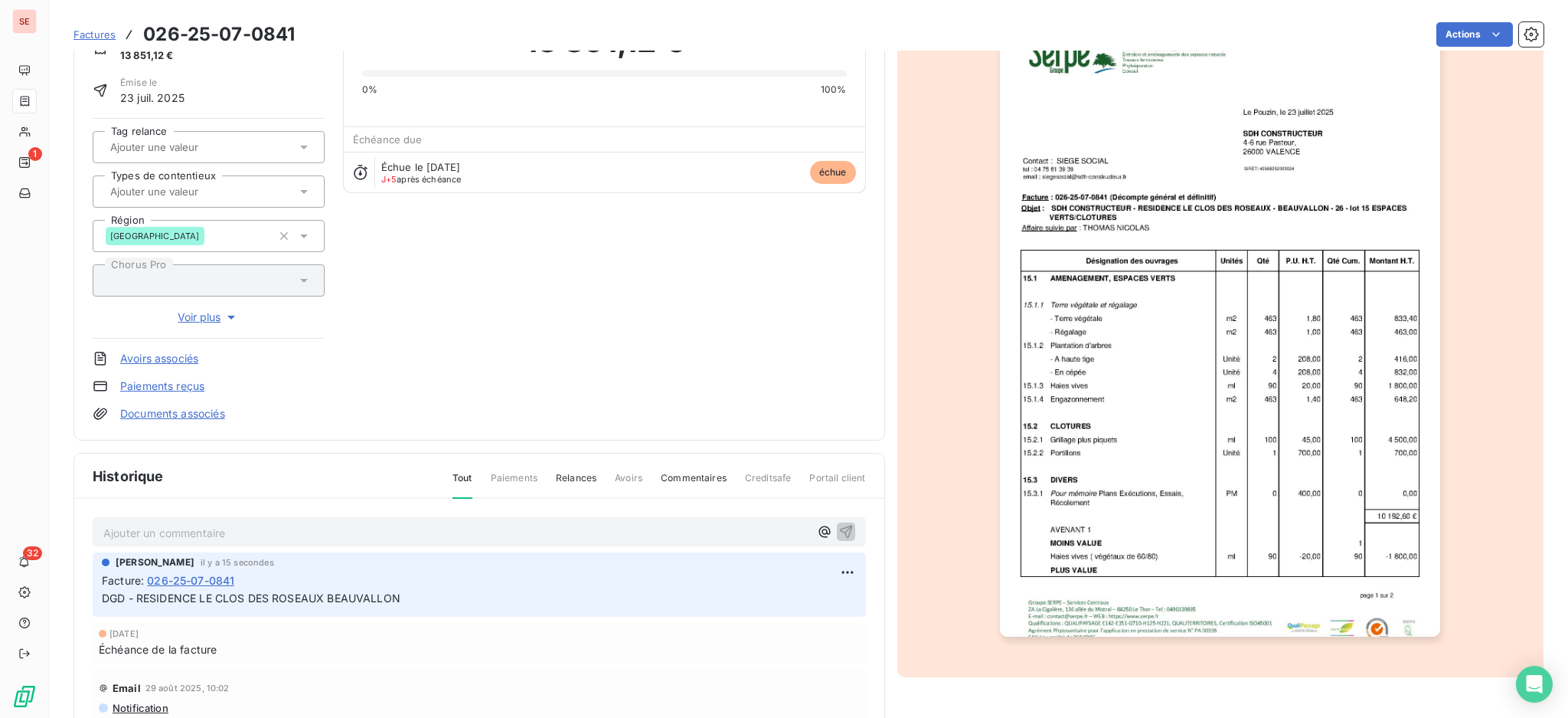
scroll to position [0, 0]
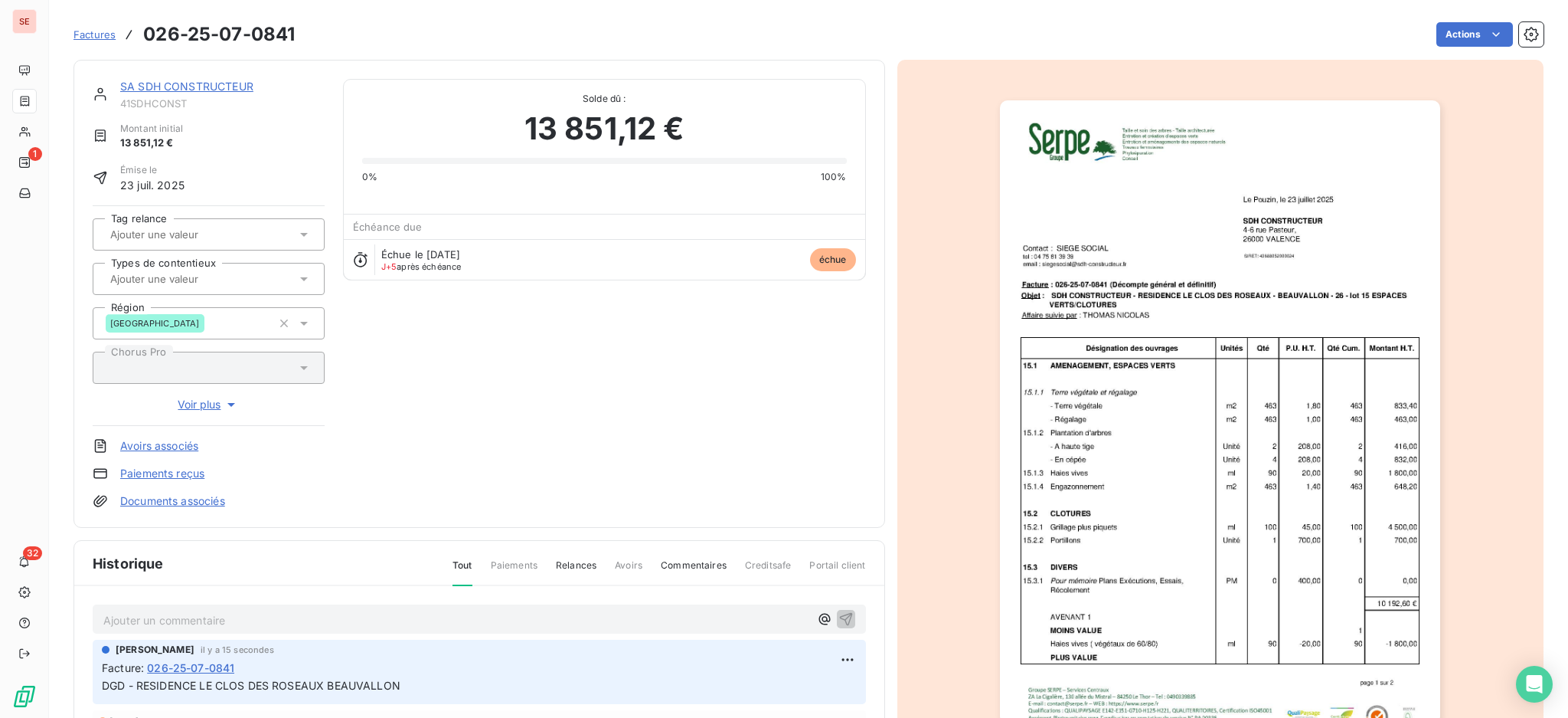
click at [188, 83] on link "SA SDH CONSTRUCTEUR" at bounding box center [186, 86] width 133 height 13
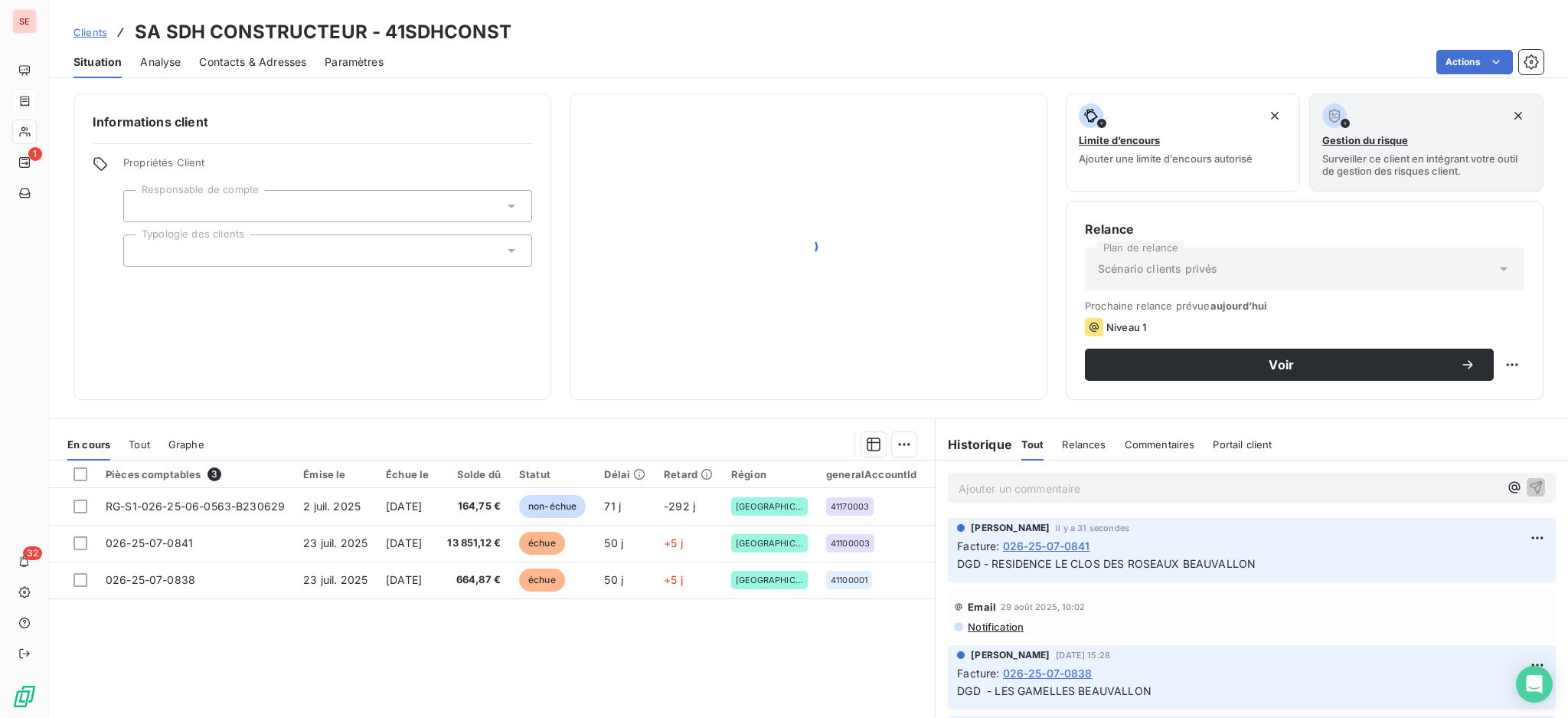
click at [251, 62] on span "Contacts & Adresses" at bounding box center [253, 62] width 107 height 15
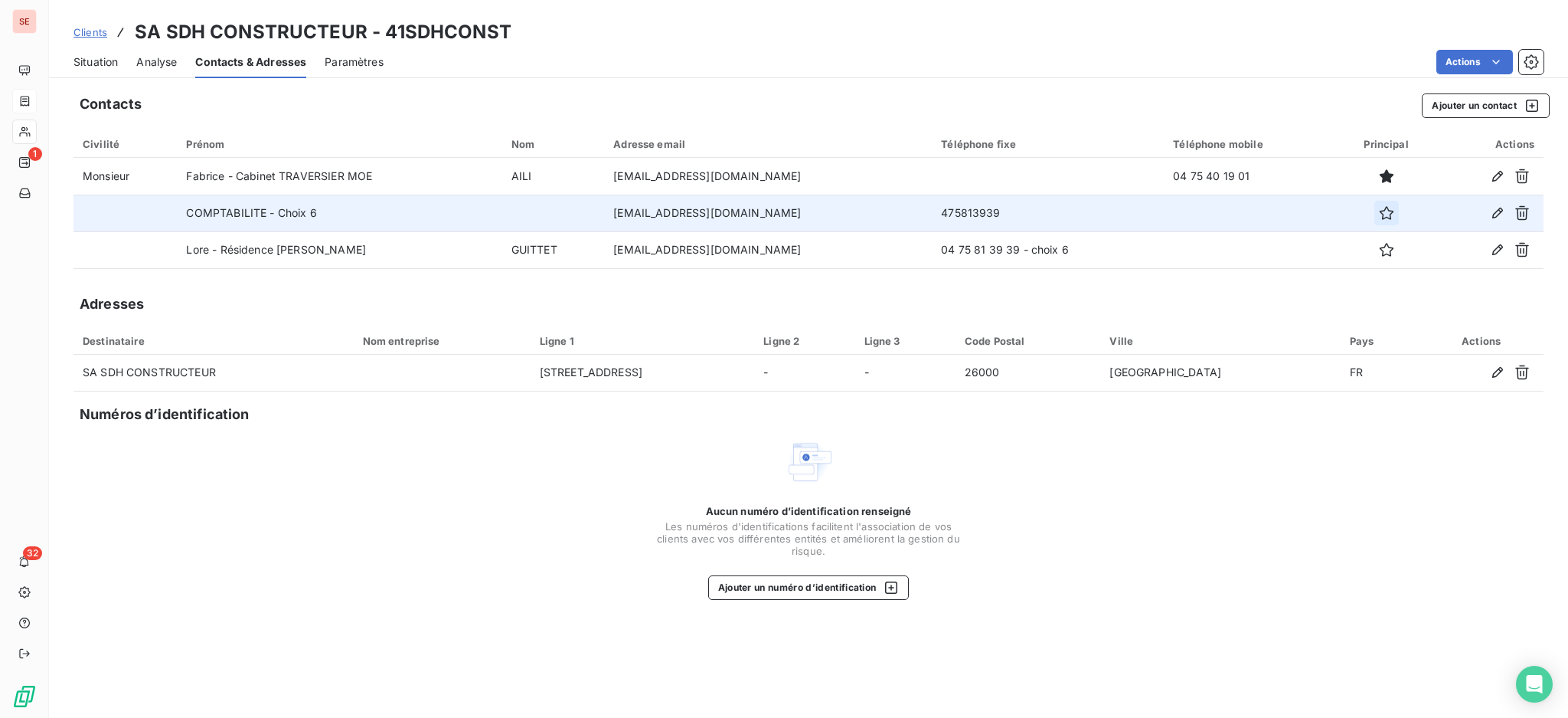
click at [1380, 214] on icon "button" at bounding box center [1385, 213] width 14 height 14
click at [1494, 212] on icon "button" at bounding box center [1497, 213] width 15 height 15
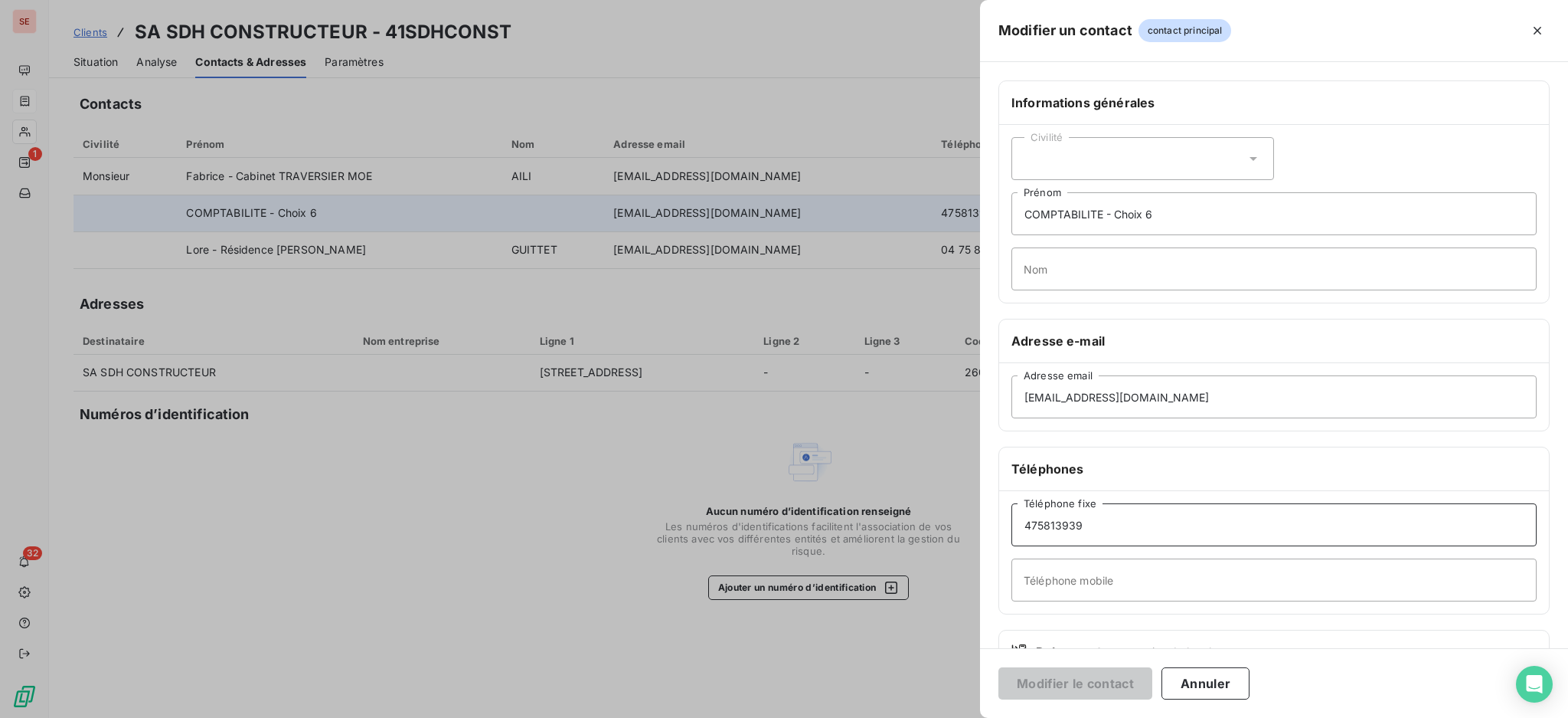
click at [1026, 526] on input "475813939" at bounding box center [1273, 525] width 525 height 43
type input "04 75 81 39 39"
click at [1128, 672] on button "Modifier le contact" at bounding box center [1075, 683] width 154 height 32
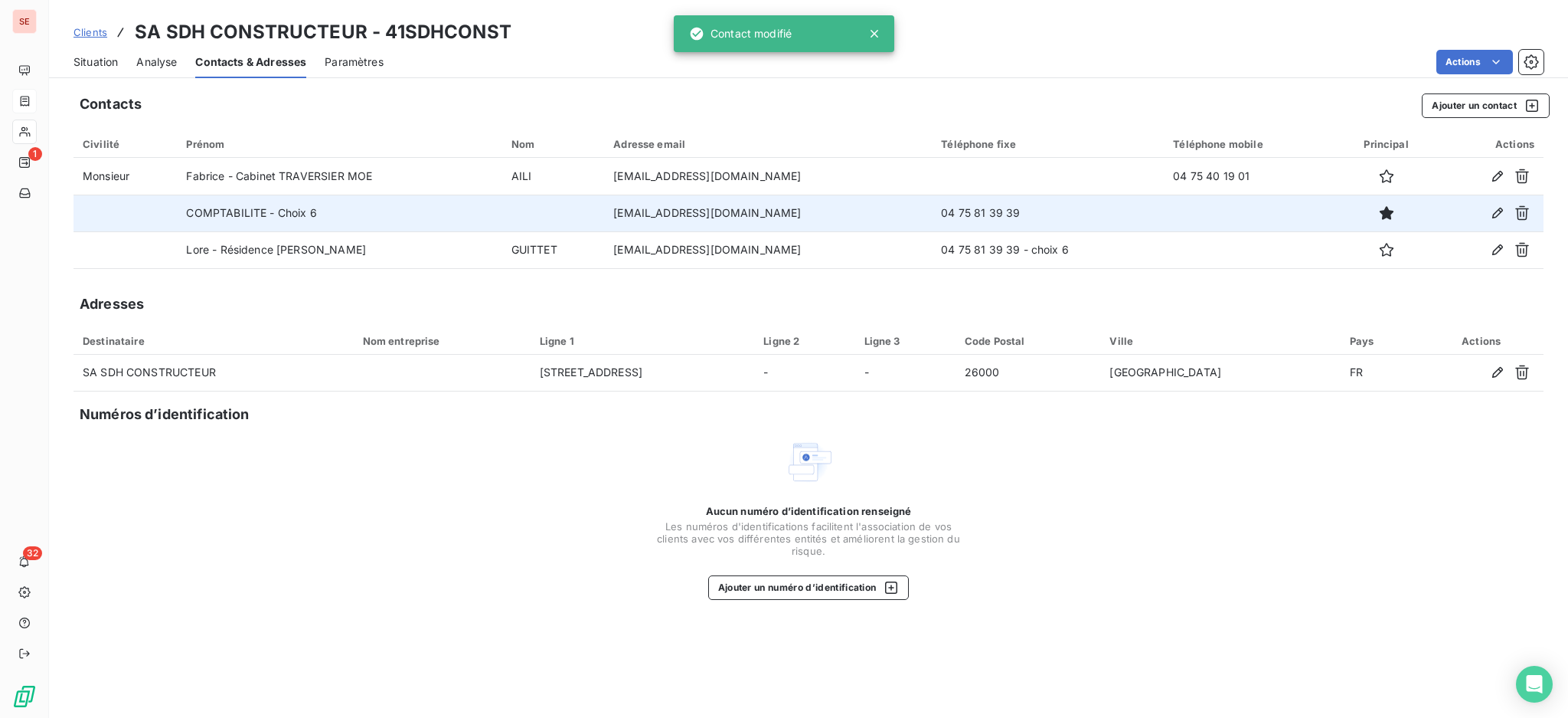
click at [102, 65] on span "Situation" at bounding box center [96, 62] width 45 height 15
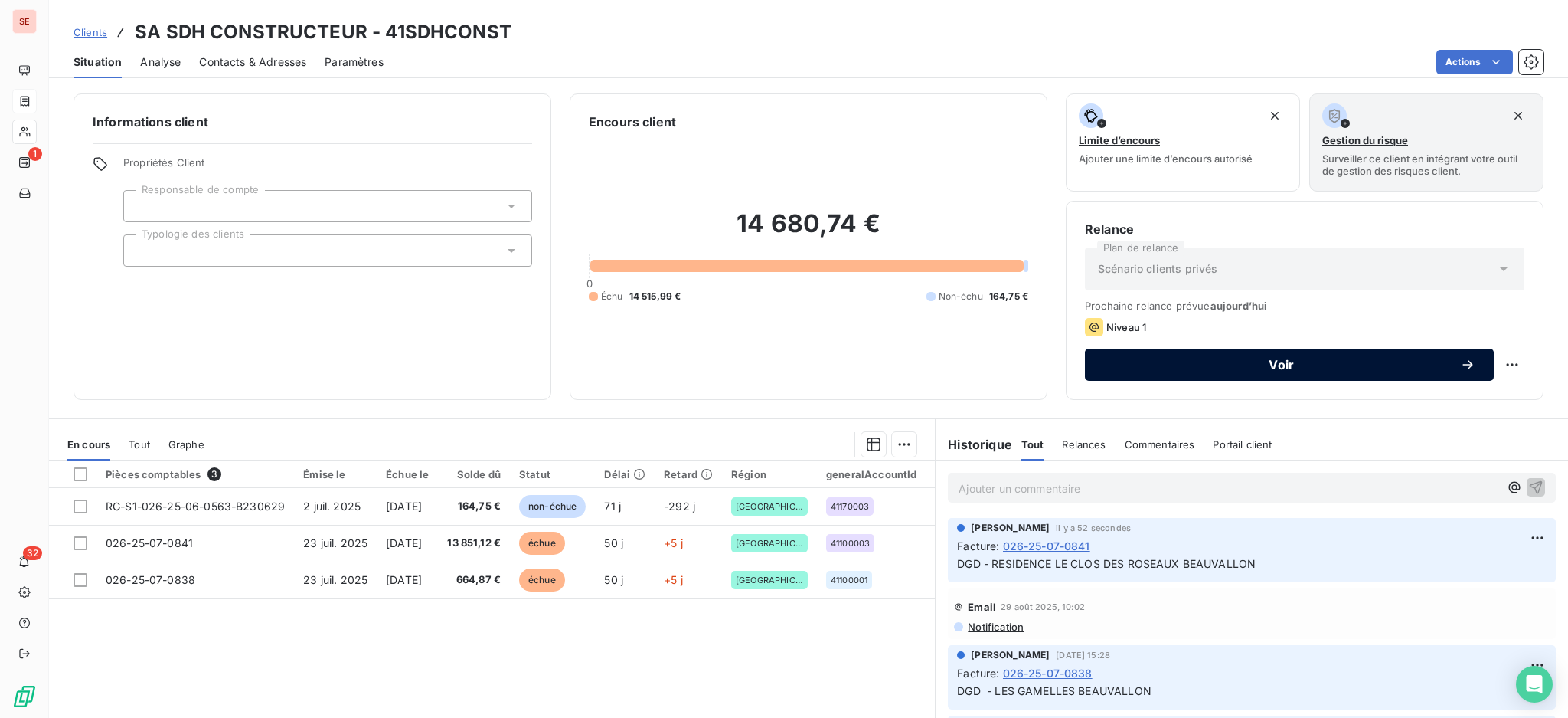
click at [1172, 360] on span "Voir" at bounding box center [1281, 364] width 357 height 12
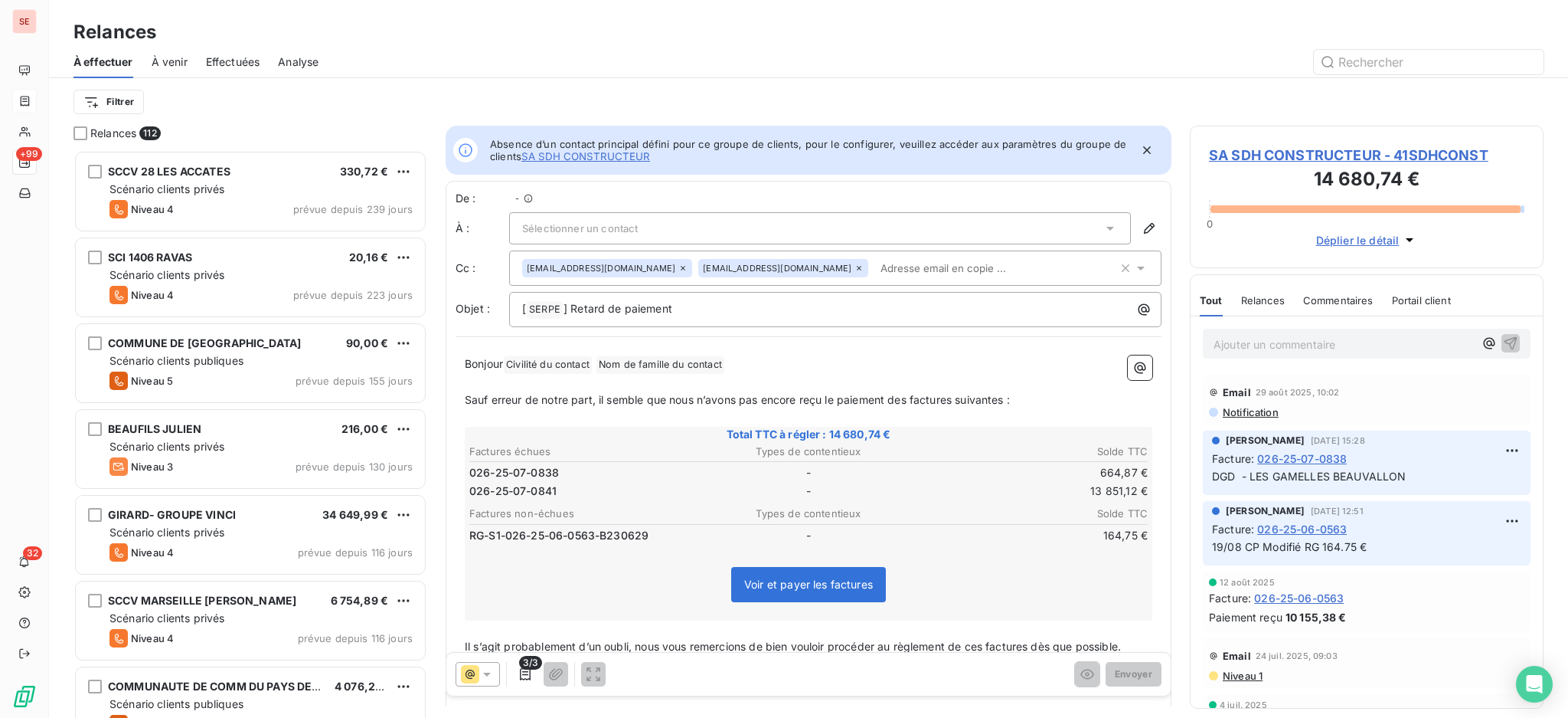
scroll to position [17, 16]
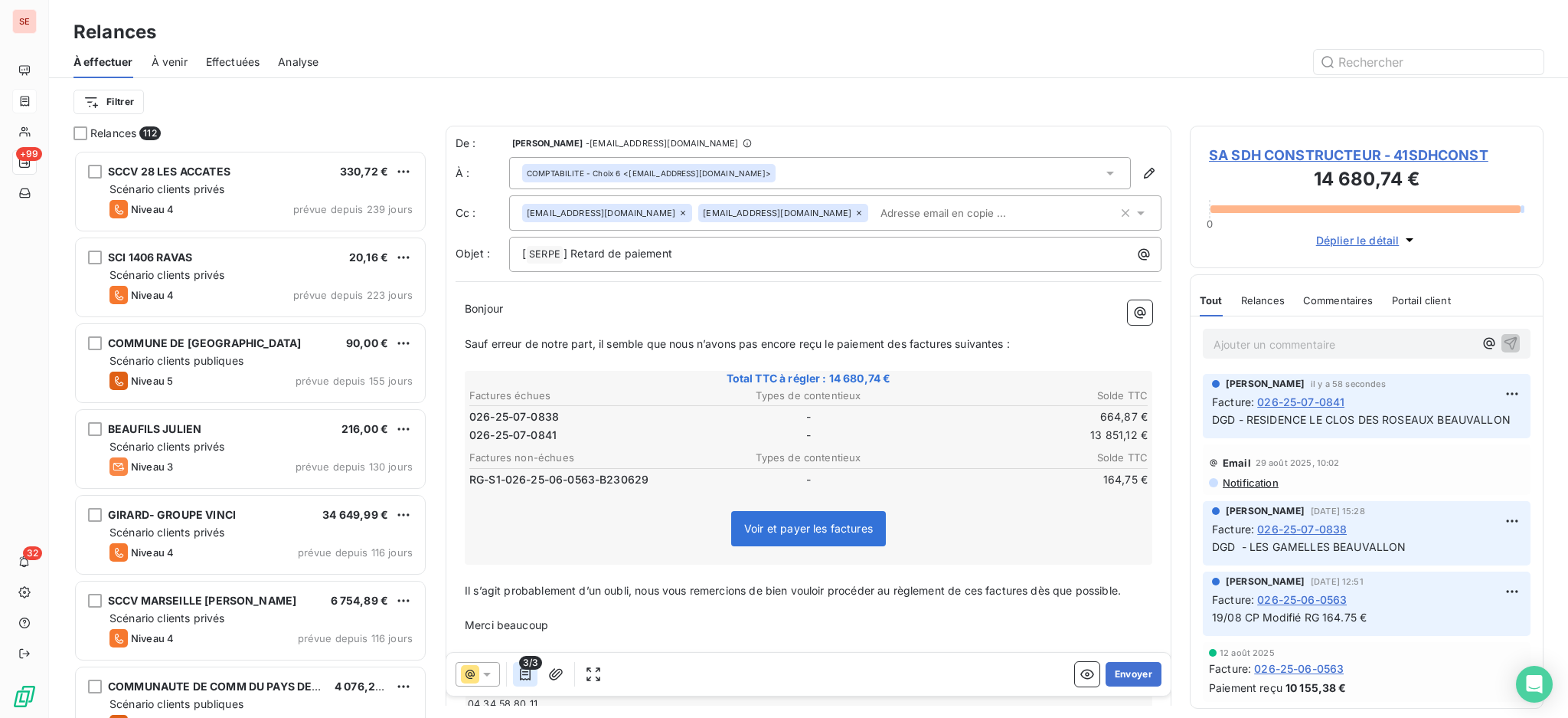
click at [523, 678] on icon "button" at bounding box center [525, 674] width 15 height 15
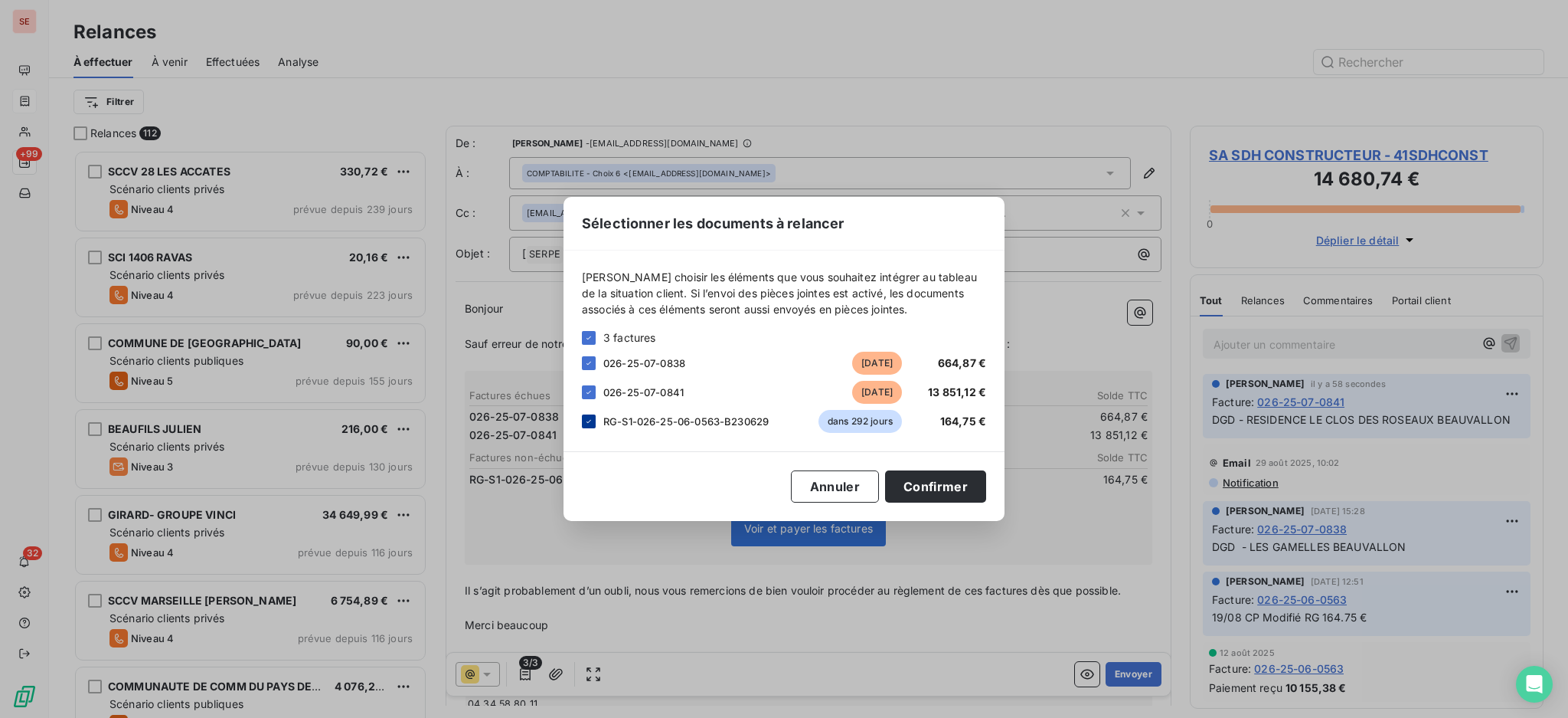
click at [592, 424] on icon at bounding box center [589, 421] width 9 height 9
click at [982, 490] on button "Confirmer" at bounding box center [935, 486] width 101 height 32
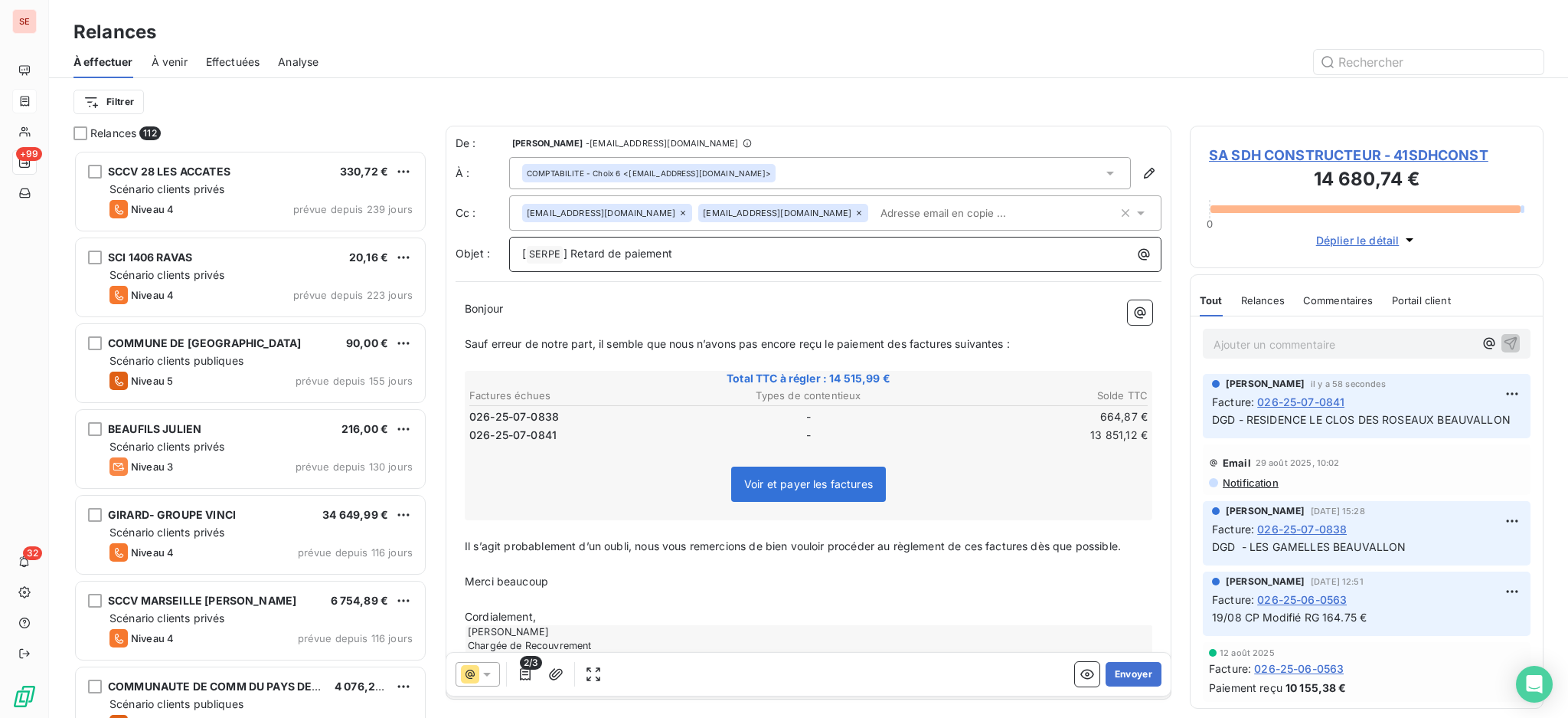
click at [708, 252] on p "[ SERPE ﻿ ] Retard de paiement" at bounding box center [839, 255] width 634 height 19
click at [679, 210] on icon at bounding box center [683, 213] width 9 height 9
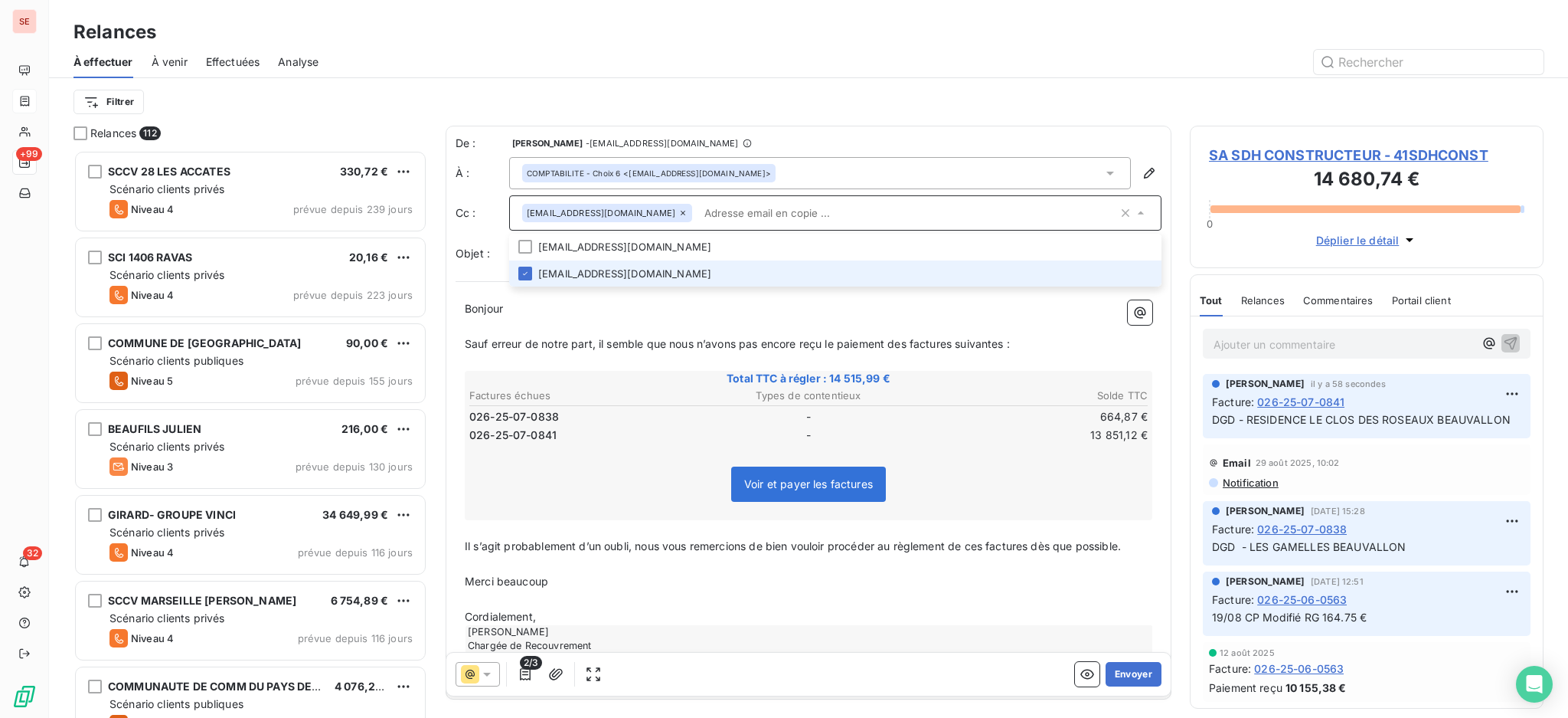
click at [679, 212] on icon at bounding box center [683, 213] width 9 height 9
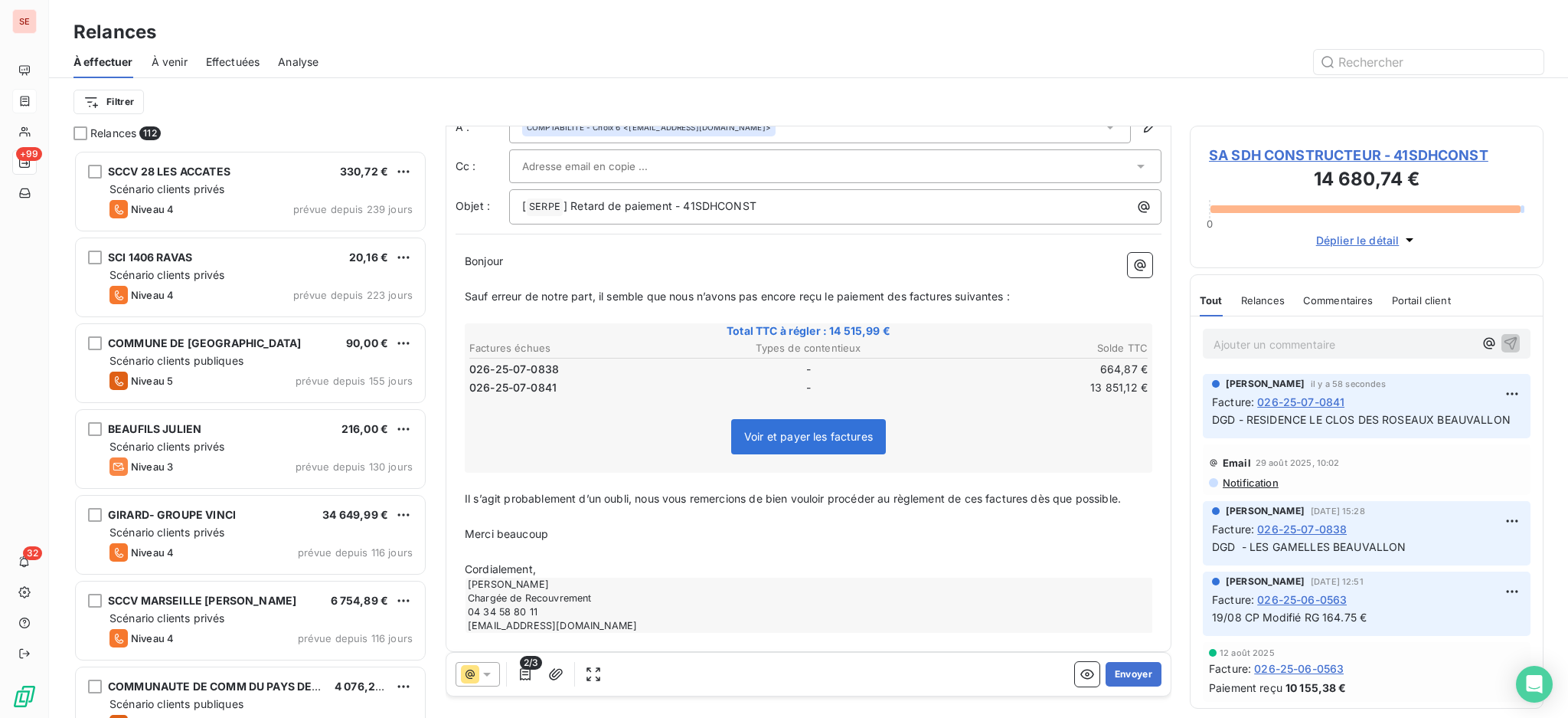
scroll to position [53, 0]
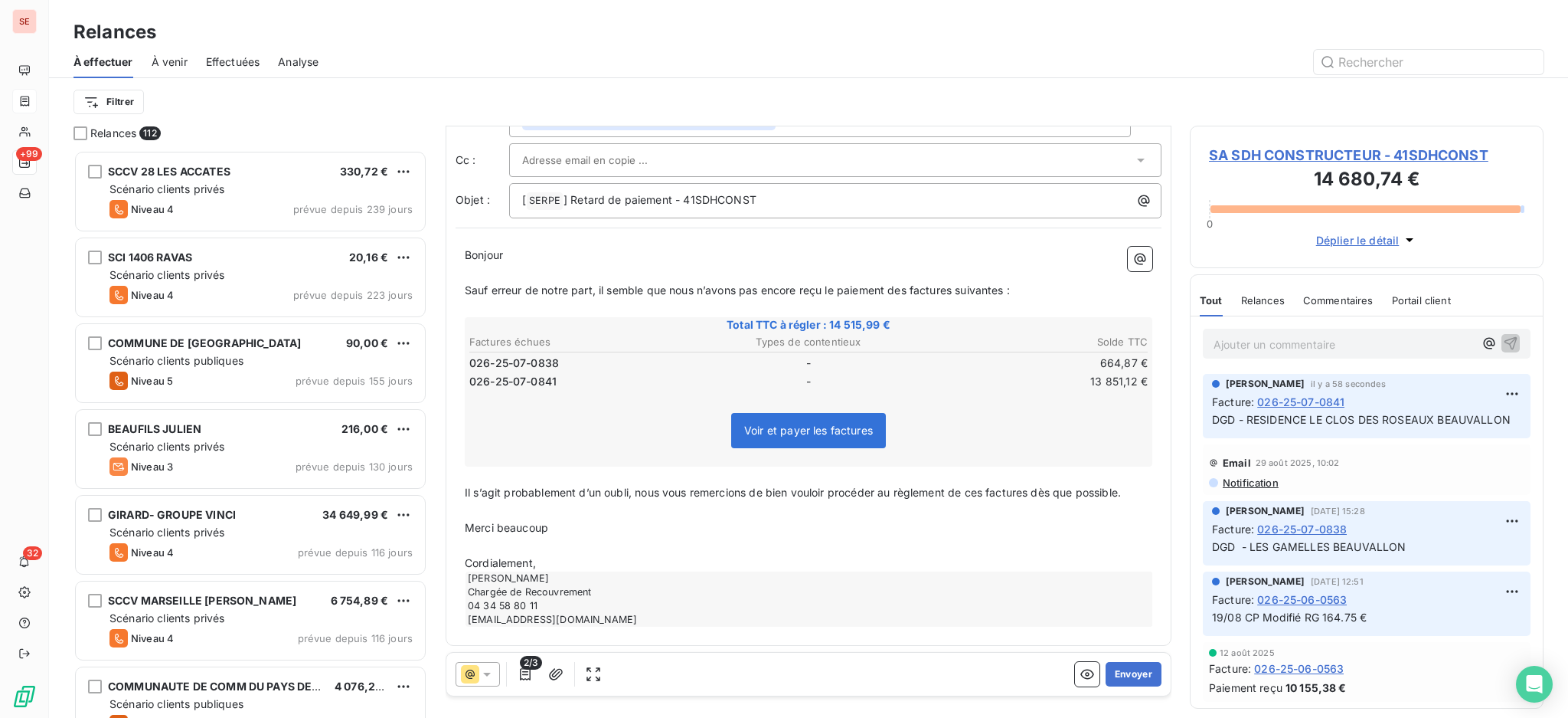
click at [648, 557] on p "Cordialement," at bounding box center [809, 563] width 688 height 18
click at [641, 538] on p "﻿" at bounding box center [809, 545] width 688 height 18
click at [1106, 667] on button "Envoyer" at bounding box center [1134, 674] width 56 height 24
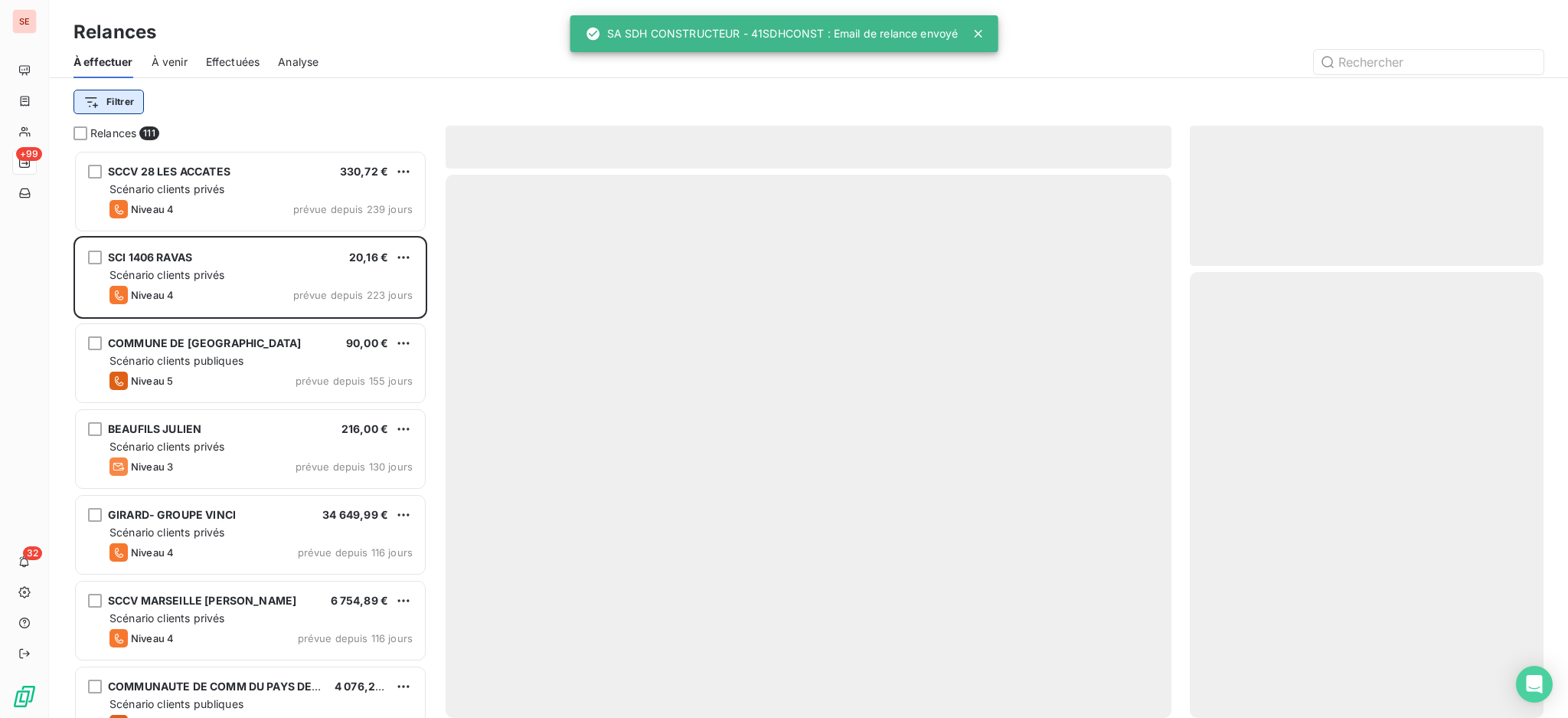
click at [131, 106] on html "SE +99 32 Relances À effectuer À venir Effectuées Analyse Filtrer Relances 111 …" at bounding box center [784, 359] width 1568 height 718
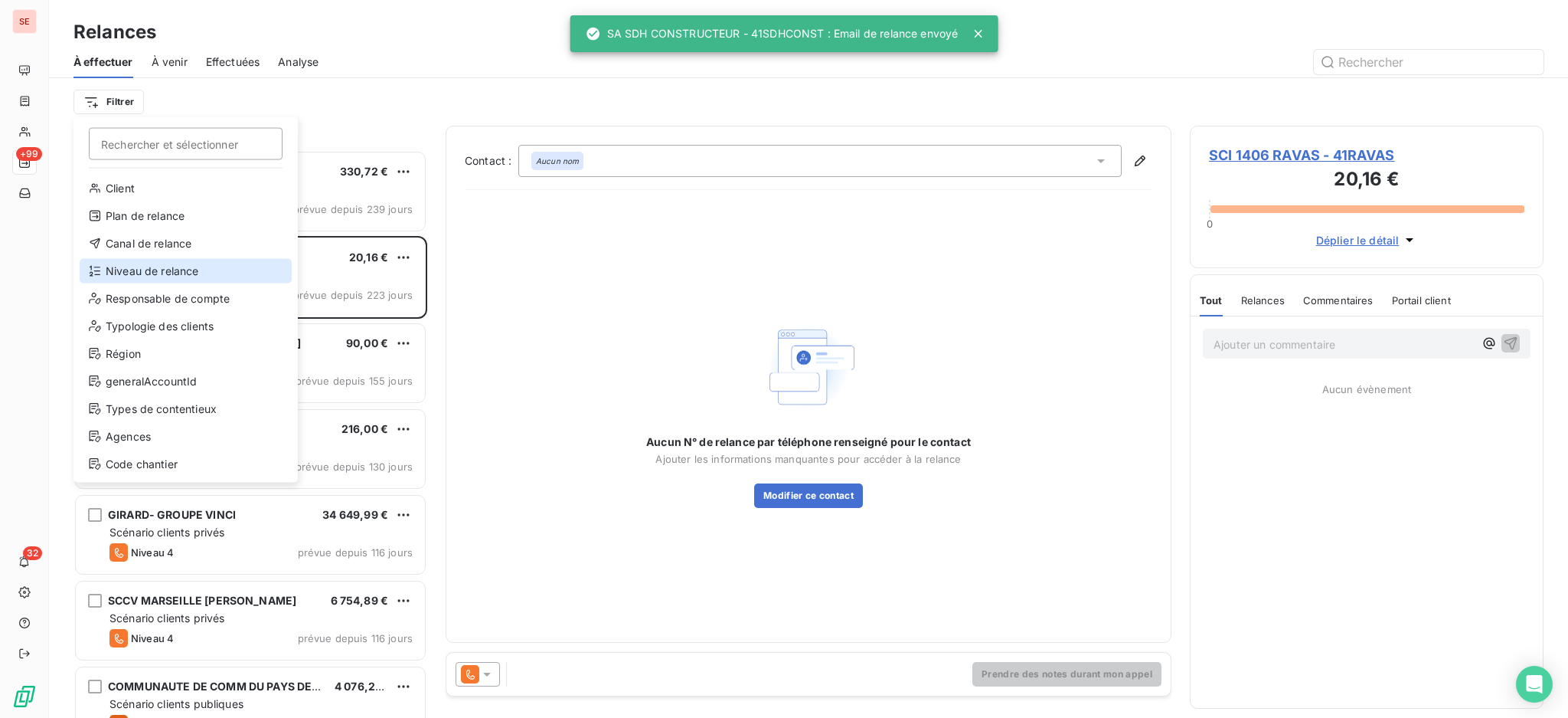
click at [165, 264] on div "Niveau de relance" at bounding box center [185, 271] width 212 height 24
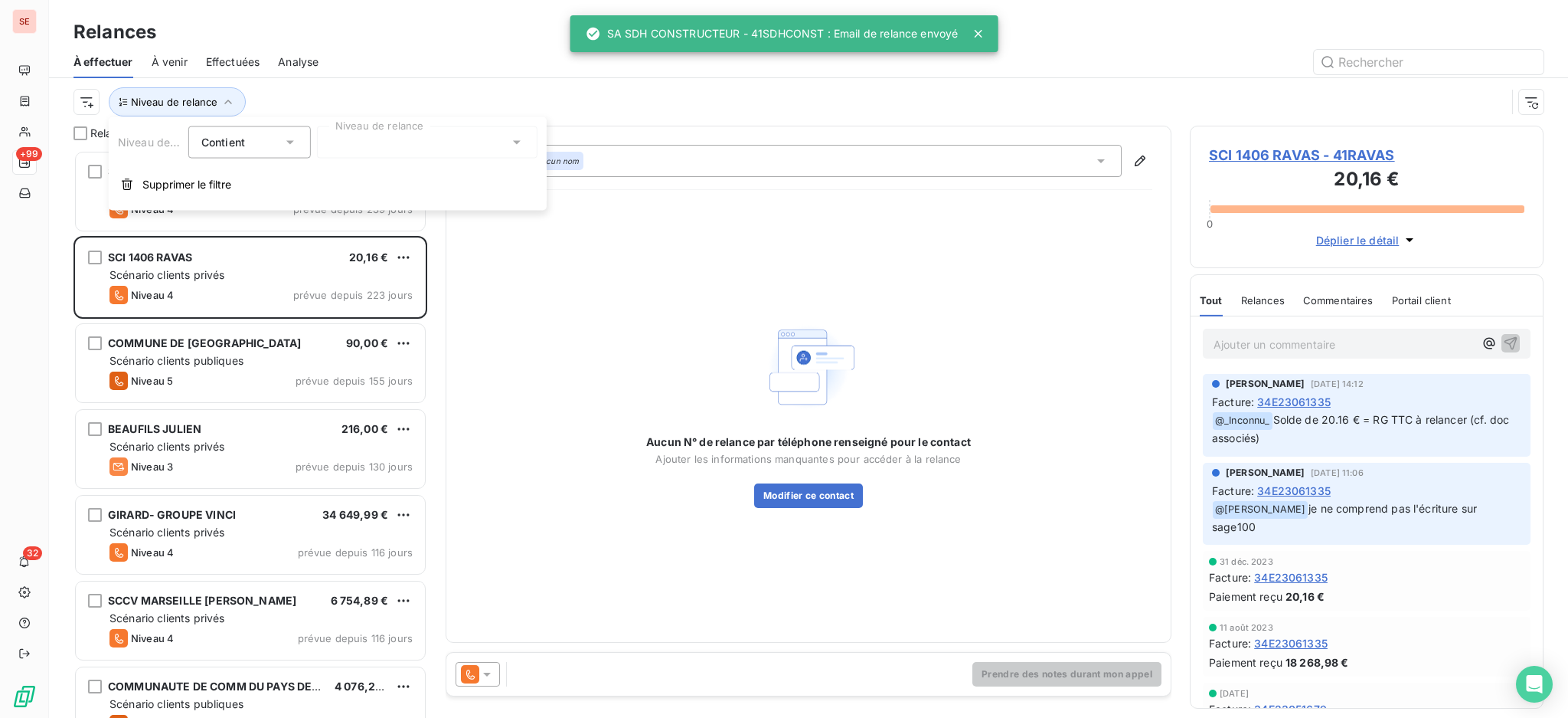
scroll to position [16, 16]
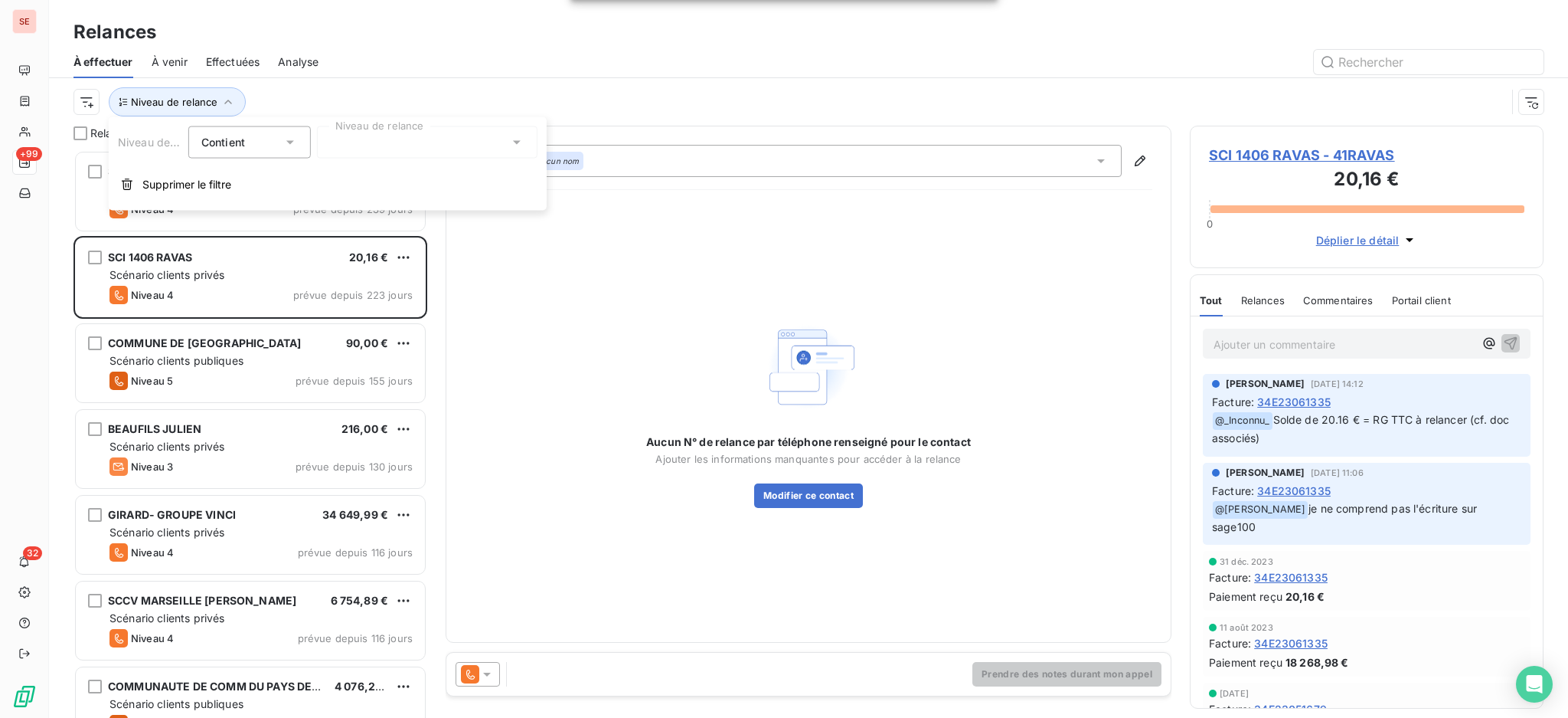
click at [505, 144] on div at bounding box center [427, 143] width 221 height 32
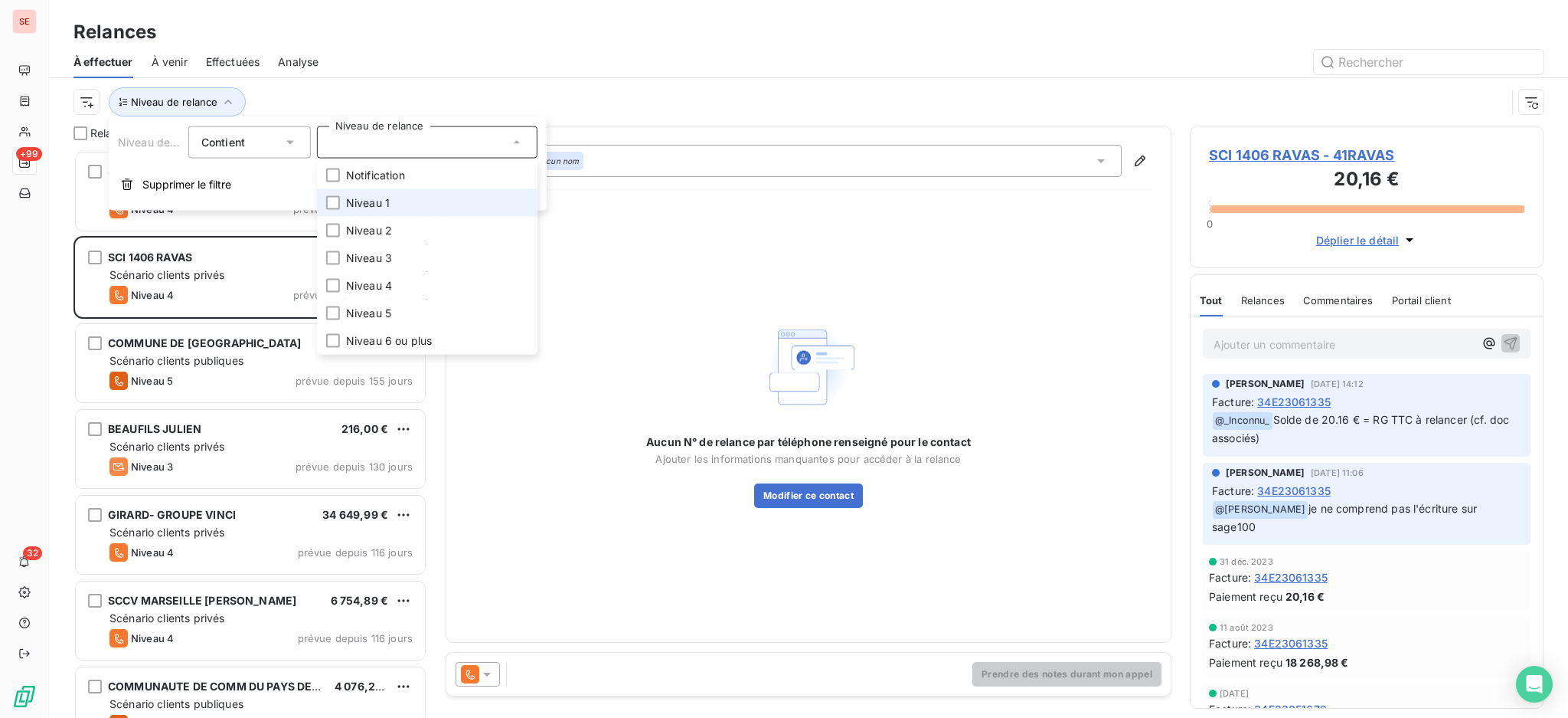
click at [420, 203] on li "Niveau 1" at bounding box center [427, 203] width 221 height 28
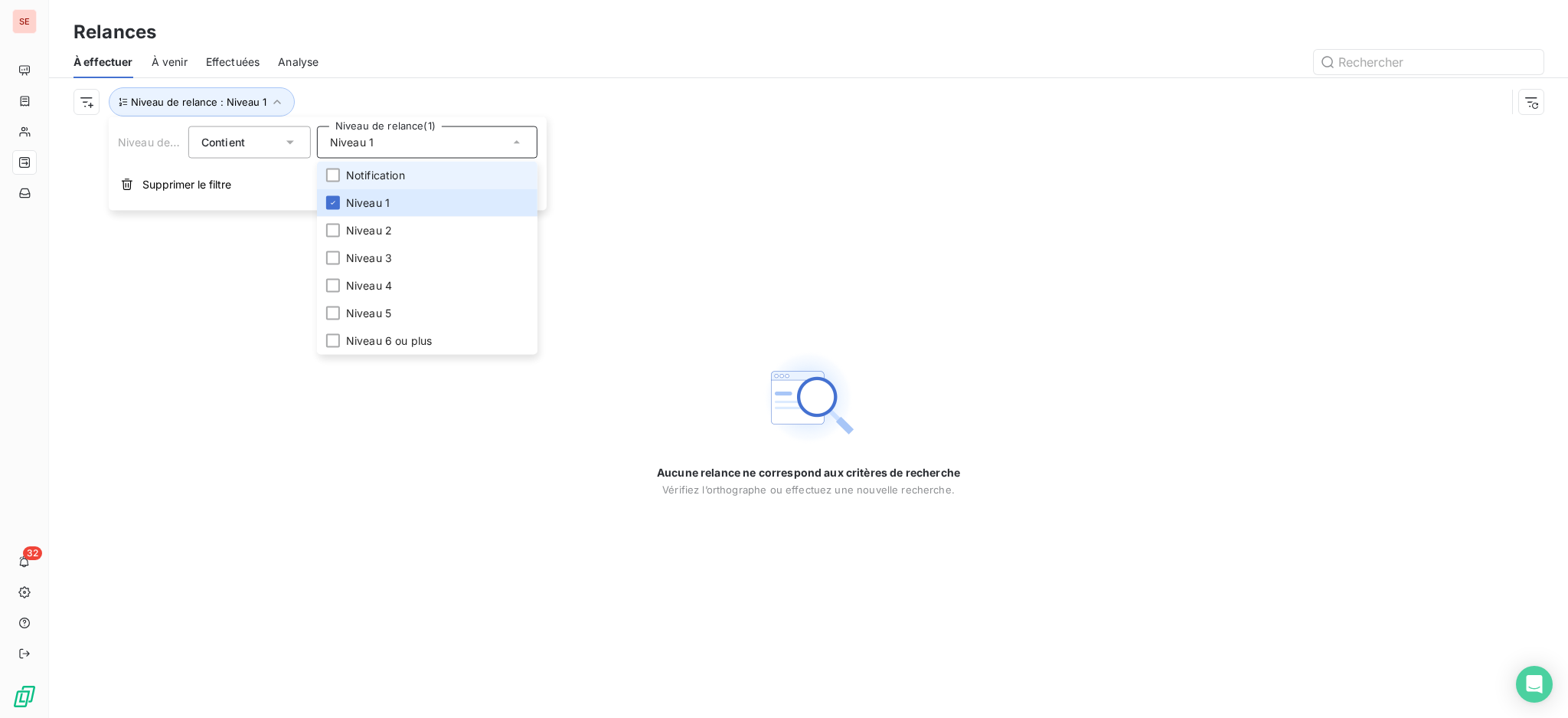
click at [368, 170] on span "Notification" at bounding box center [375, 175] width 59 height 15
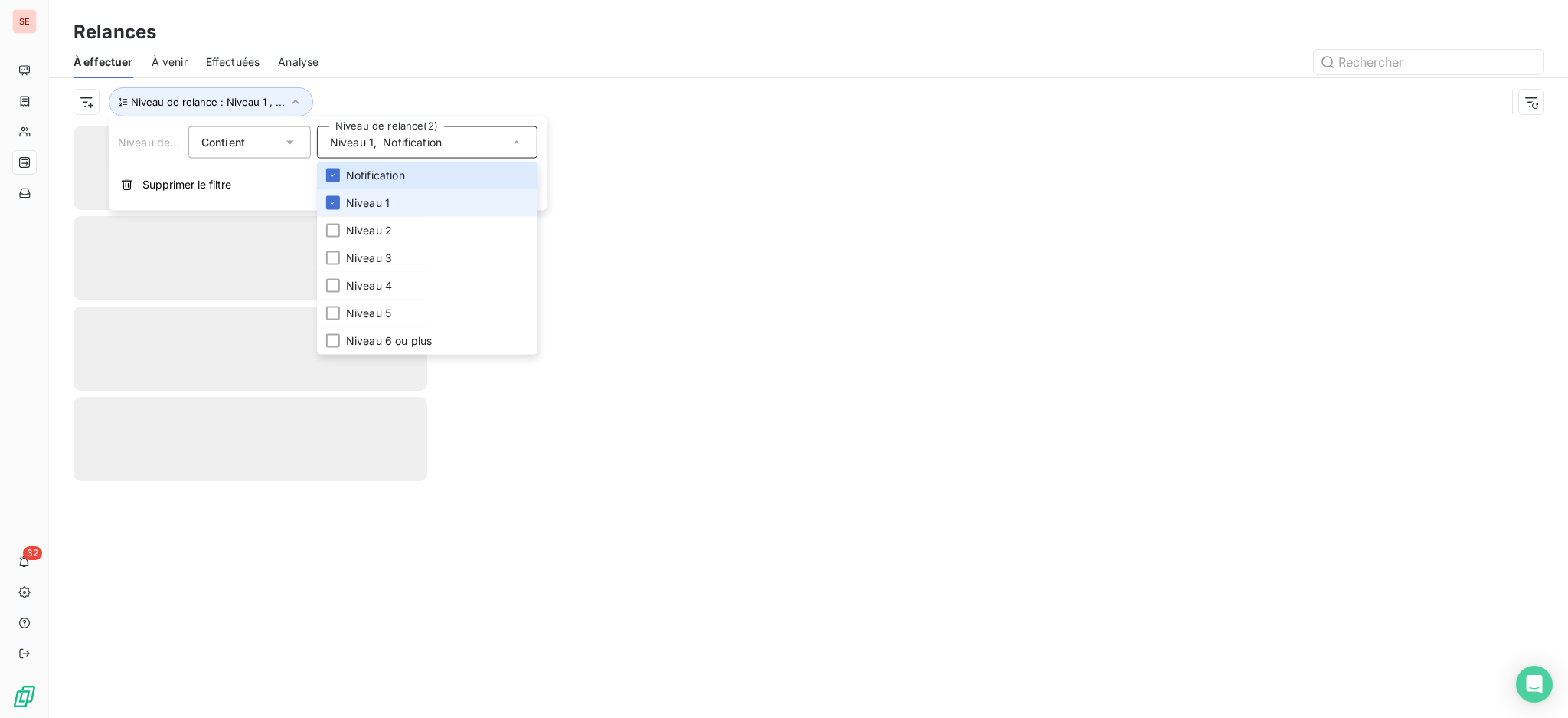
click at [355, 200] on span "Niveau 1" at bounding box center [367, 202] width 44 height 15
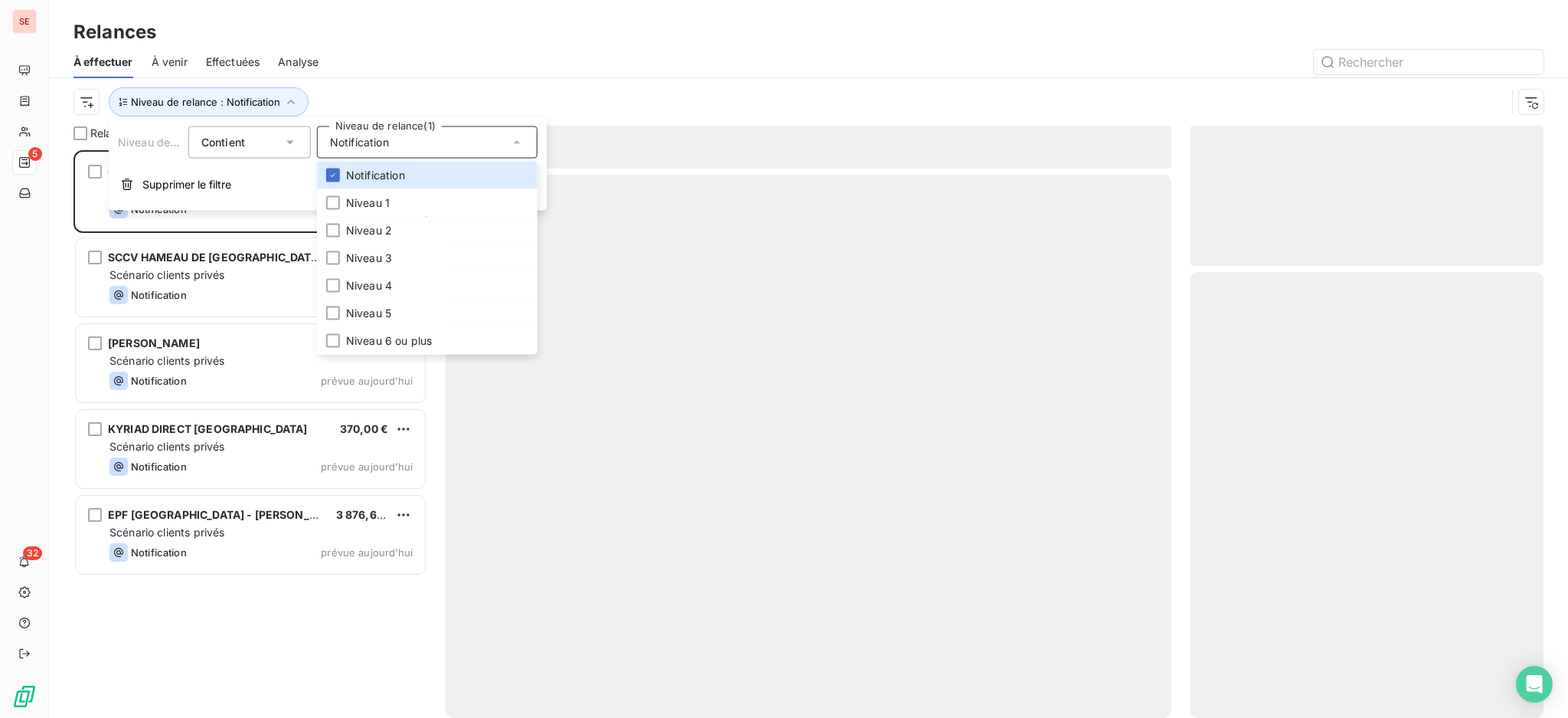
scroll to position [552, 337]
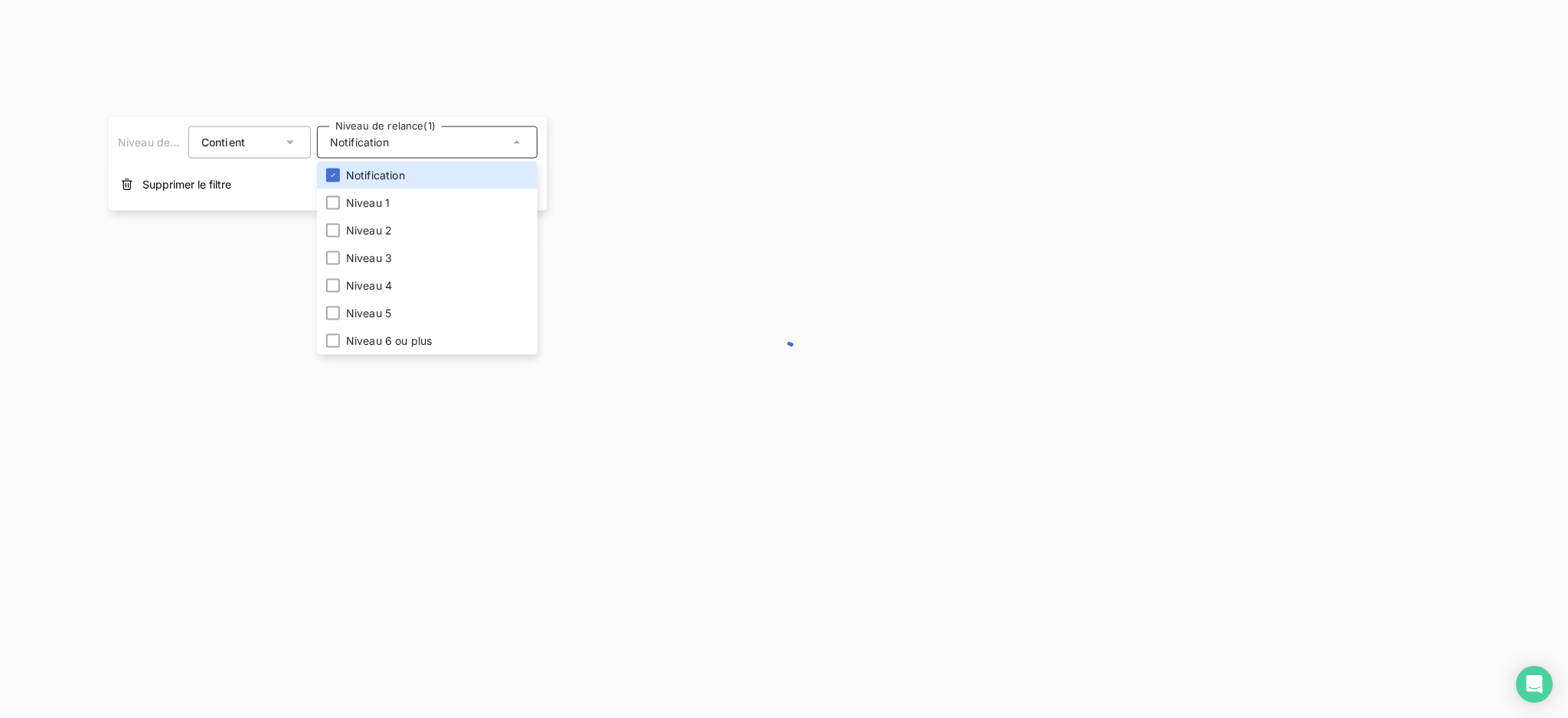
click at [383, 34] on div at bounding box center [784, 359] width 1568 height 718
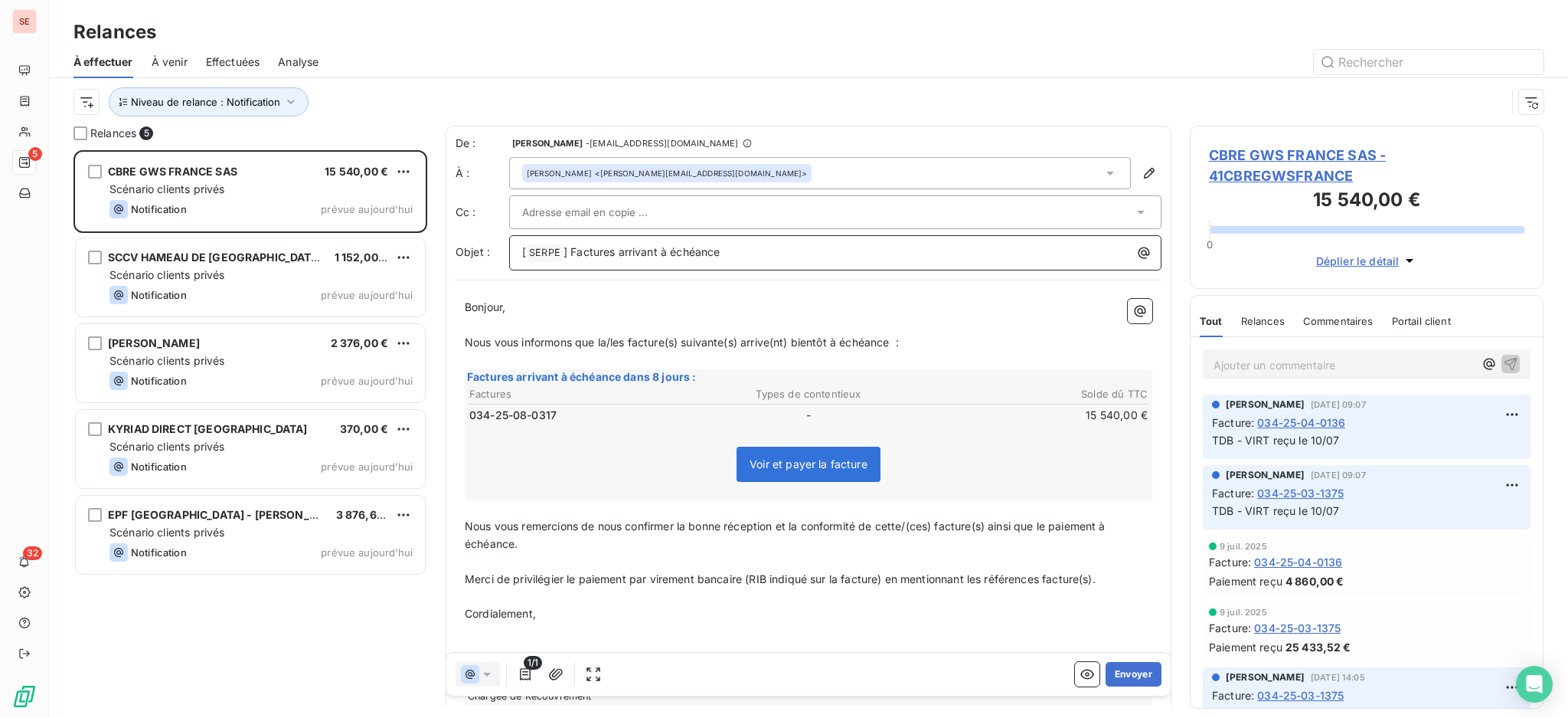
click at [777, 255] on p "[ SERPE ﻿ ] Factures arrivant à échéance" at bounding box center [839, 253] width 634 height 19
